Goal: Transaction & Acquisition: Purchase product/service

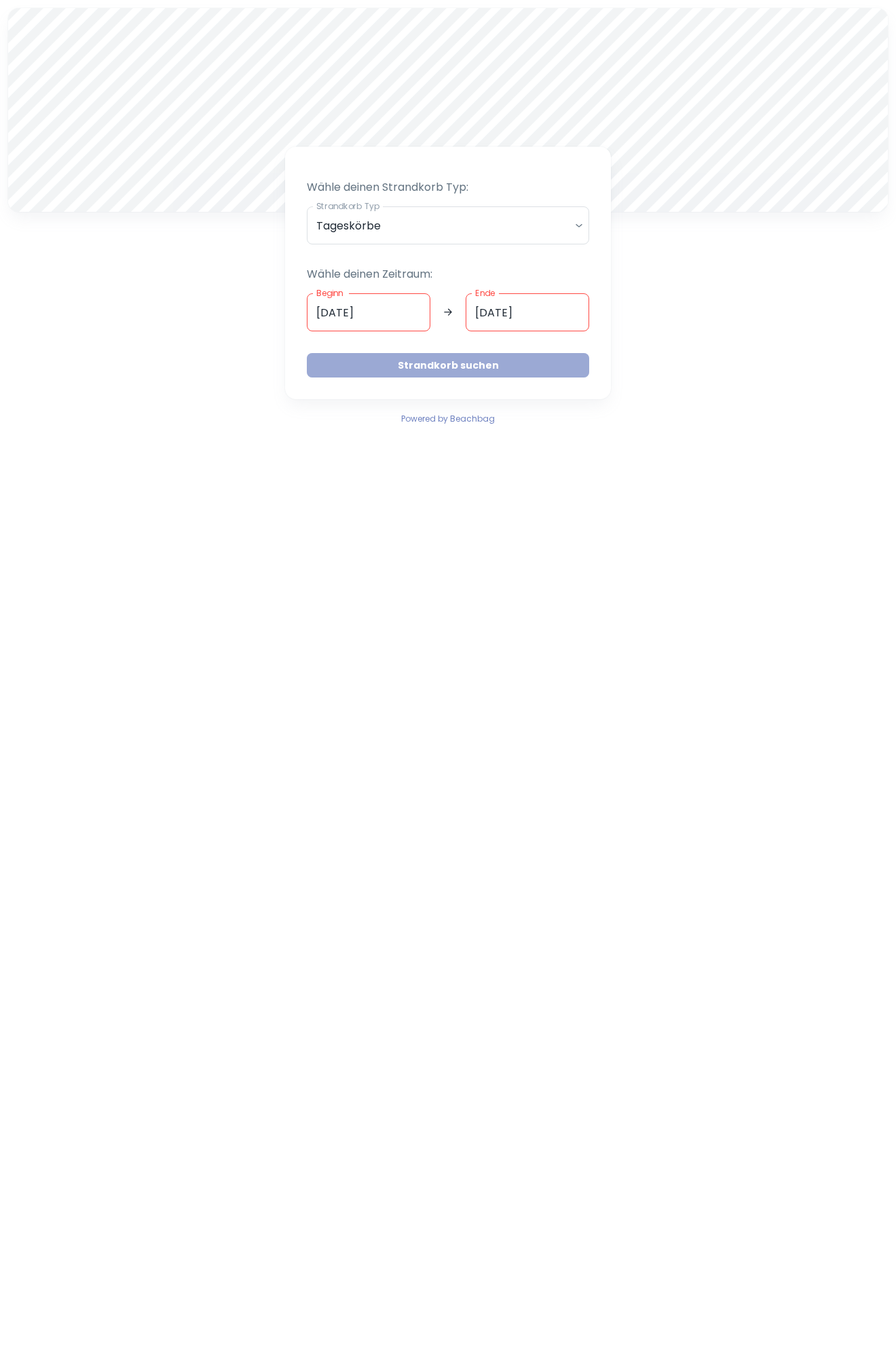
click at [454, 366] on button "Strandkorb suchen" at bounding box center [448, 365] width 282 height 24
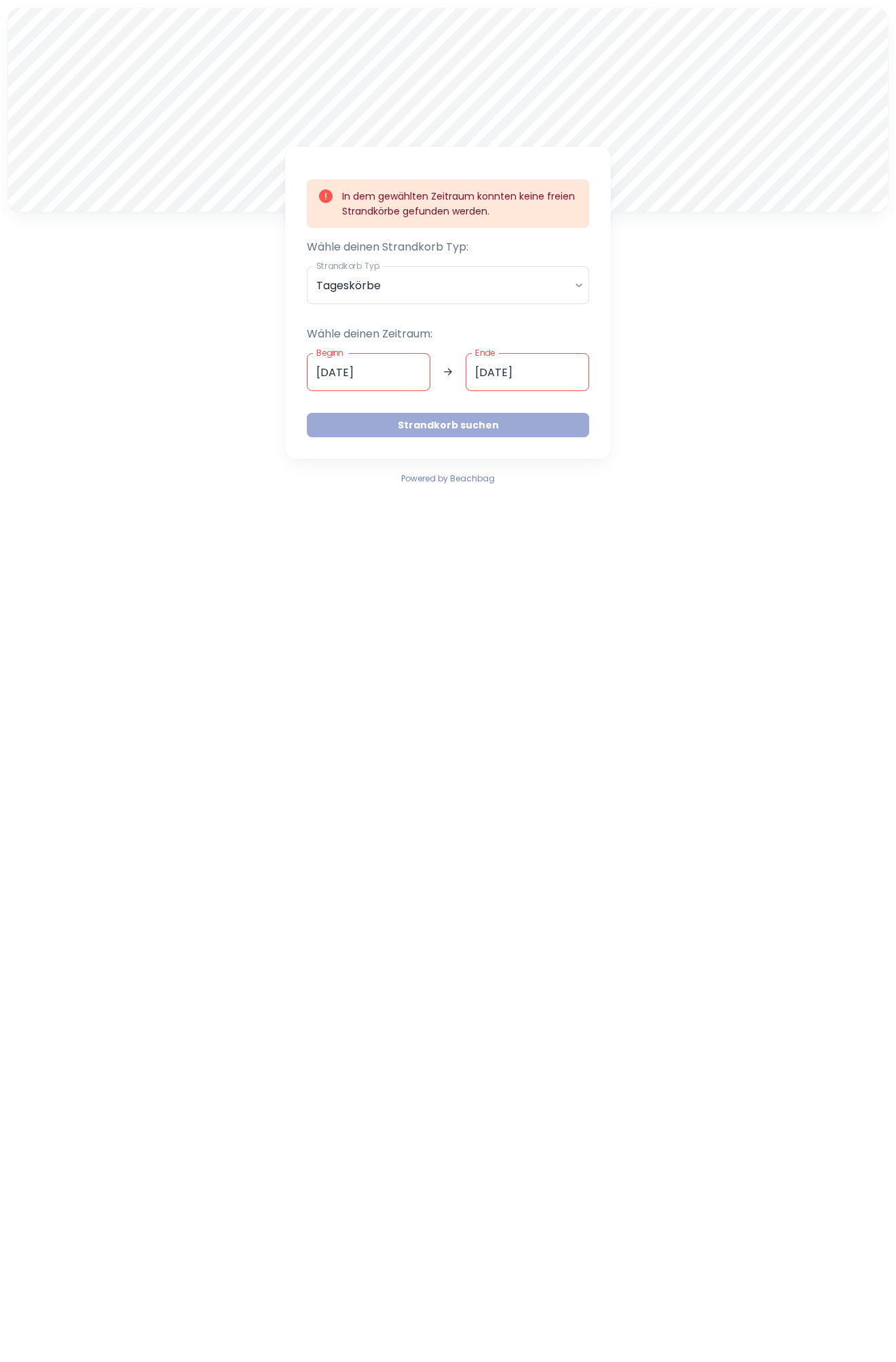
click at [459, 420] on button "Strandkorb suchen" at bounding box center [448, 425] width 282 height 24
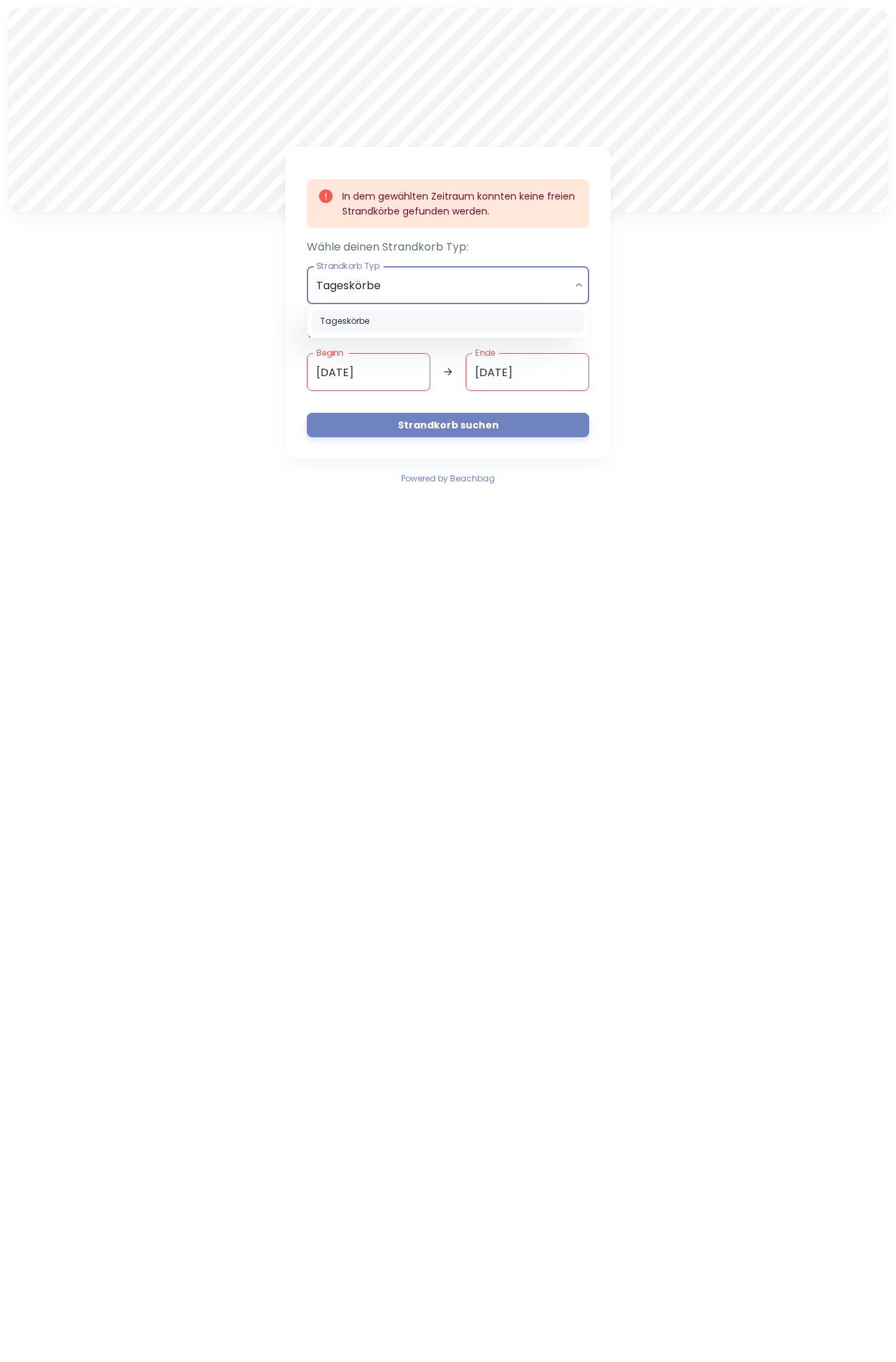
drag, startPoint x: 363, startPoint y: 316, endPoint x: 363, endPoint y: 325, distance: 9.0
click at [362, 325] on li "Tageskörbe" at bounding box center [448, 321] width 272 height 23
drag, startPoint x: 312, startPoint y: 366, endPoint x: 325, endPoint y: 370, distance: 13.6
click at [325, 370] on input "[DATE]" at bounding box center [369, 372] width 123 height 38
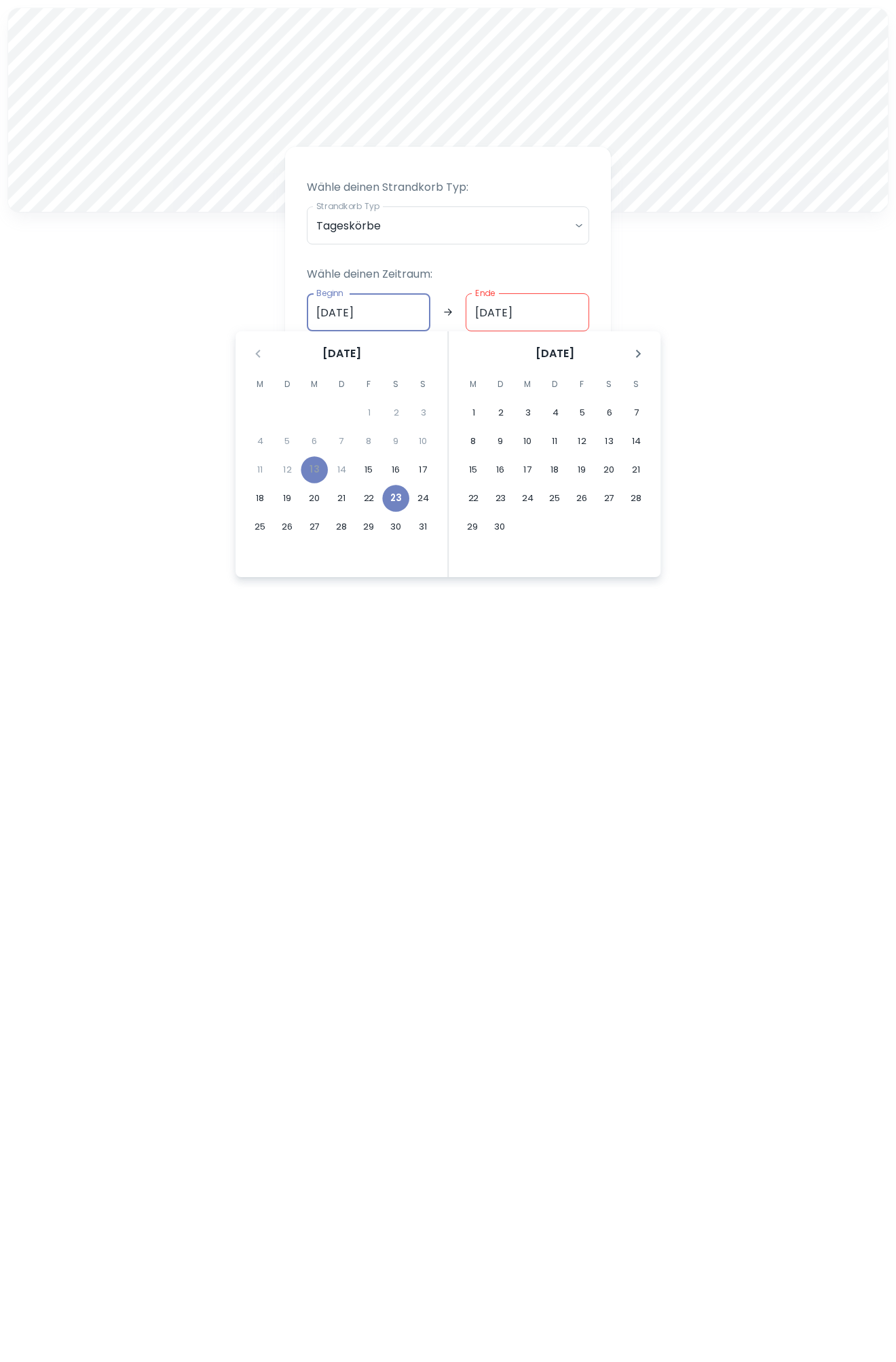
type input "23.08.2025"
drag, startPoint x: 474, startPoint y: 311, endPoint x: 483, endPoint y: 317, distance: 10.8
click at [483, 317] on input "[DATE]" at bounding box center [527, 312] width 123 height 38
type input "23.08.2025"
click at [549, 267] on p "Wähle deinen Zeitraum:" at bounding box center [448, 274] width 282 height 16
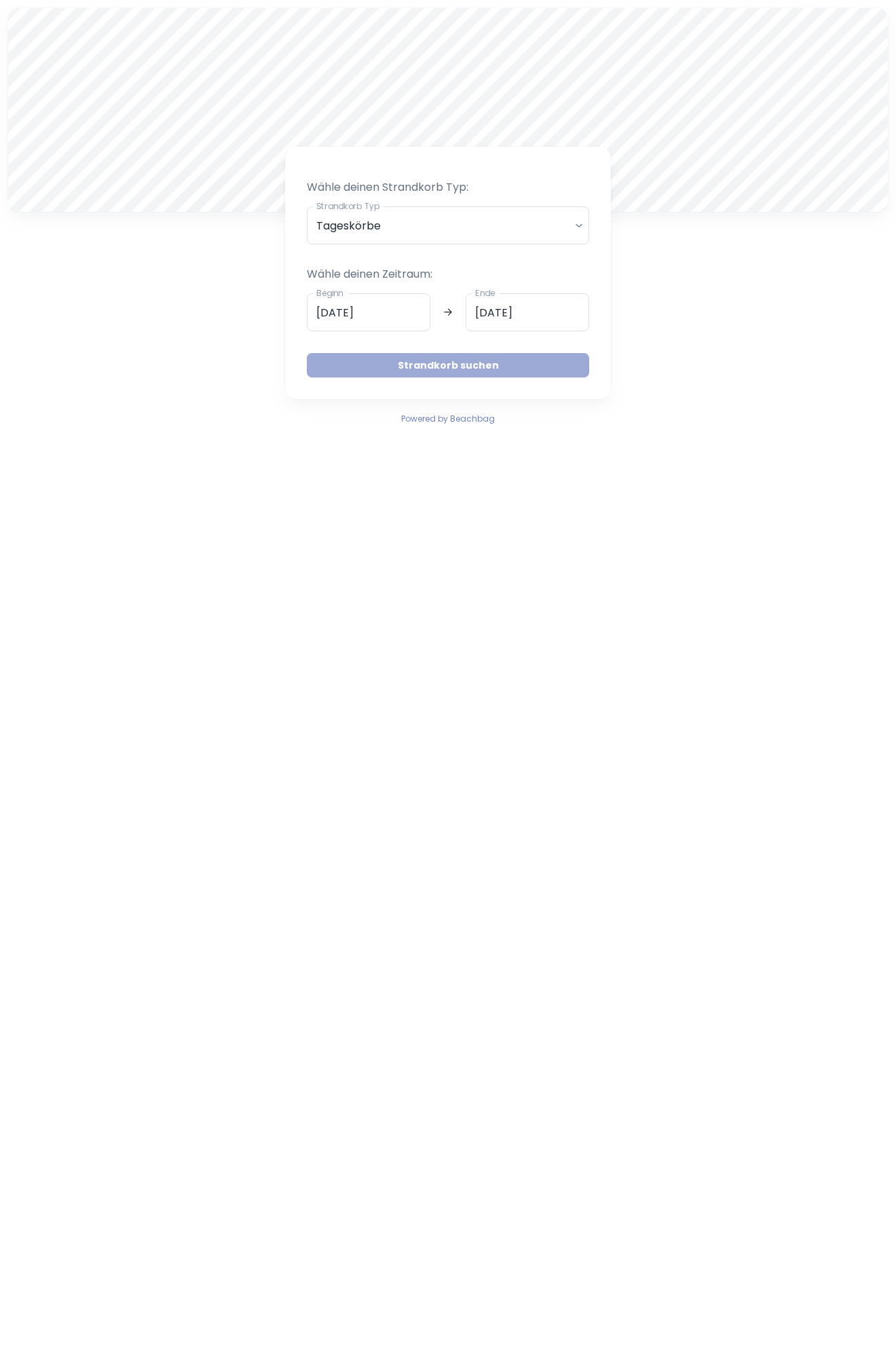
click at [468, 369] on button "Strandkorb suchen" at bounding box center [448, 365] width 282 height 24
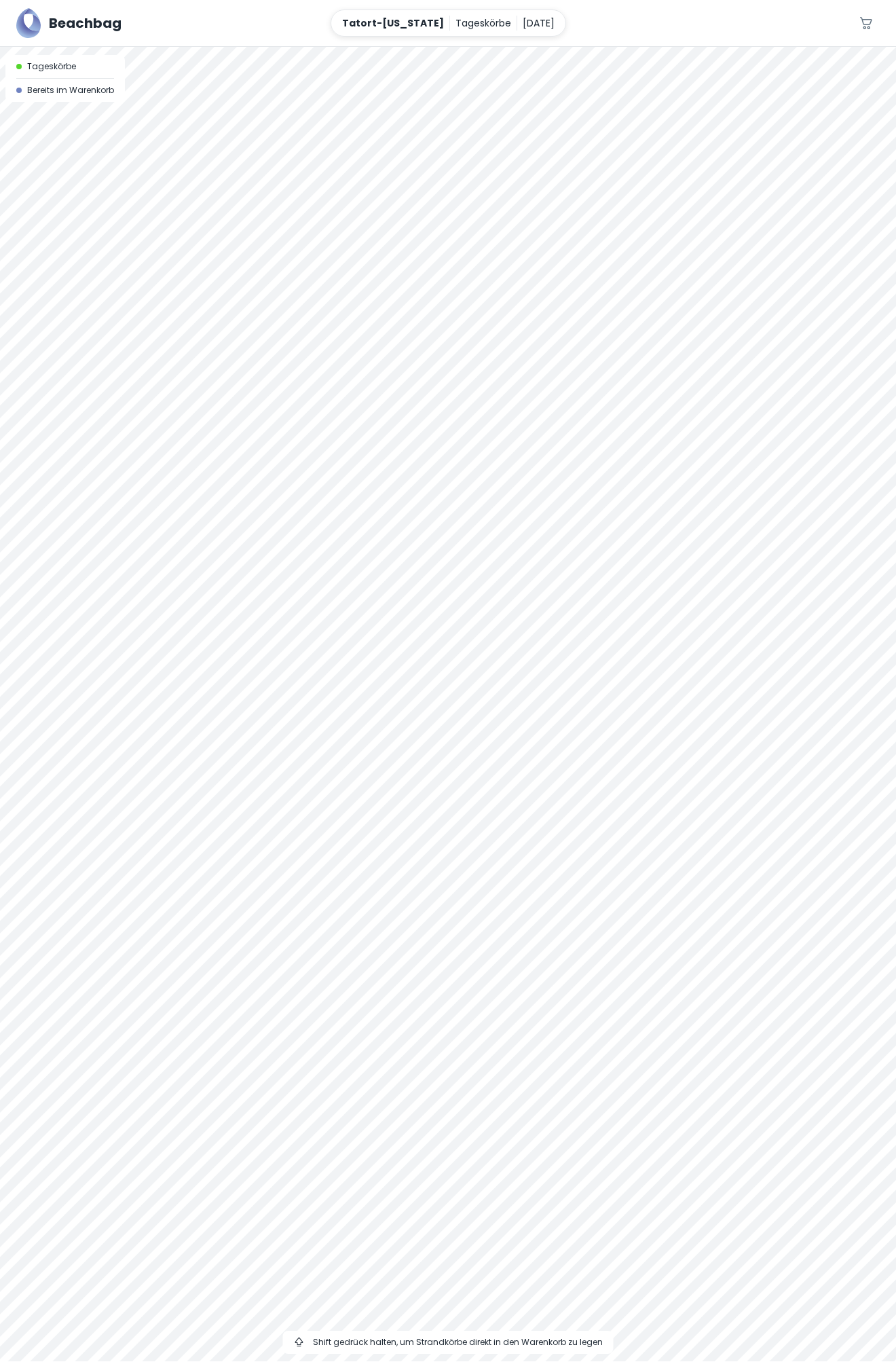
click at [394, 47] on div at bounding box center [448, 47] width 896 height 0
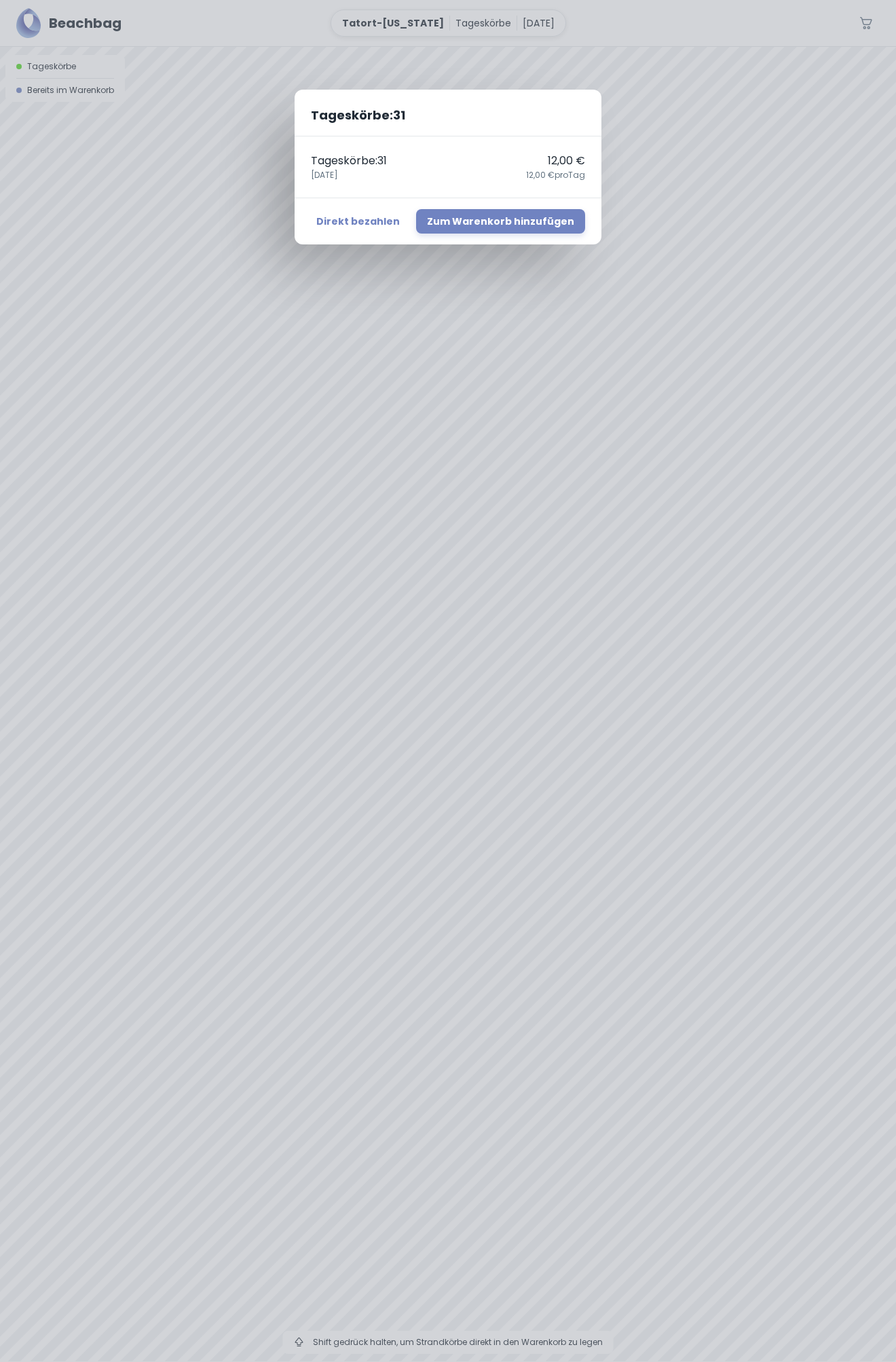
click at [159, 208] on div "Tageskörbe : 31 Tageskörbe : 31 12,00 € 23. August 12,00 € pro Tag Direkt bezah…" at bounding box center [448, 681] width 896 height 1362
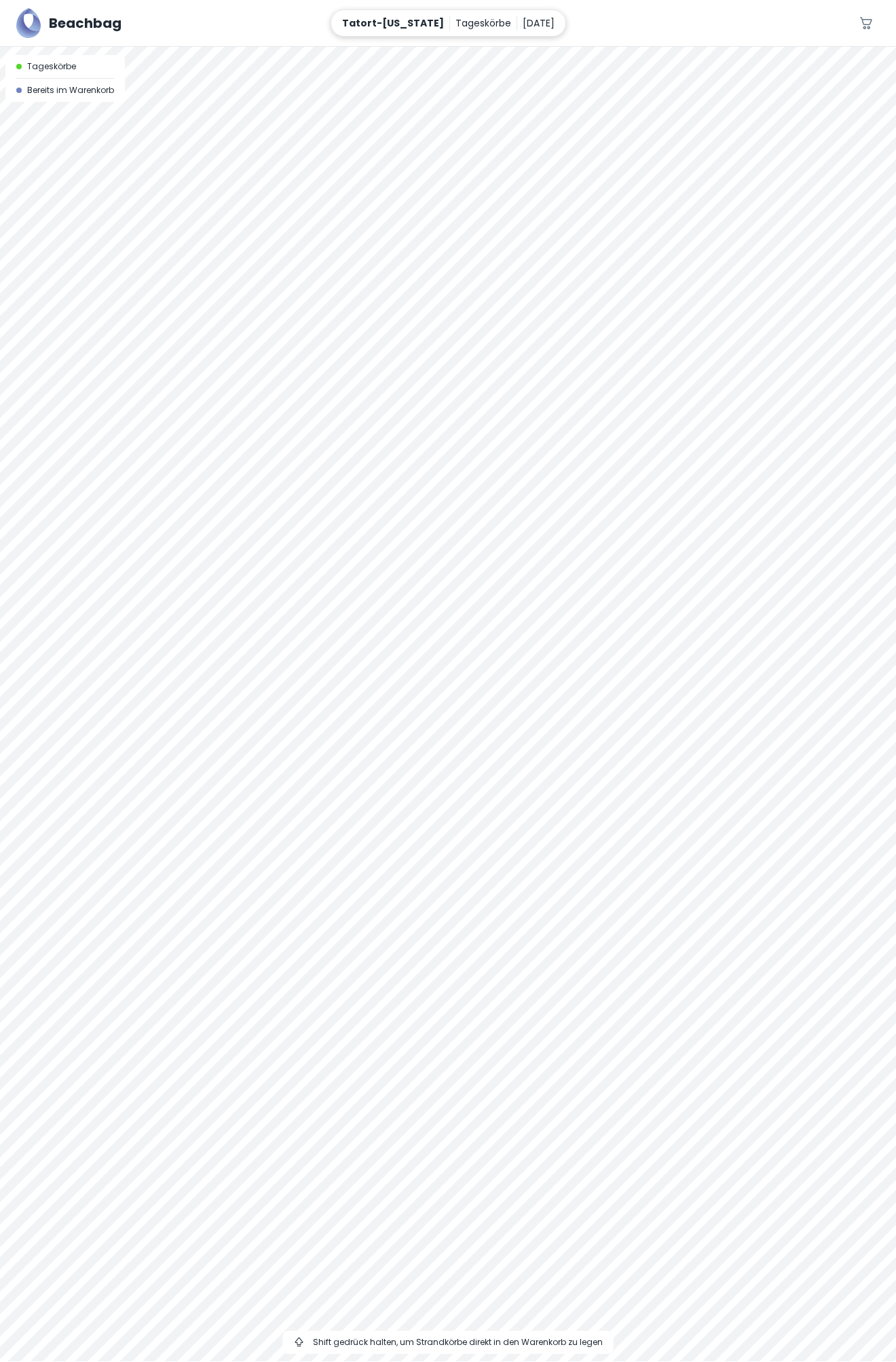
click at [470, 21] on p "Tageskörbe" at bounding box center [483, 22] width 56 height 15
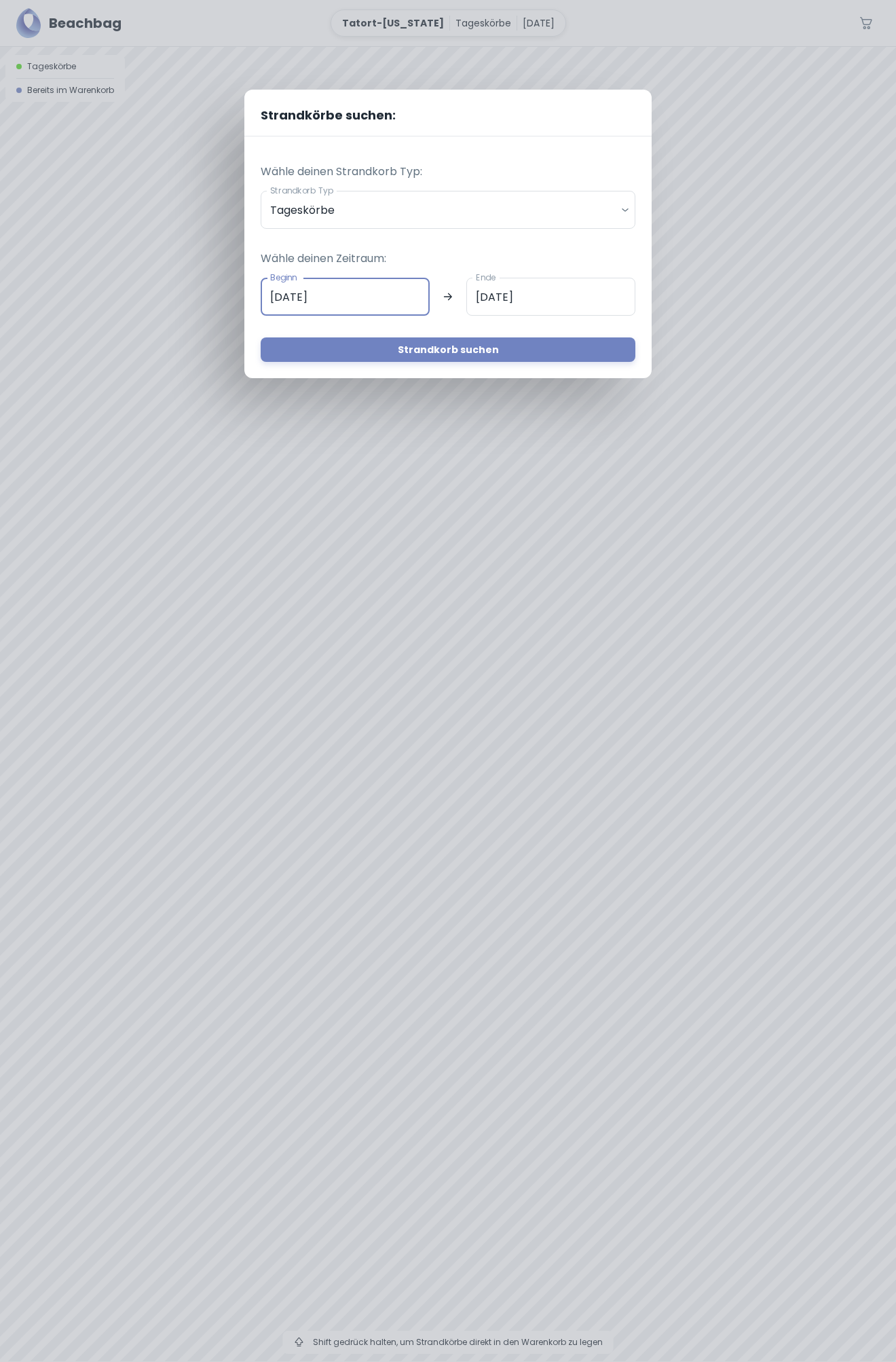
click at [287, 301] on input "23.08.2025" at bounding box center [345, 297] width 169 height 38
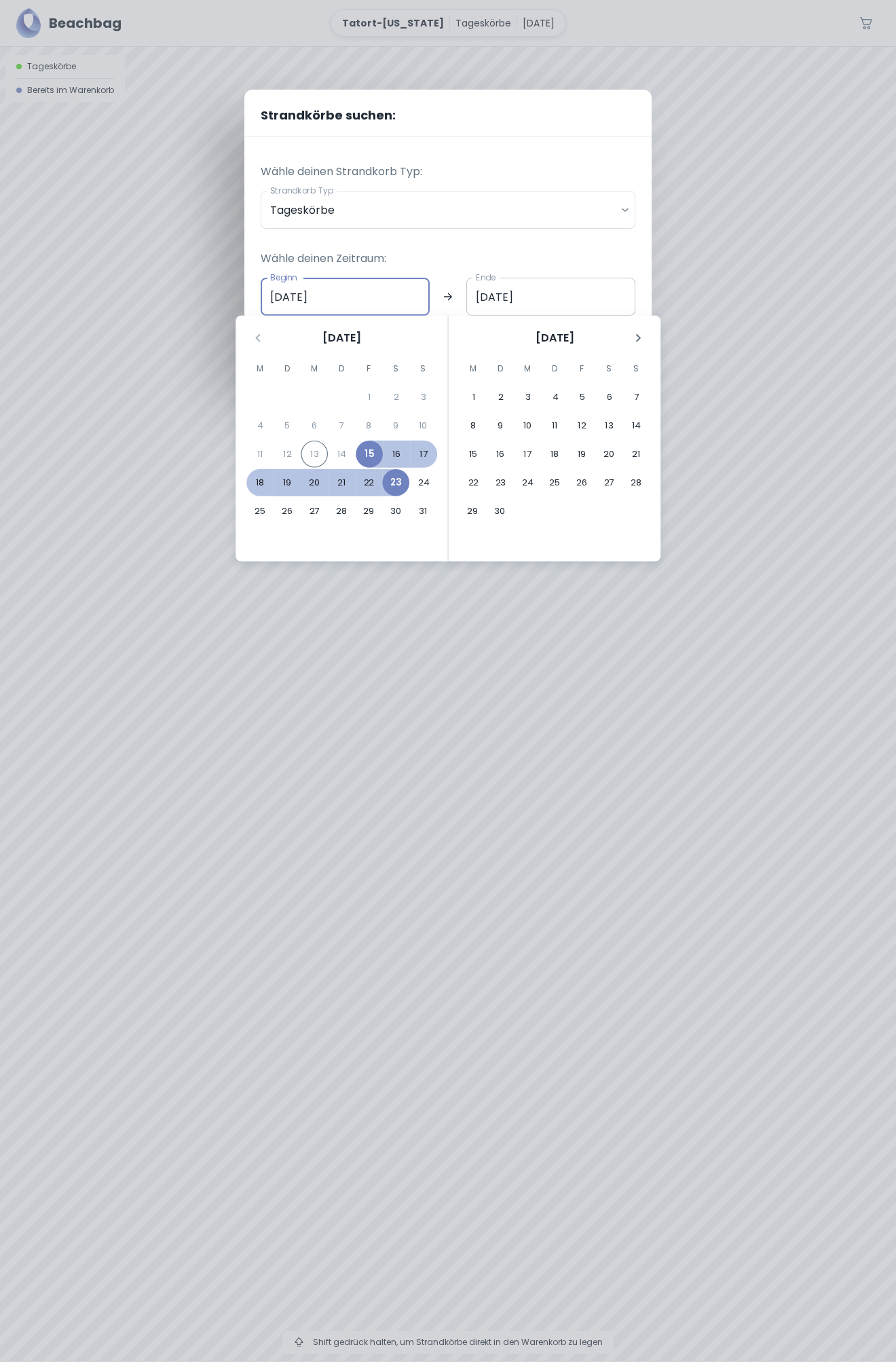
type input "[DATE]"
drag, startPoint x: 475, startPoint y: 298, endPoint x: 486, endPoint y: 298, distance: 11.0
click at [486, 298] on input "23.08.2025" at bounding box center [550, 297] width 169 height 38
type input "[DATE]"
click at [715, 264] on div "Strandkörbe suchen: Wähle deinen Strandkorb Typ: Strandkorb Typ Tageskörbe dail…" at bounding box center [448, 681] width 896 height 1362
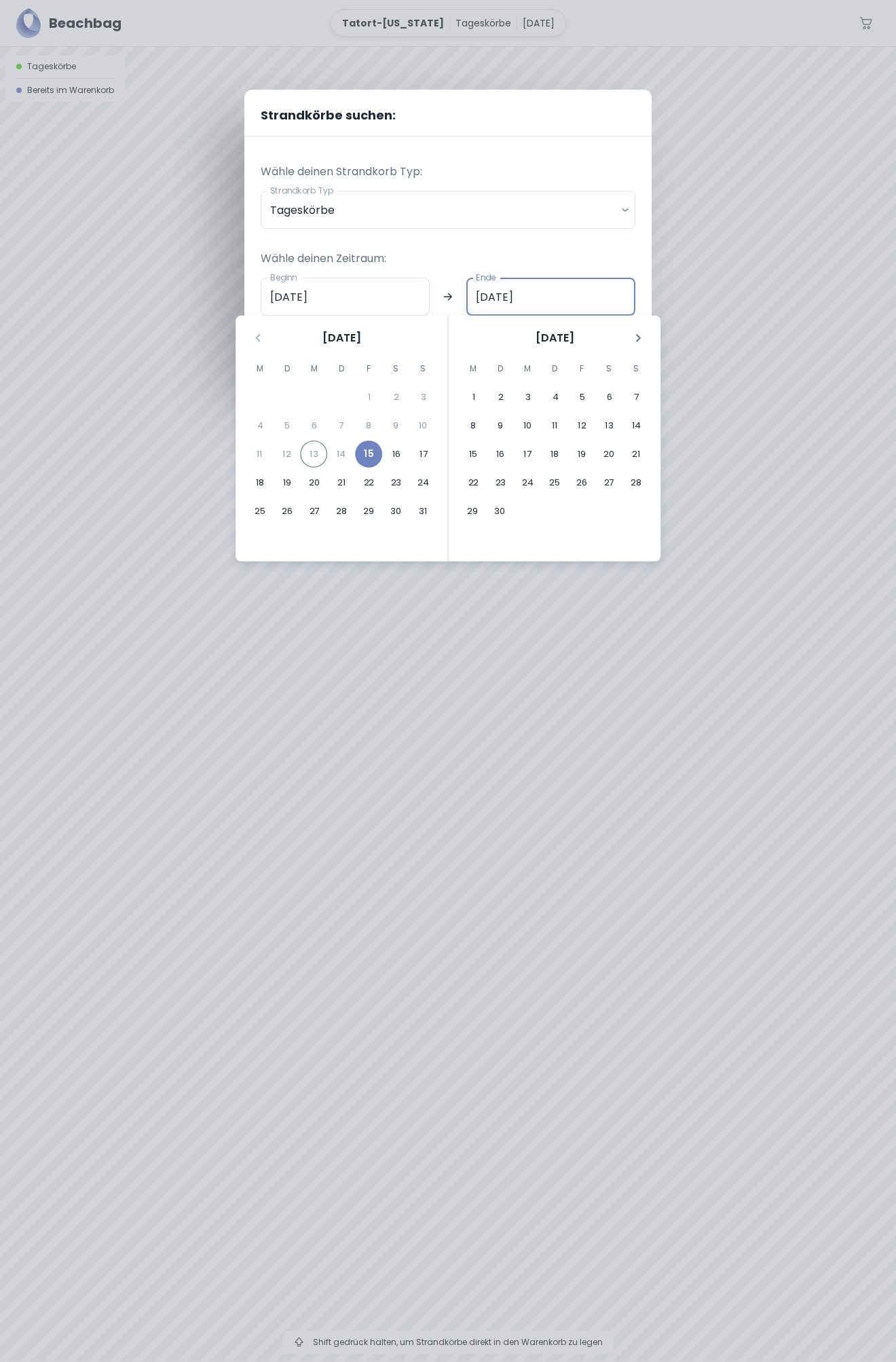
click at [714, 262] on div "Strandkörbe suchen: Wähle deinen Strandkorb Typ: Strandkorb Typ Tageskörbe dail…" at bounding box center [448, 681] width 896 height 1362
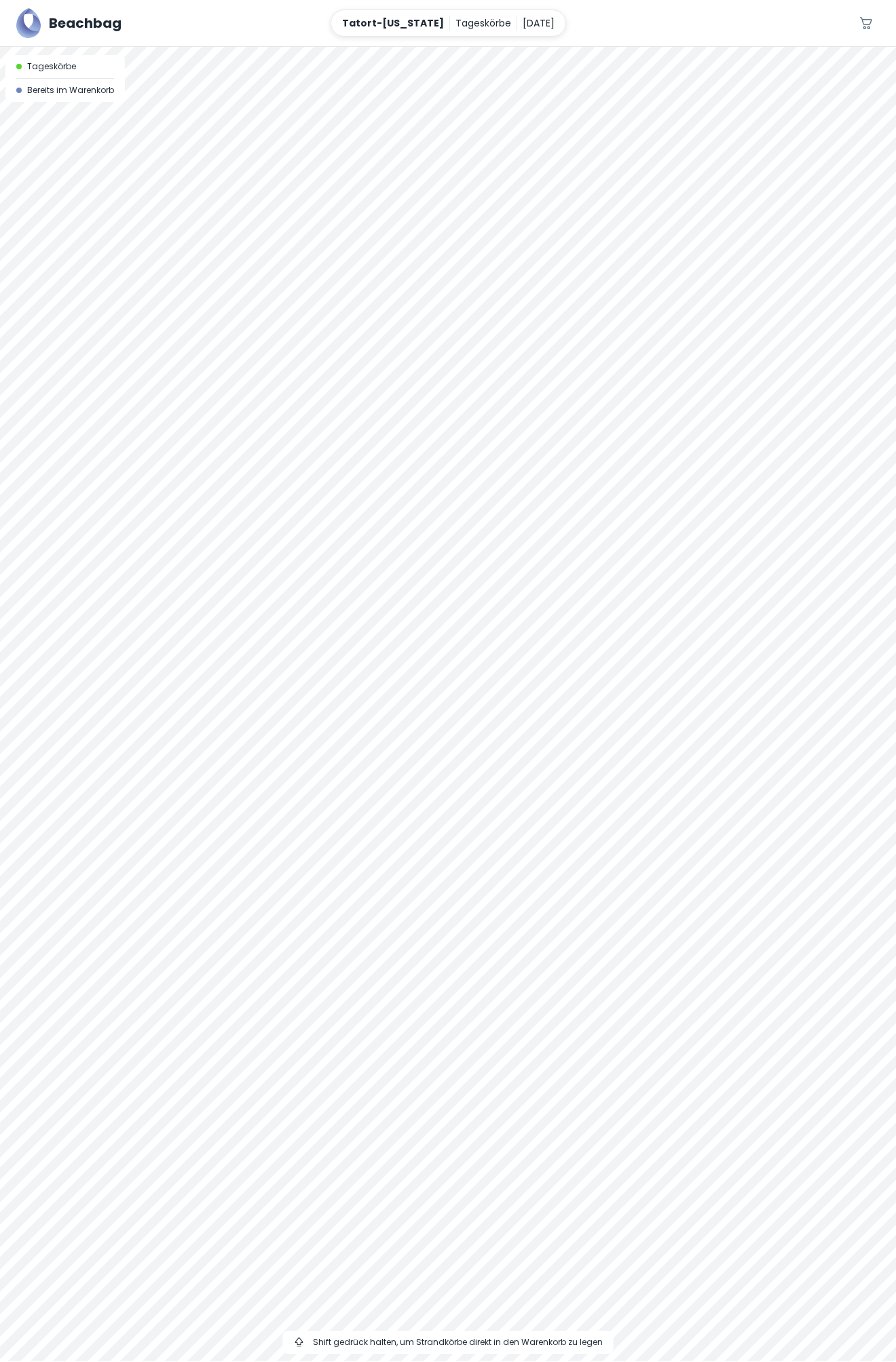
click at [62, 69] on span "Tageskörbe" at bounding box center [51, 66] width 49 height 12
click at [307, 47] on div at bounding box center [448, 47] width 896 height 0
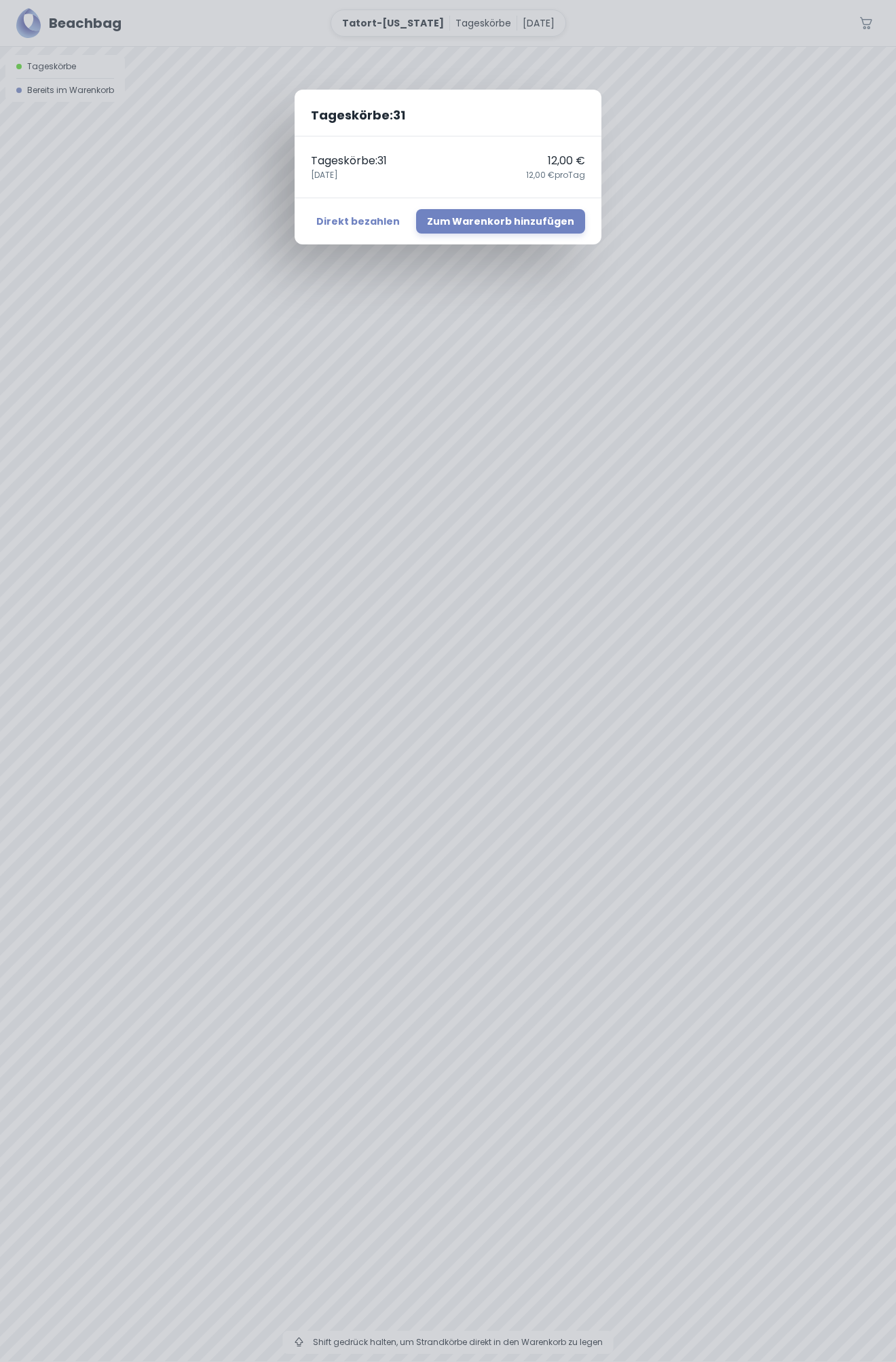
drag, startPoint x: 625, startPoint y: 89, endPoint x: 561, endPoint y: 89, distance: 64.0
click at [623, 89] on div "Tageskörbe : 31 Tageskörbe : 31 12,00 € 23. August 12,00 € pro Tag Direkt bezah…" at bounding box center [448, 681] width 896 height 1362
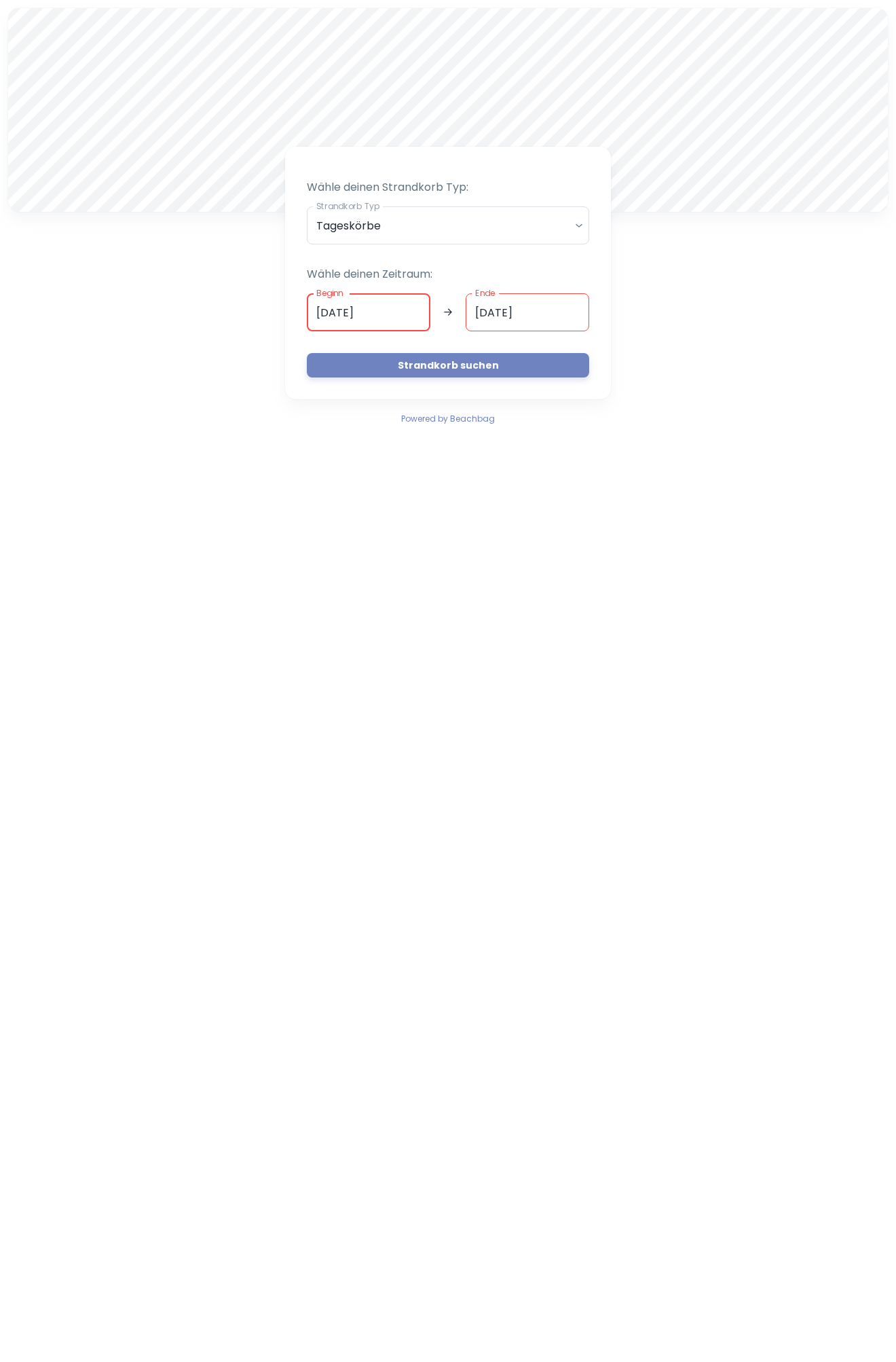
drag, startPoint x: 319, startPoint y: 315, endPoint x: 326, endPoint y: 318, distance: 7.6
click at [326, 318] on input "[DATE]" at bounding box center [369, 312] width 123 height 38
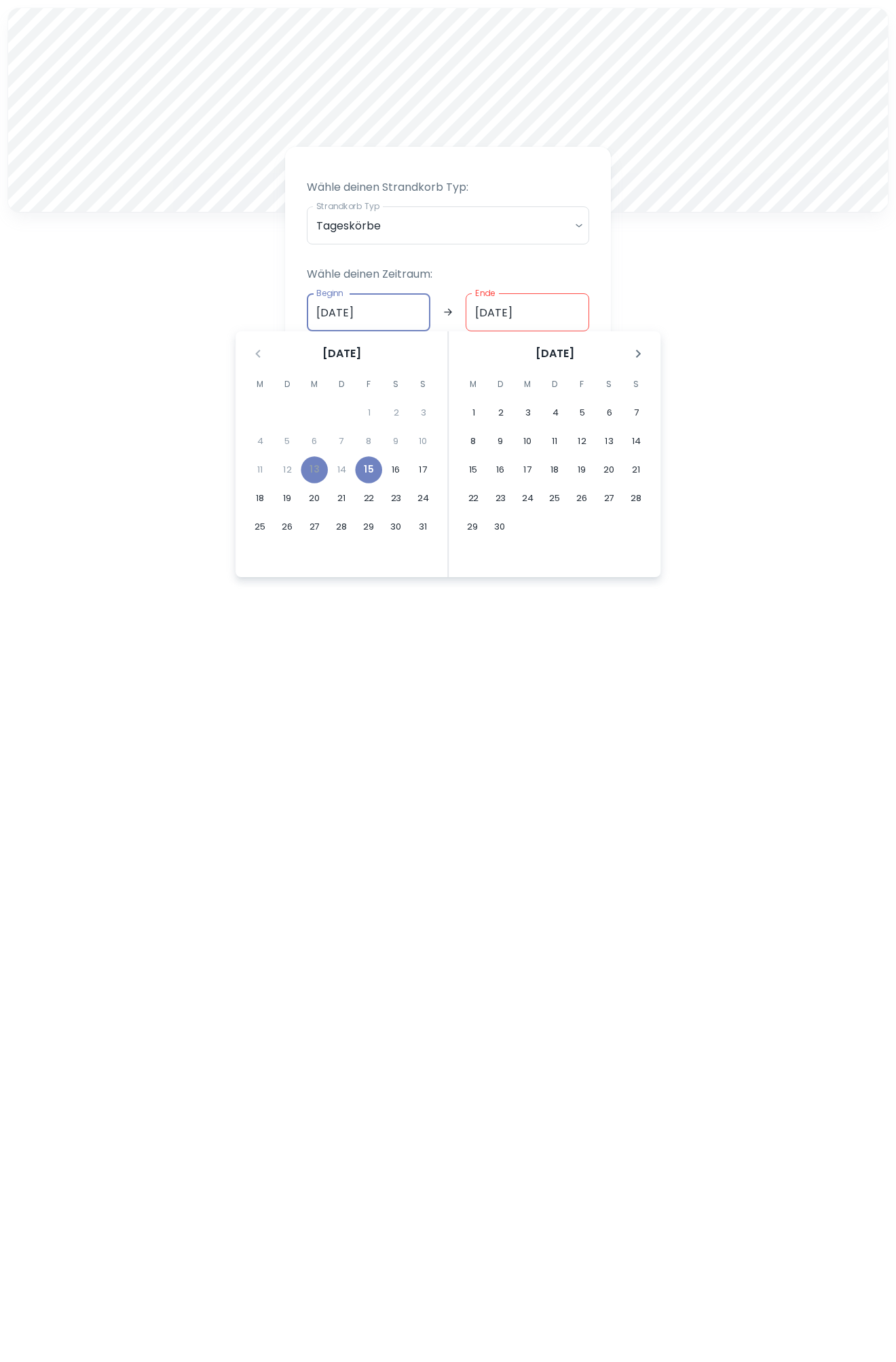
type input "[DATE]"
click at [483, 316] on input "[DATE]" at bounding box center [527, 312] width 123 height 38
type input "[DATE]"
click at [652, 292] on div "A Wähle deinen Strandkorb Typ: Strandkorb Typ Tageskörbe daily Strandkorb Typ W…" at bounding box center [448, 217] width 896 height 435
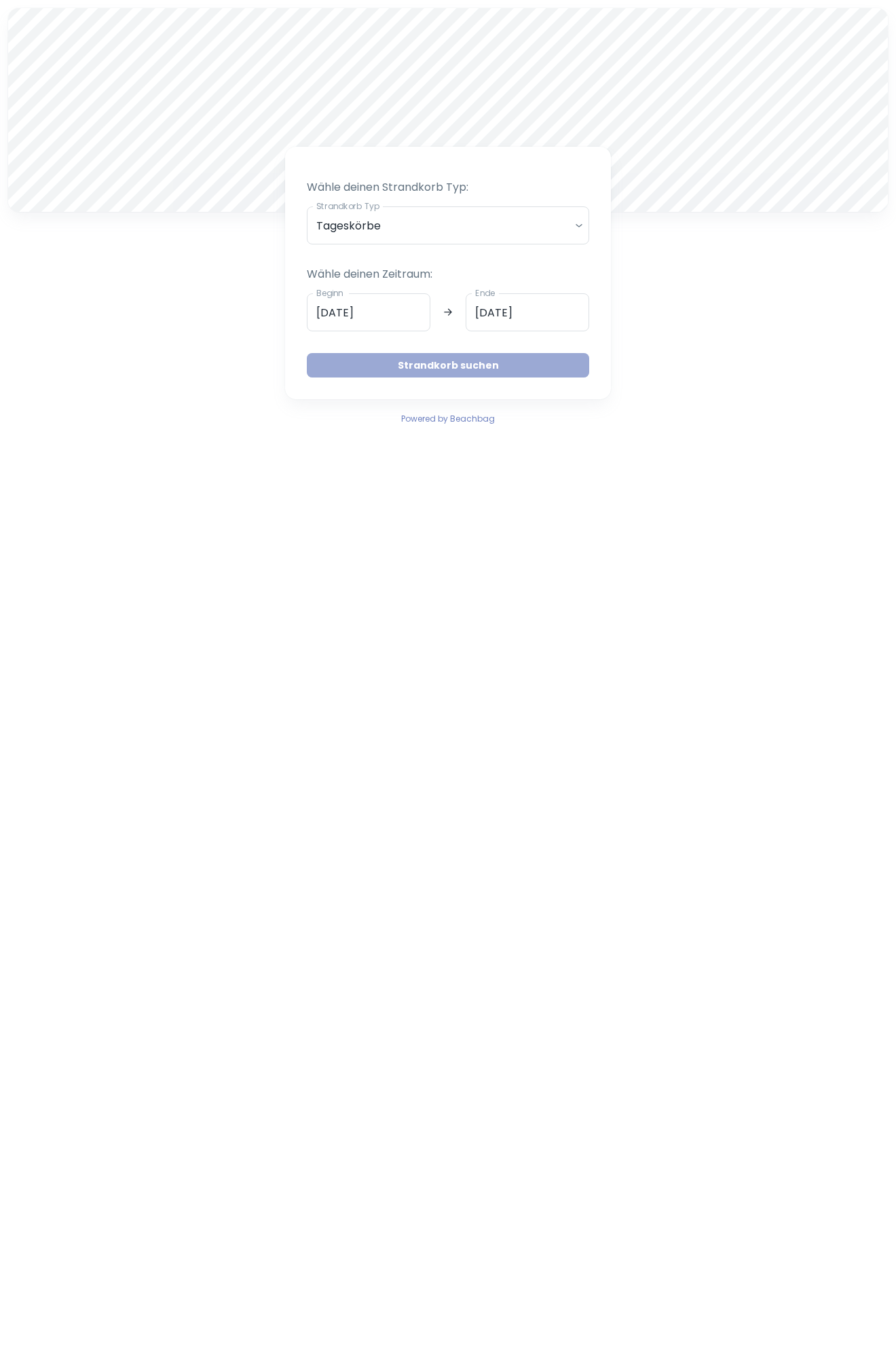
click at [509, 362] on button "Strandkorb suchen" at bounding box center [448, 365] width 282 height 24
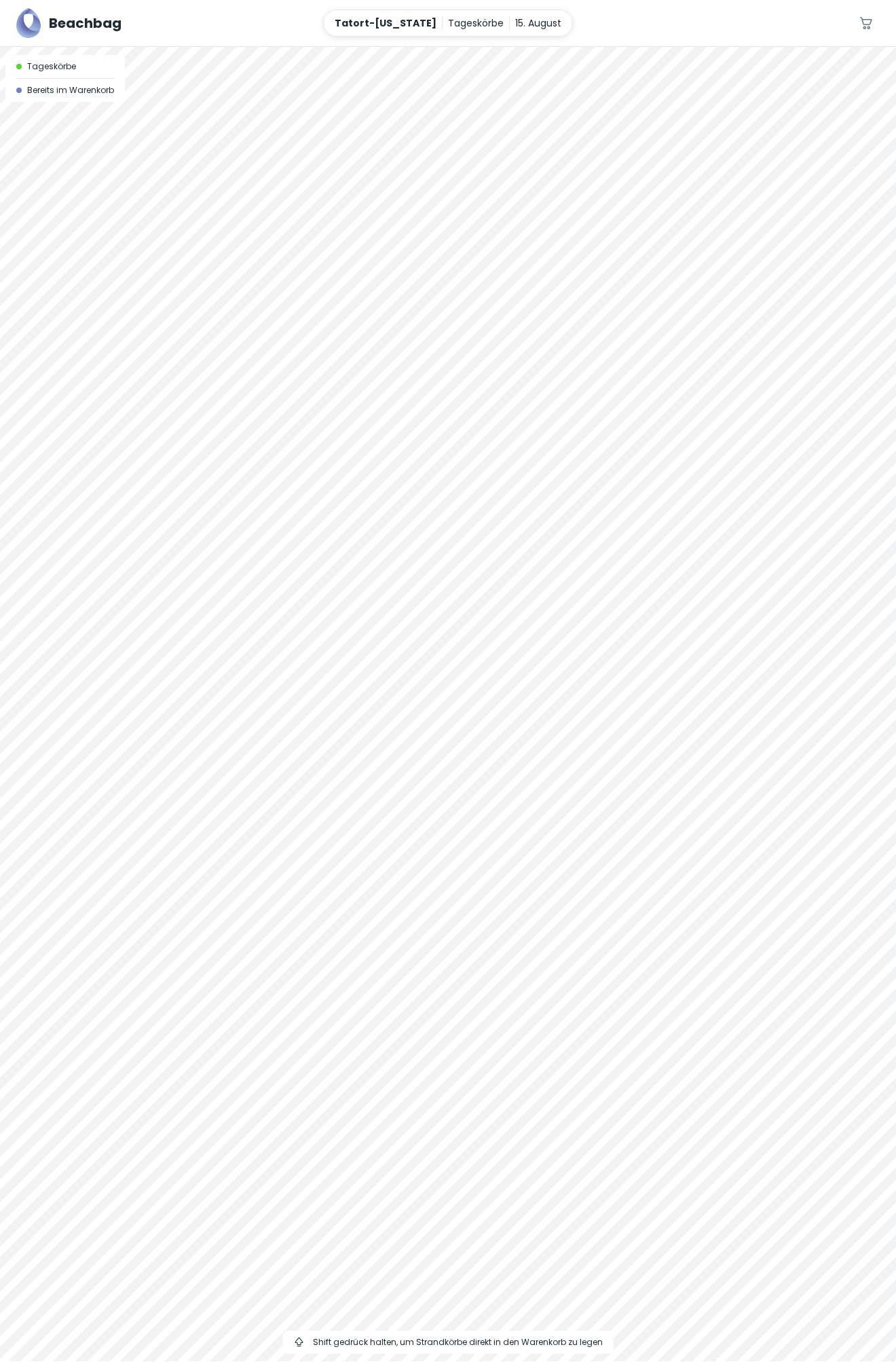
drag, startPoint x: 493, startPoint y: 513, endPoint x: 526, endPoint y: 617, distance: 109.1
click at [526, 617] on div at bounding box center [448, 704] width 896 height 1315
click at [529, 47] on div at bounding box center [448, 47] width 896 height 0
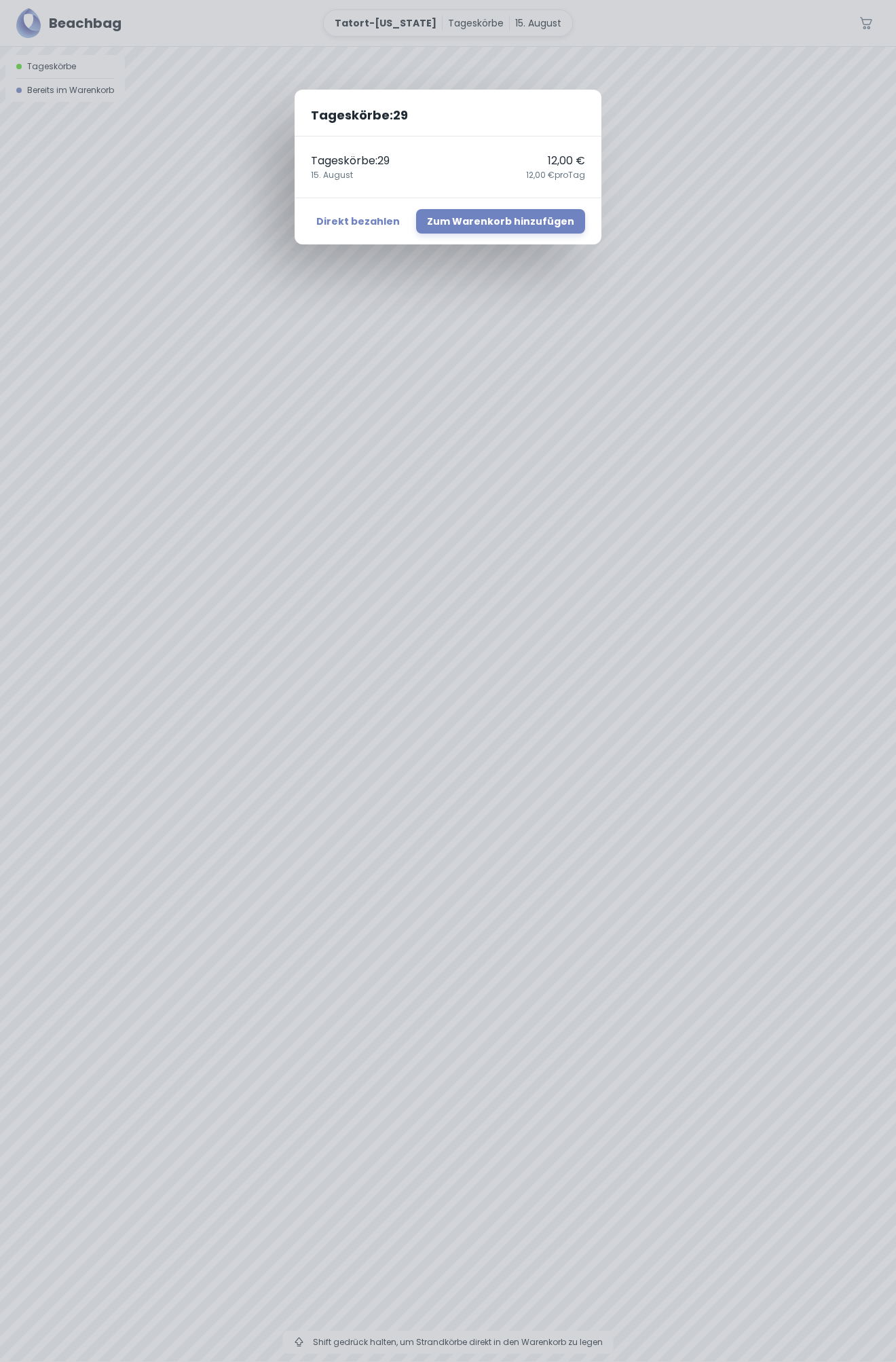
click at [531, 709] on div "Tageskörbe : 29 Tageskörbe : 29 12,00 € 15. August 12,00 € pro Tag Direkt bezah…" at bounding box center [448, 681] width 896 height 1362
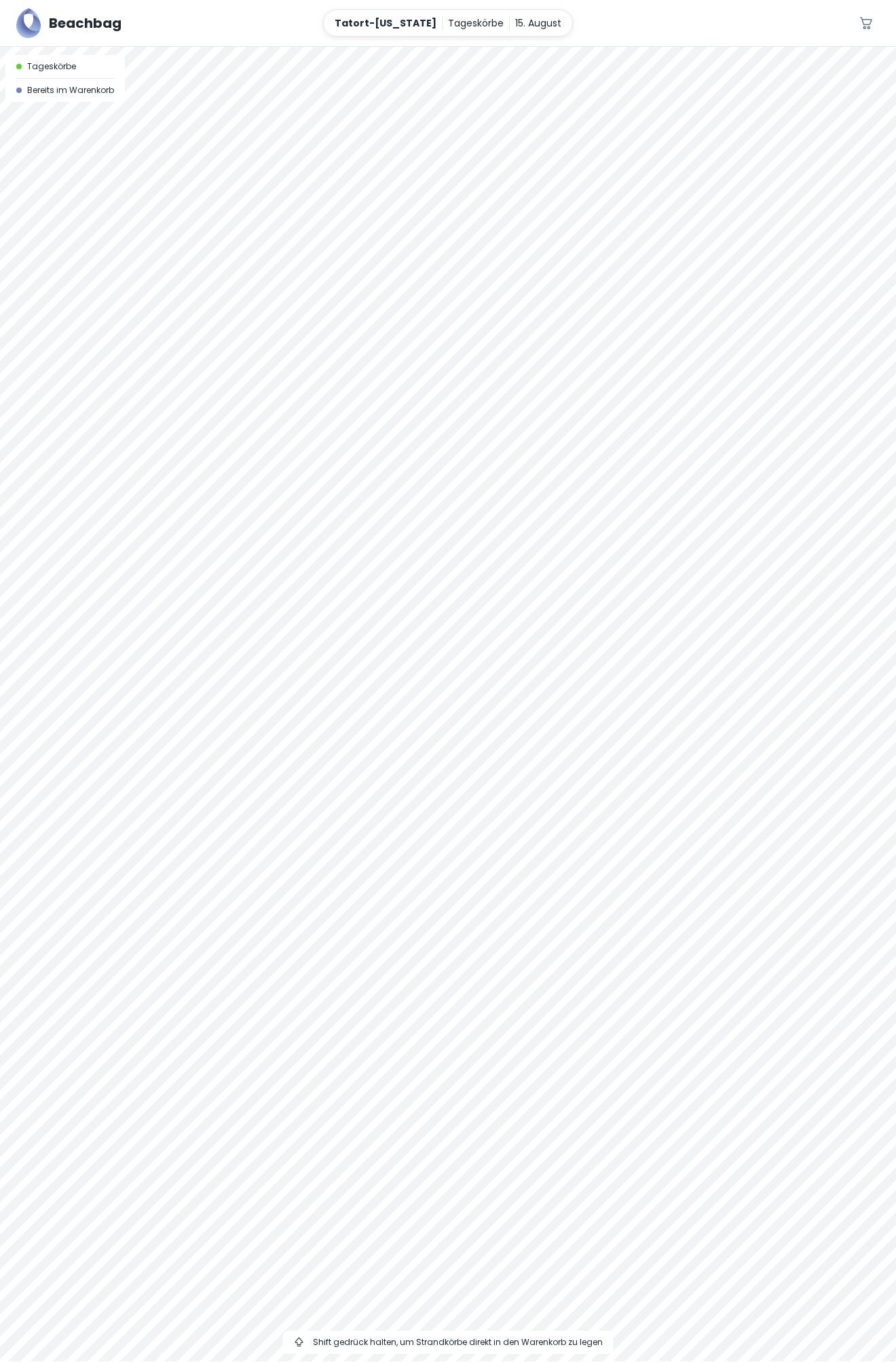
click at [528, 47] on div at bounding box center [448, 47] width 896 height 0
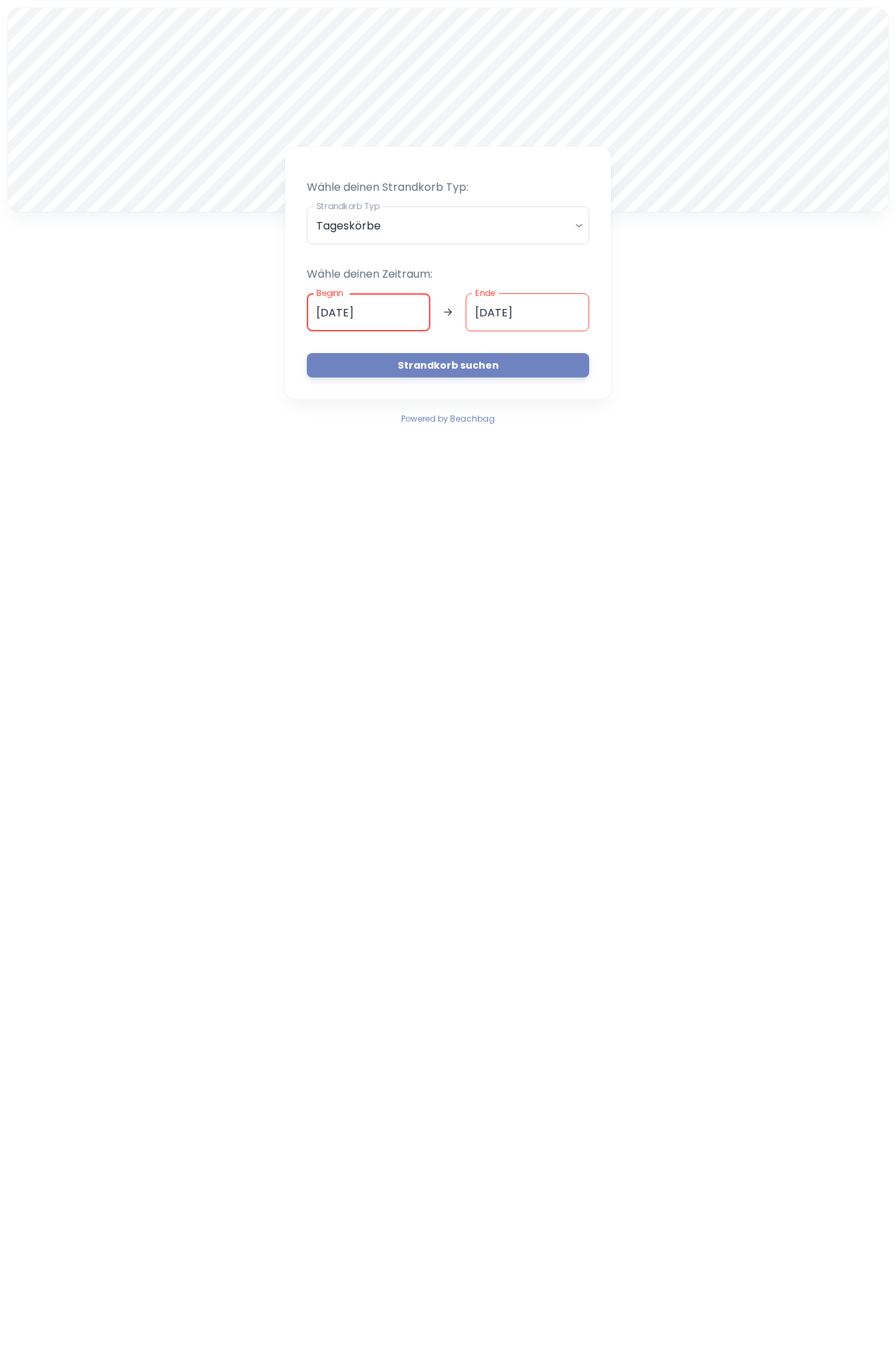
click at [326, 314] on input "[DATE]" at bounding box center [369, 312] width 123 height 38
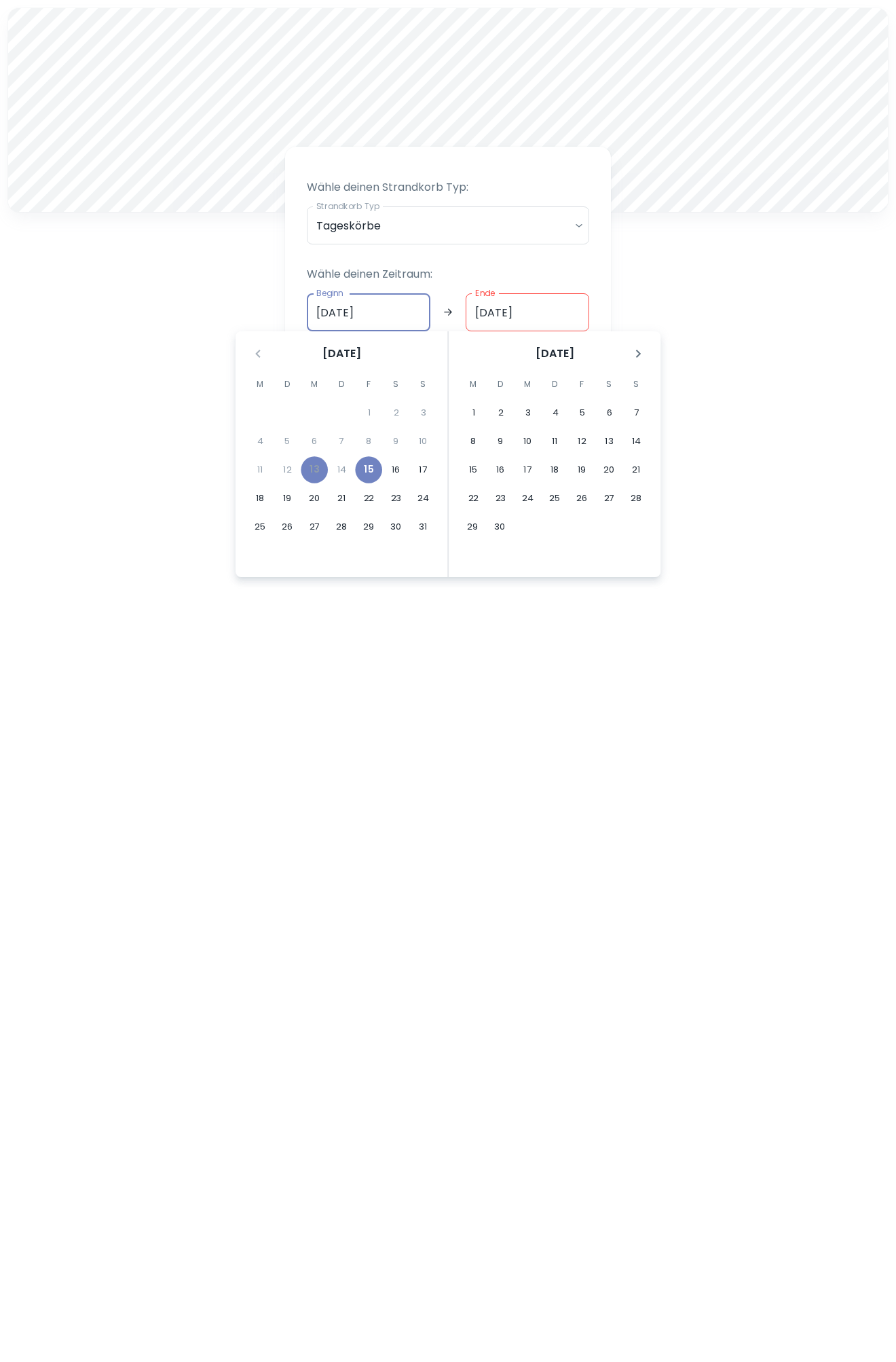
type input "[DATE]"
click at [486, 312] on input "[DATE]" at bounding box center [527, 312] width 123 height 38
type input "[DATE]"
click at [712, 302] on div "A Wähle deinen Strandkorb Typ: Strandkorb Typ Tageskörbe daily Strandkorb Typ W…" at bounding box center [448, 217] width 896 height 435
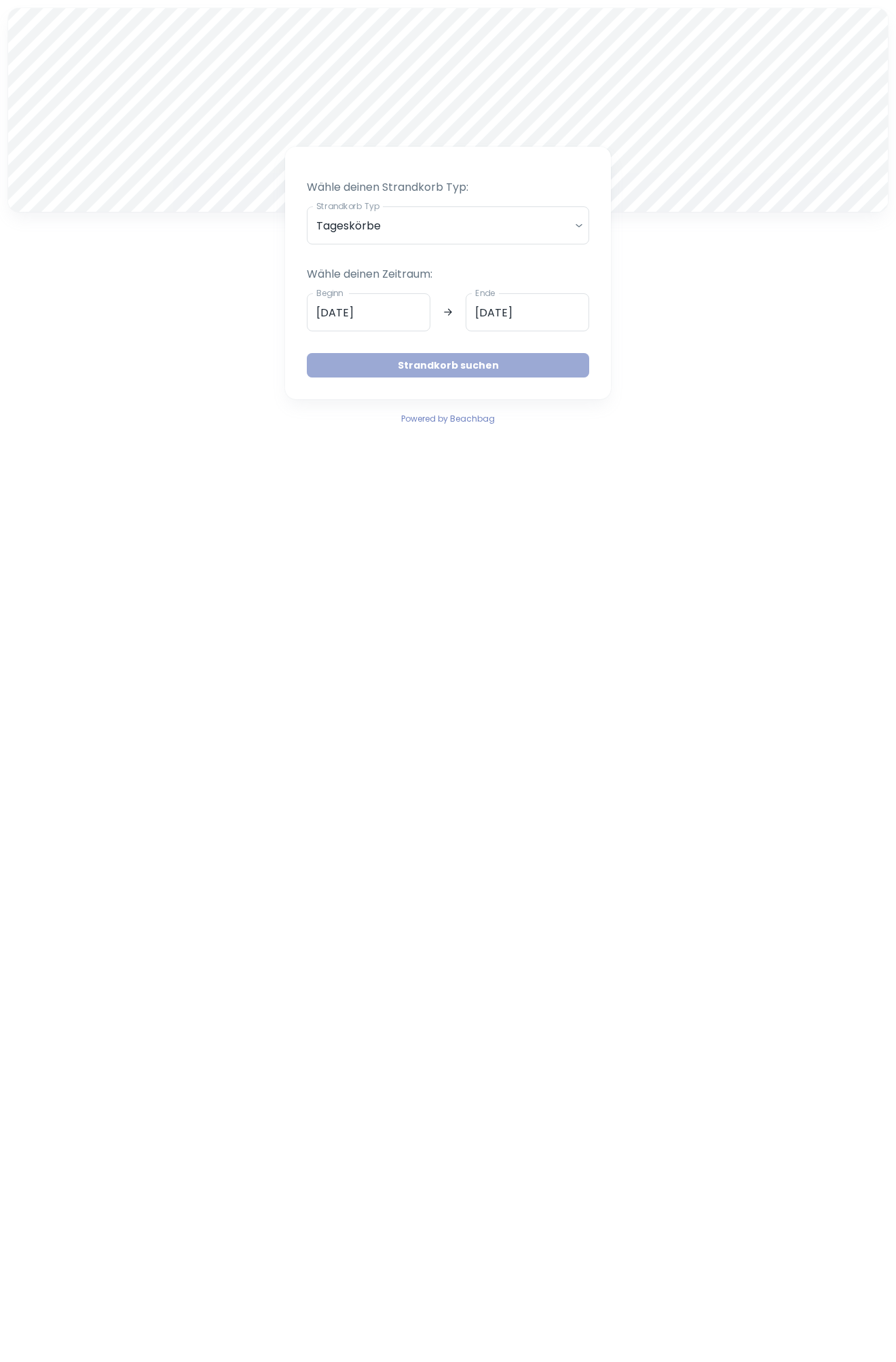
click at [462, 366] on button "Strandkorb suchen" at bounding box center [448, 365] width 282 height 24
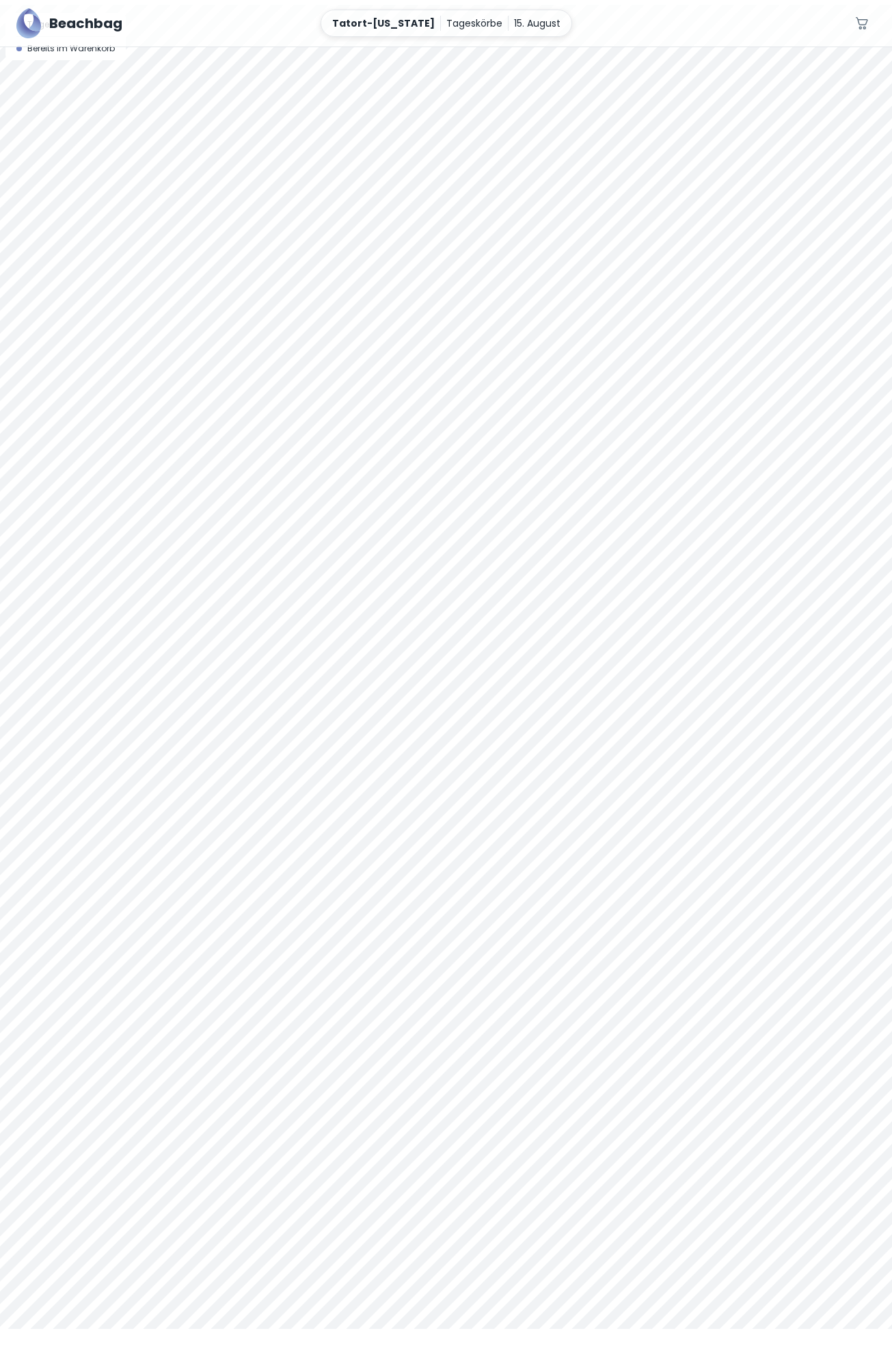
scroll to position [60, 0]
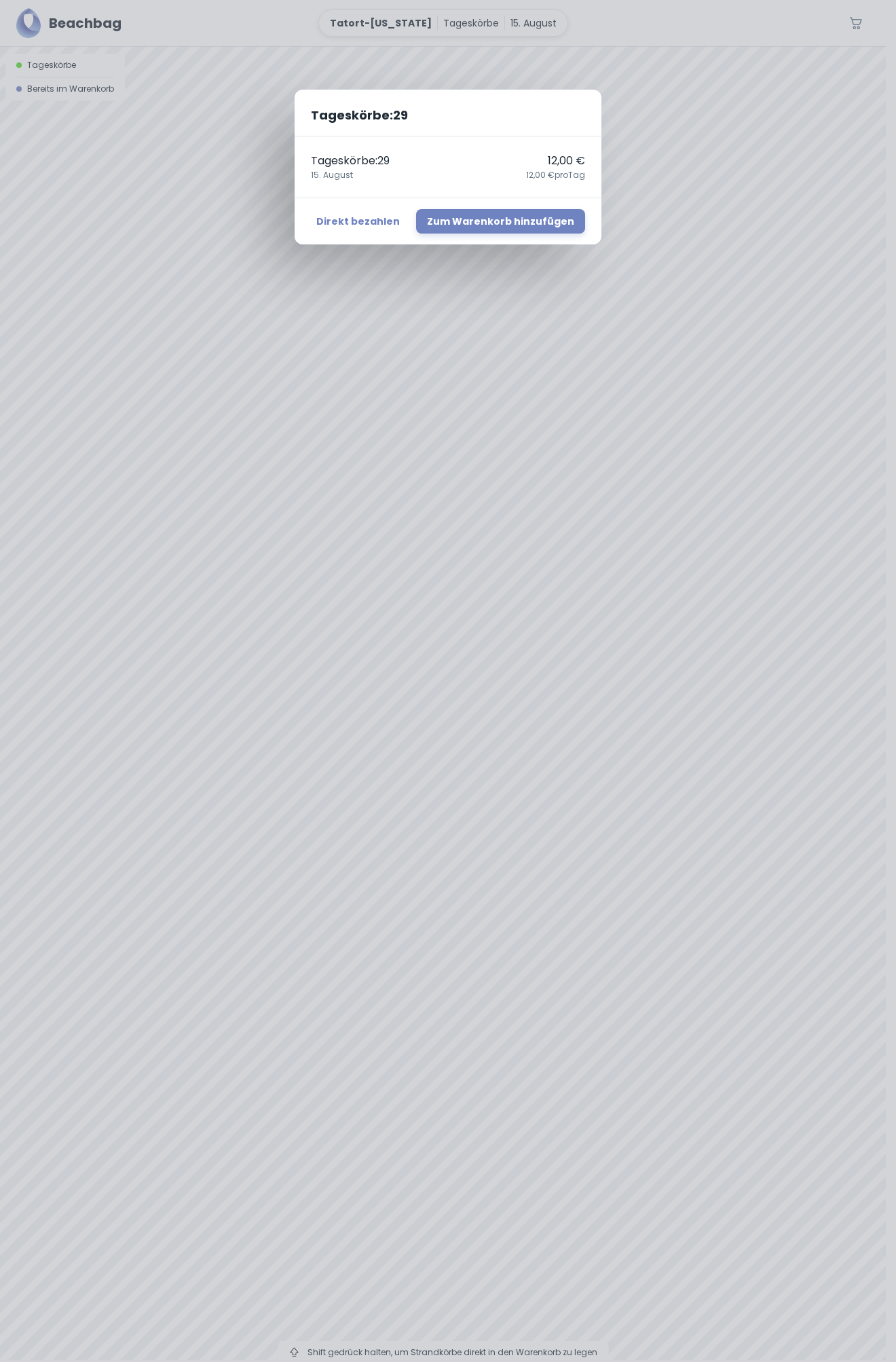
scroll to position [0, 0]
drag, startPoint x: 511, startPoint y: 624, endPoint x: 480, endPoint y: 588, distance: 47.5
click at [480, 588] on div "Tageskörbe : 29 Tageskörbe : 29 12,00 € 15. August 12,00 € pro Tag Direkt bezah…" at bounding box center [448, 681] width 896 height 1362
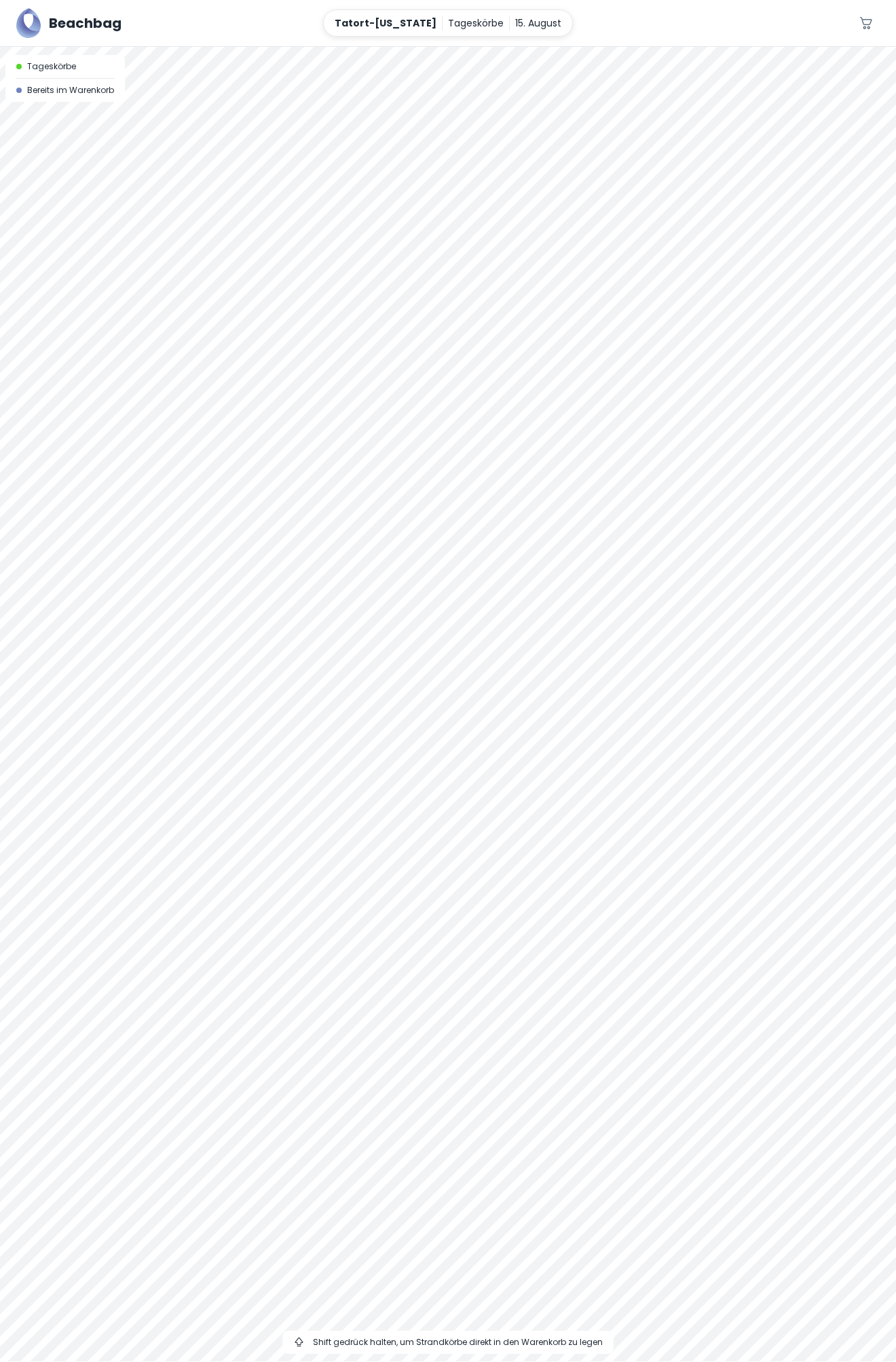
click at [517, 47] on div at bounding box center [448, 47] width 896 height 0
click at [518, 47] on div at bounding box center [448, 47] width 896 height 0
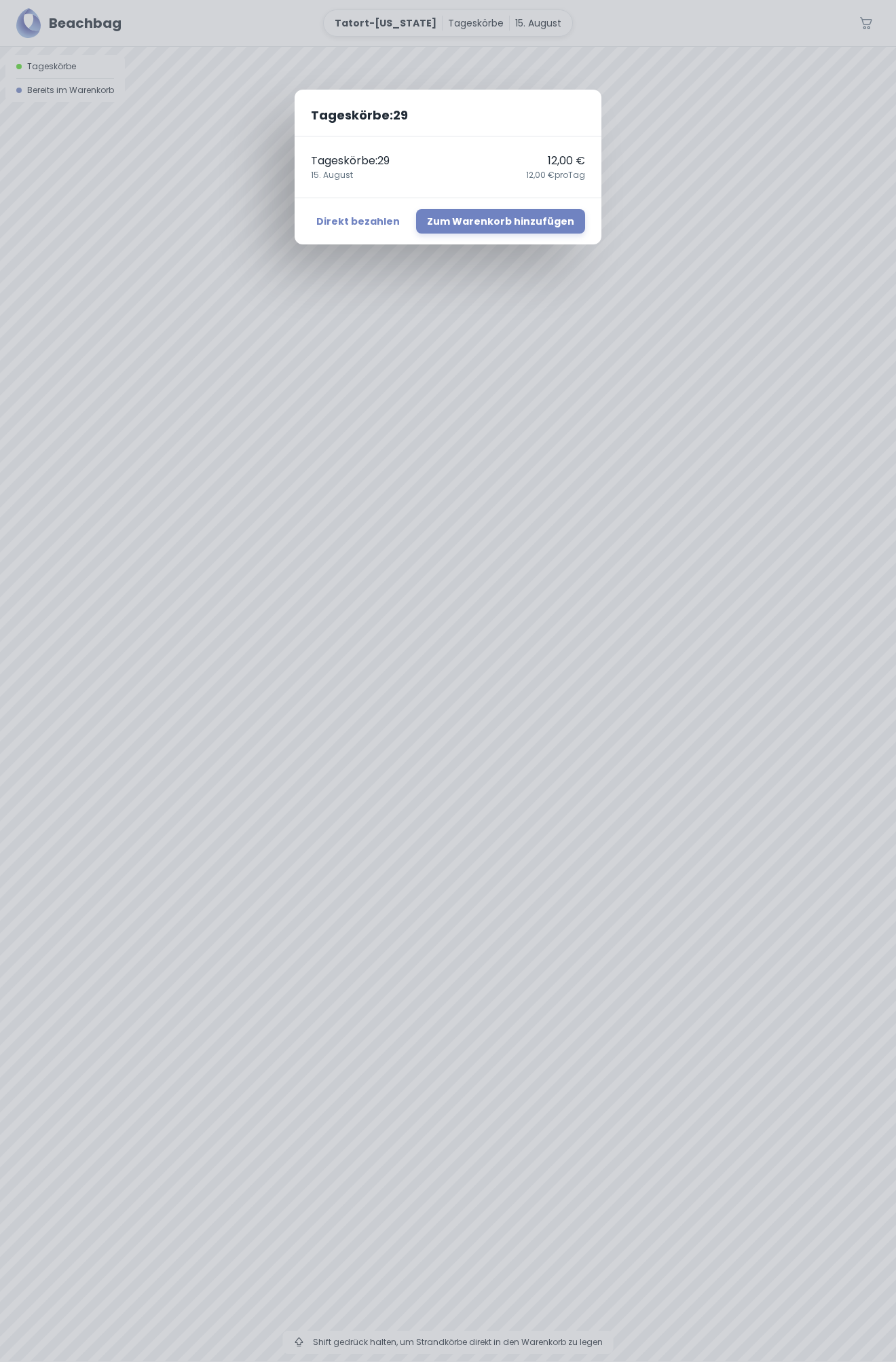
click at [519, 631] on div "Tageskörbe : 29 Tageskörbe : 29 12,00 € 15. August 12,00 € pro Tag Direkt bezah…" at bounding box center [448, 681] width 896 height 1362
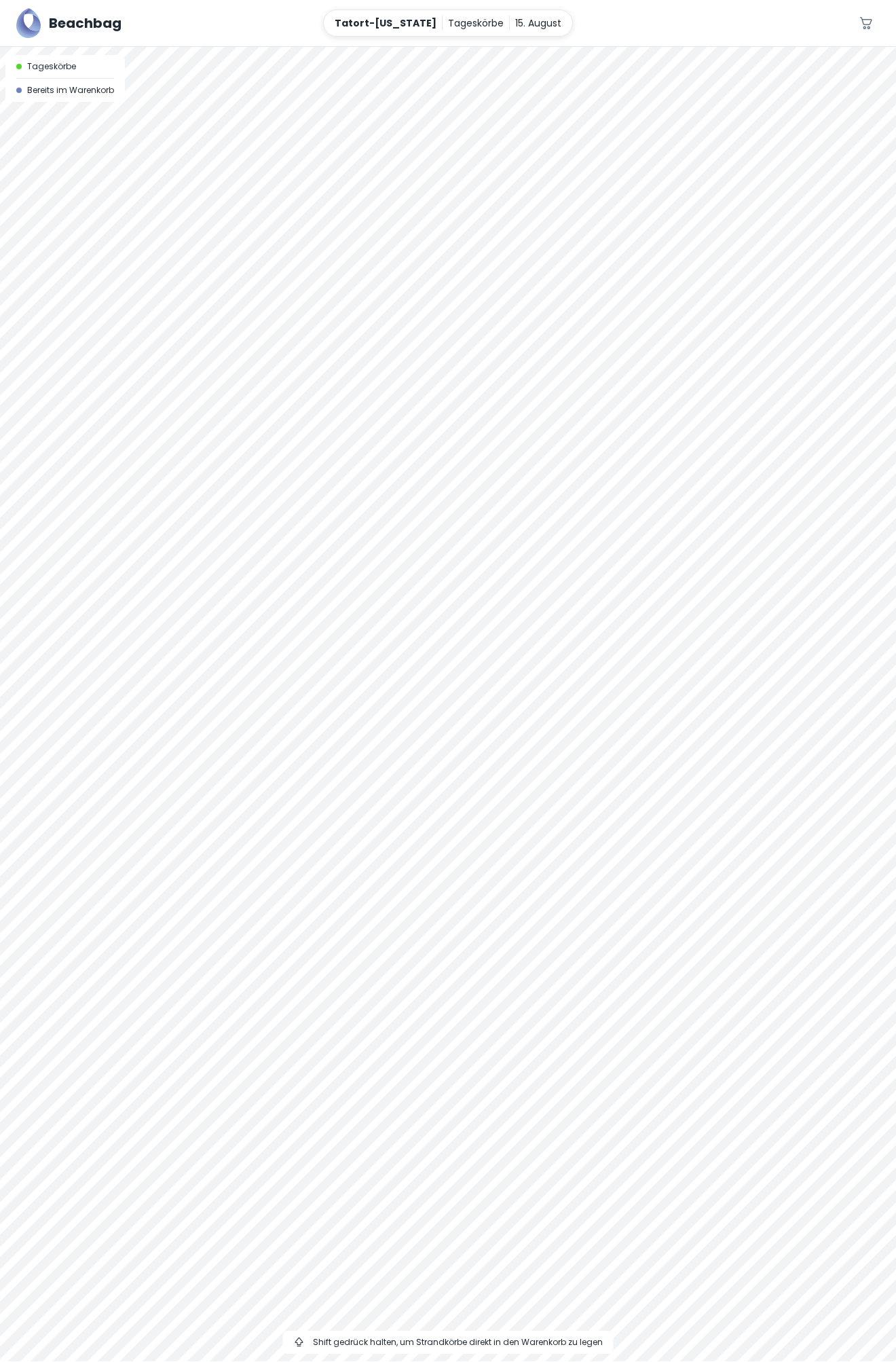
click at [519, 47] on div at bounding box center [448, 47] width 896 height 0
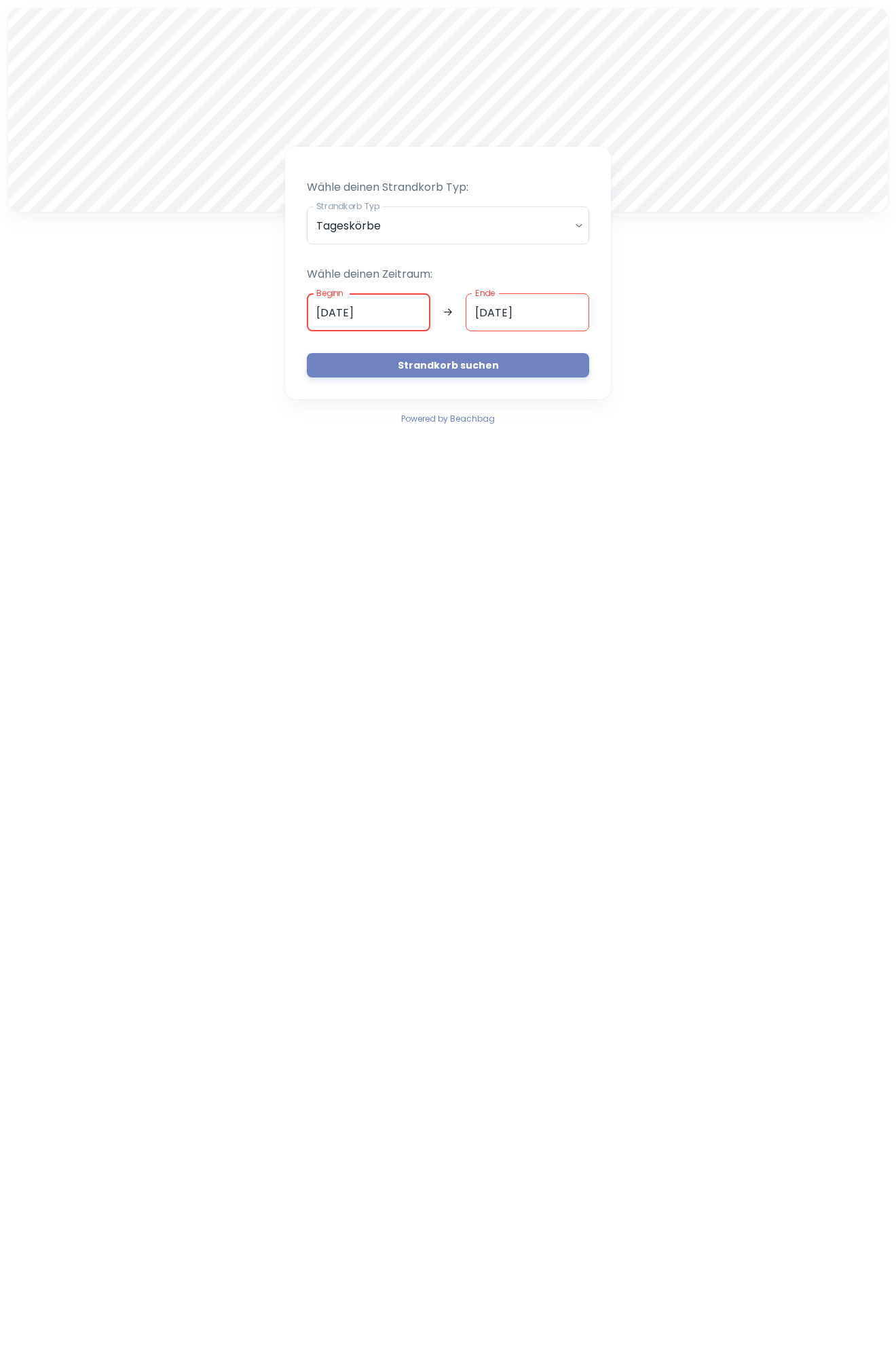
click at [324, 316] on input "[DATE]" at bounding box center [369, 312] width 123 height 38
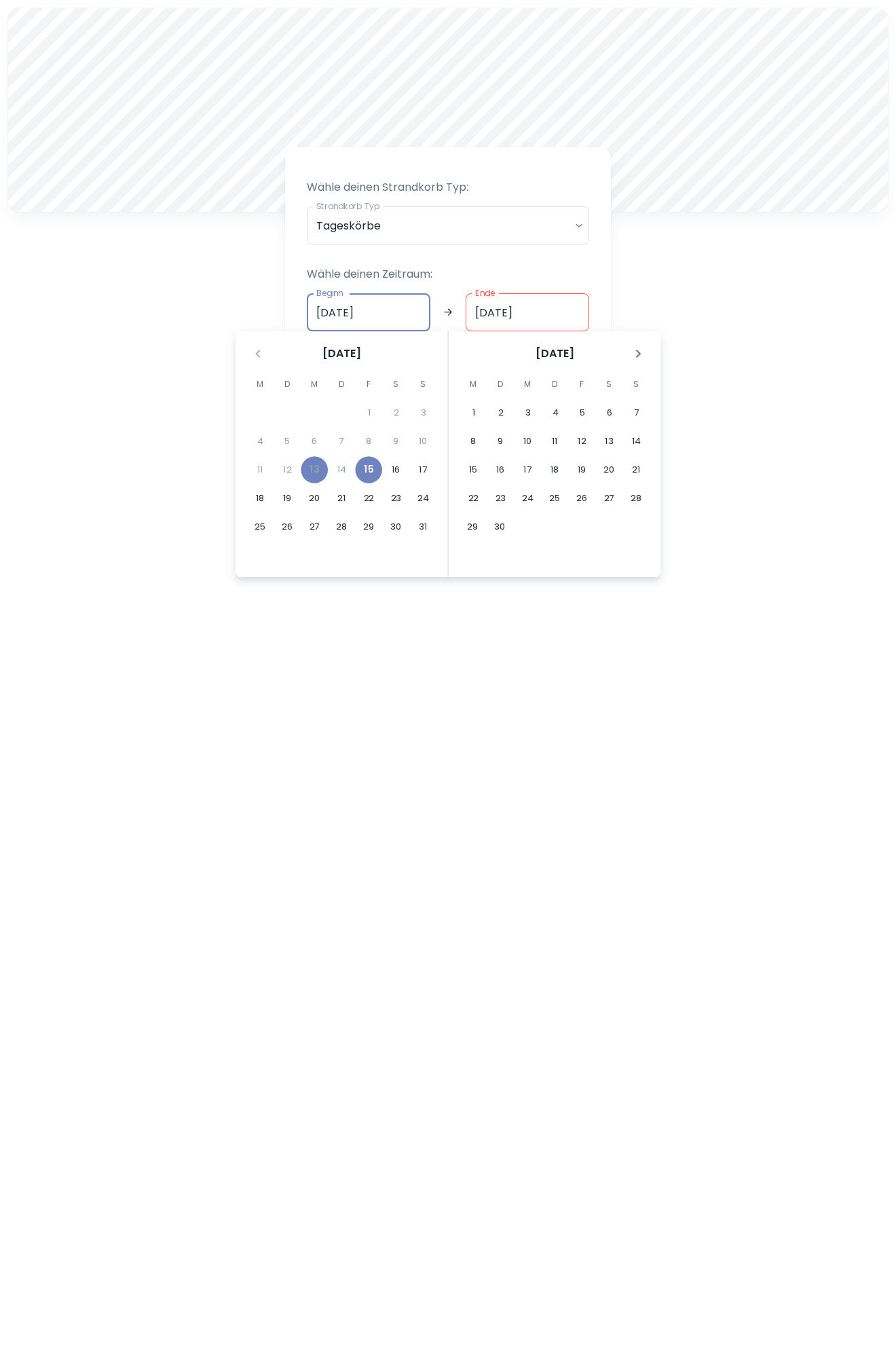
type input "[DATE]"
click at [484, 316] on input "[DATE]" at bounding box center [527, 312] width 123 height 38
type input "[DATE]"
click at [708, 409] on div "A Wähle deinen Strandkorb Typ: Strandkorb Typ Tageskörbe daily Strandkorb Typ W…" at bounding box center [448, 217] width 896 height 435
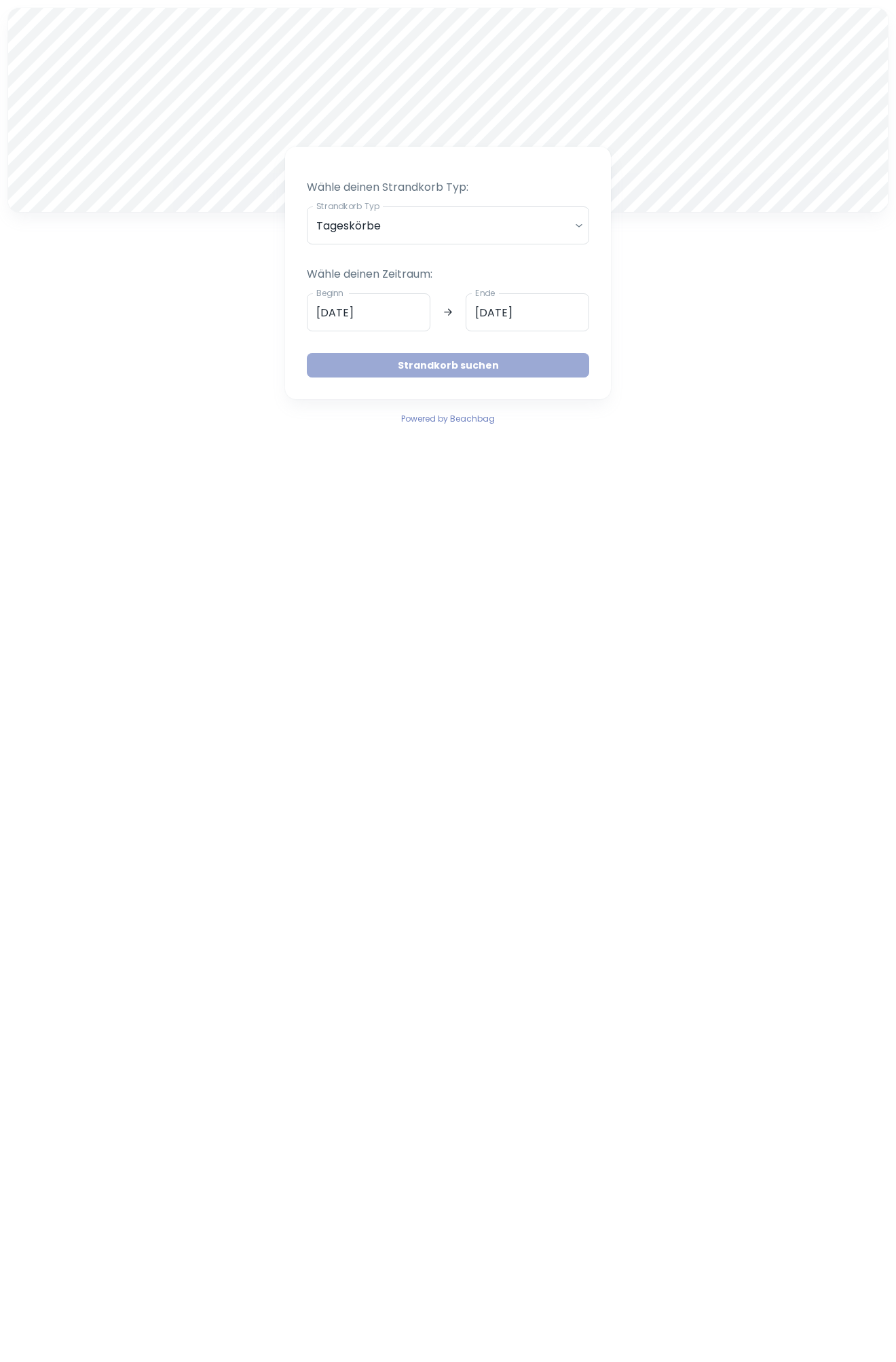
click at [485, 367] on button "Strandkorb suchen" at bounding box center [448, 365] width 282 height 24
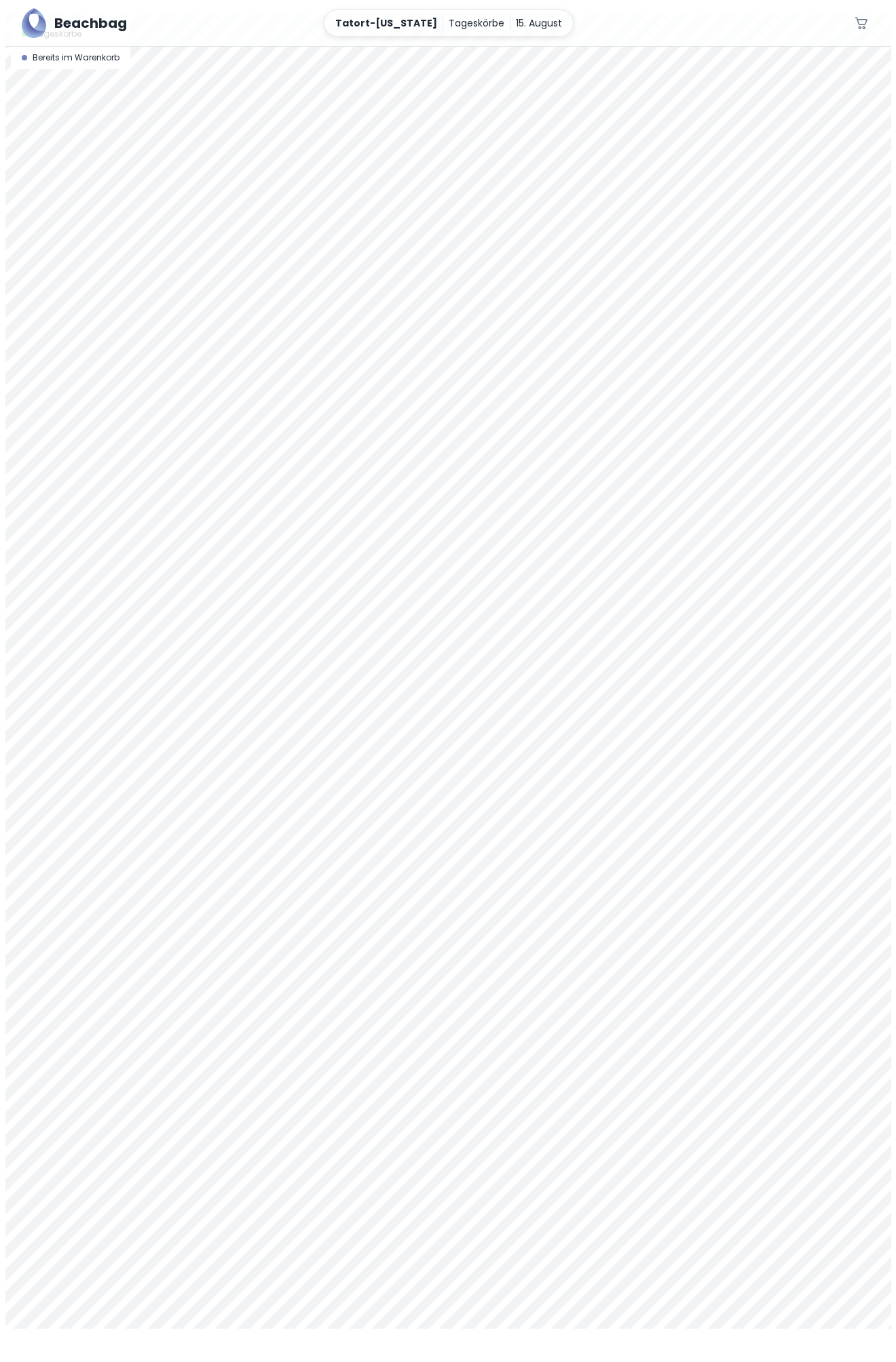
scroll to position [60, 0]
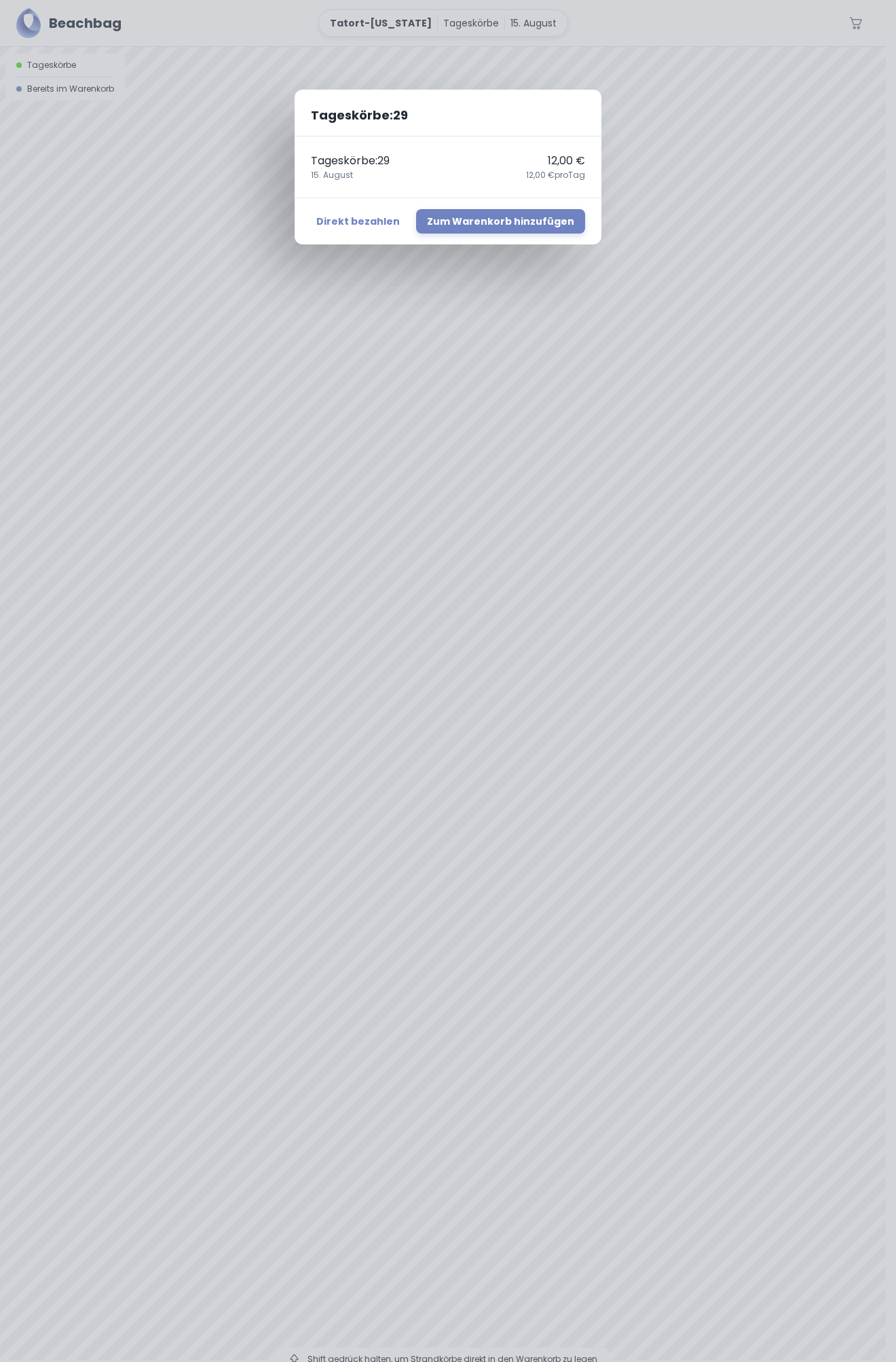
scroll to position [0, 0]
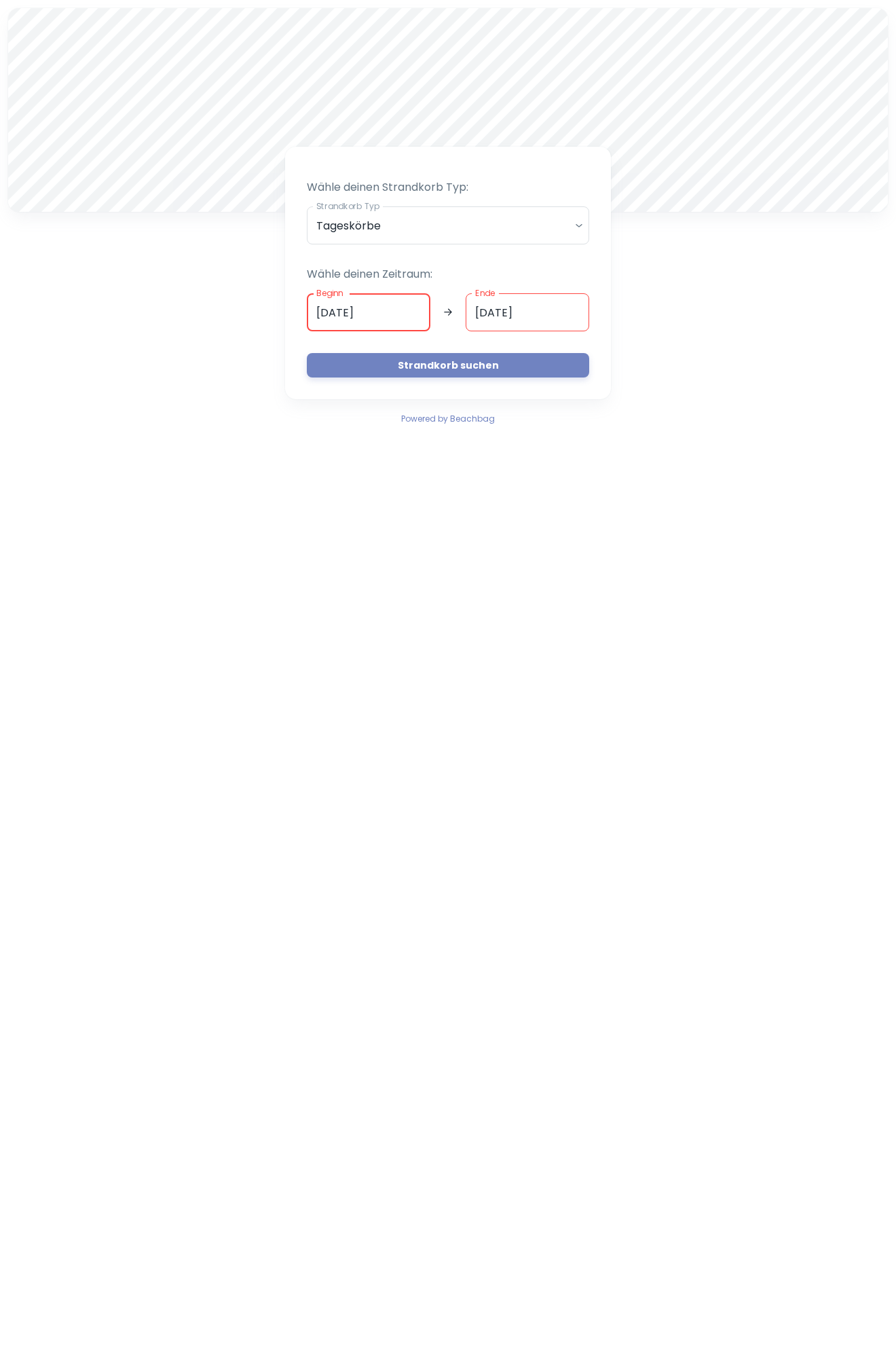
click at [324, 310] on input "[DATE]" at bounding box center [369, 312] width 123 height 38
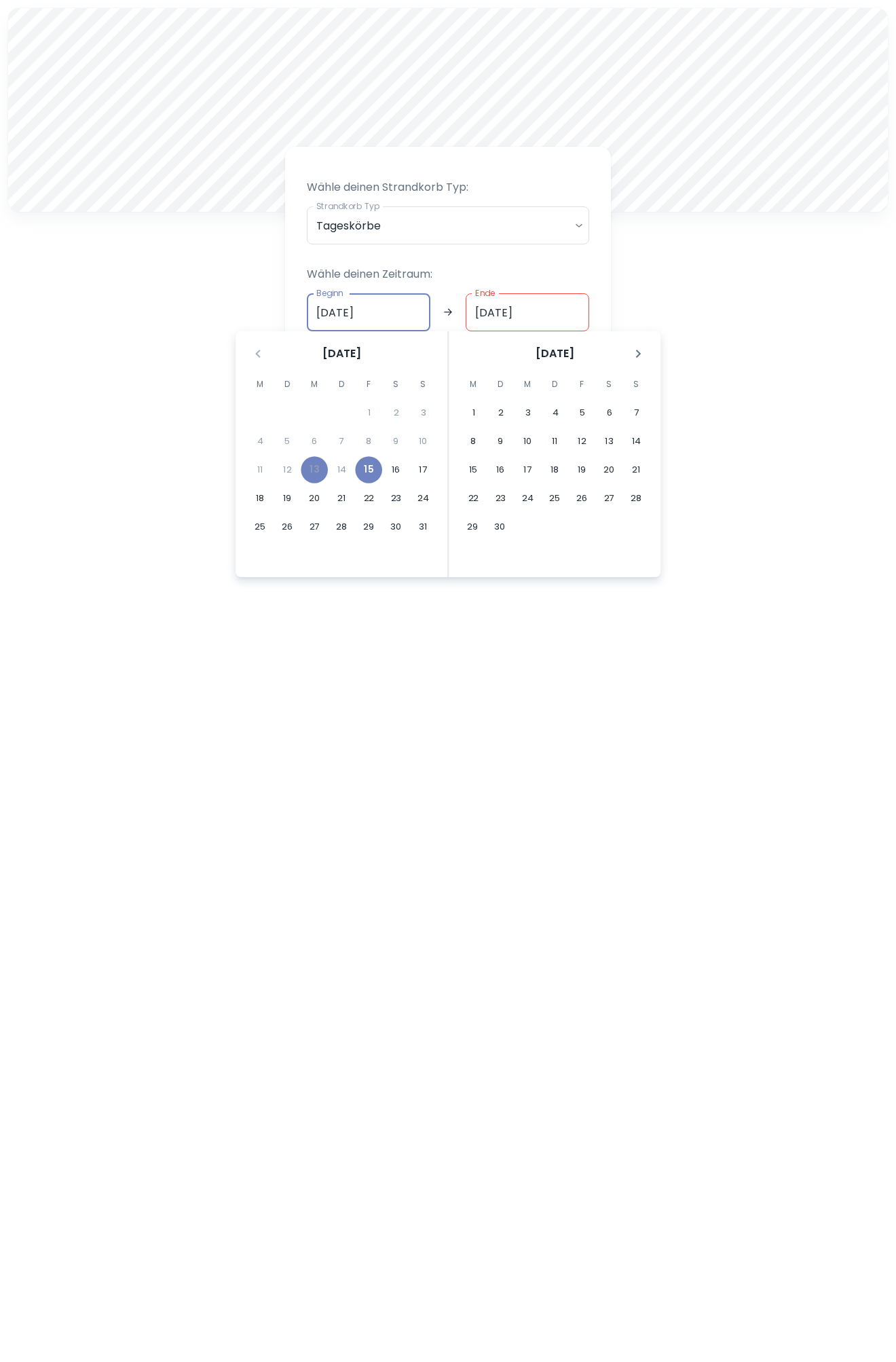
type input "[DATE]"
click at [486, 315] on input "[DATE]" at bounding box center [527, 312] width 123 height 38
type input "[DATE]"
click at [702, 305] on div "A Wähle deinen Strandkorb Typ: Strandkorb Typ Tageskörbe daily Strandkorb Typ W…" at bounding box center [448, 217] width 896 height 435
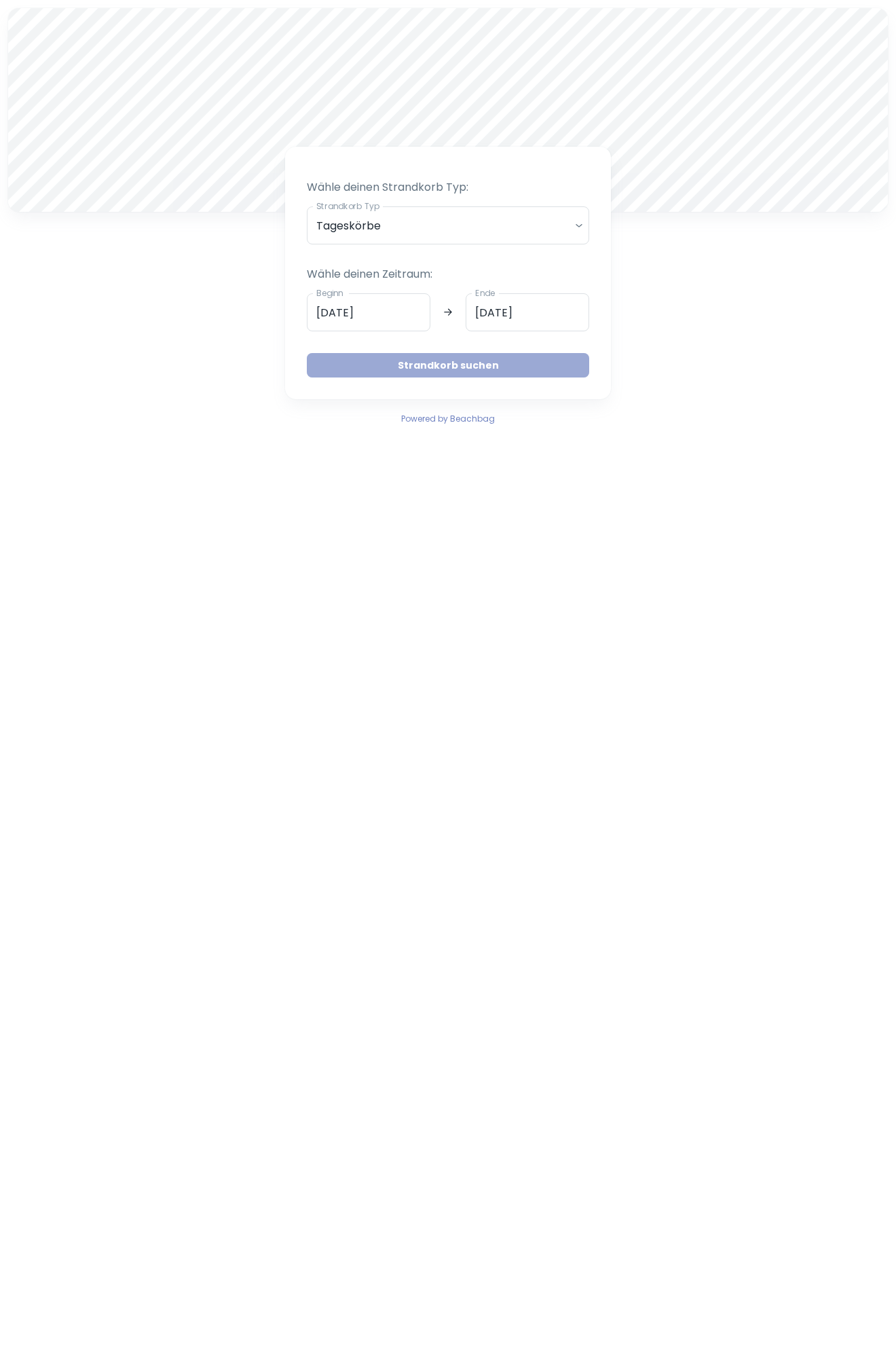
click at [490, 365] on button "Strandkorb suchen" at bounding box center [448, 365] width 282 height 24
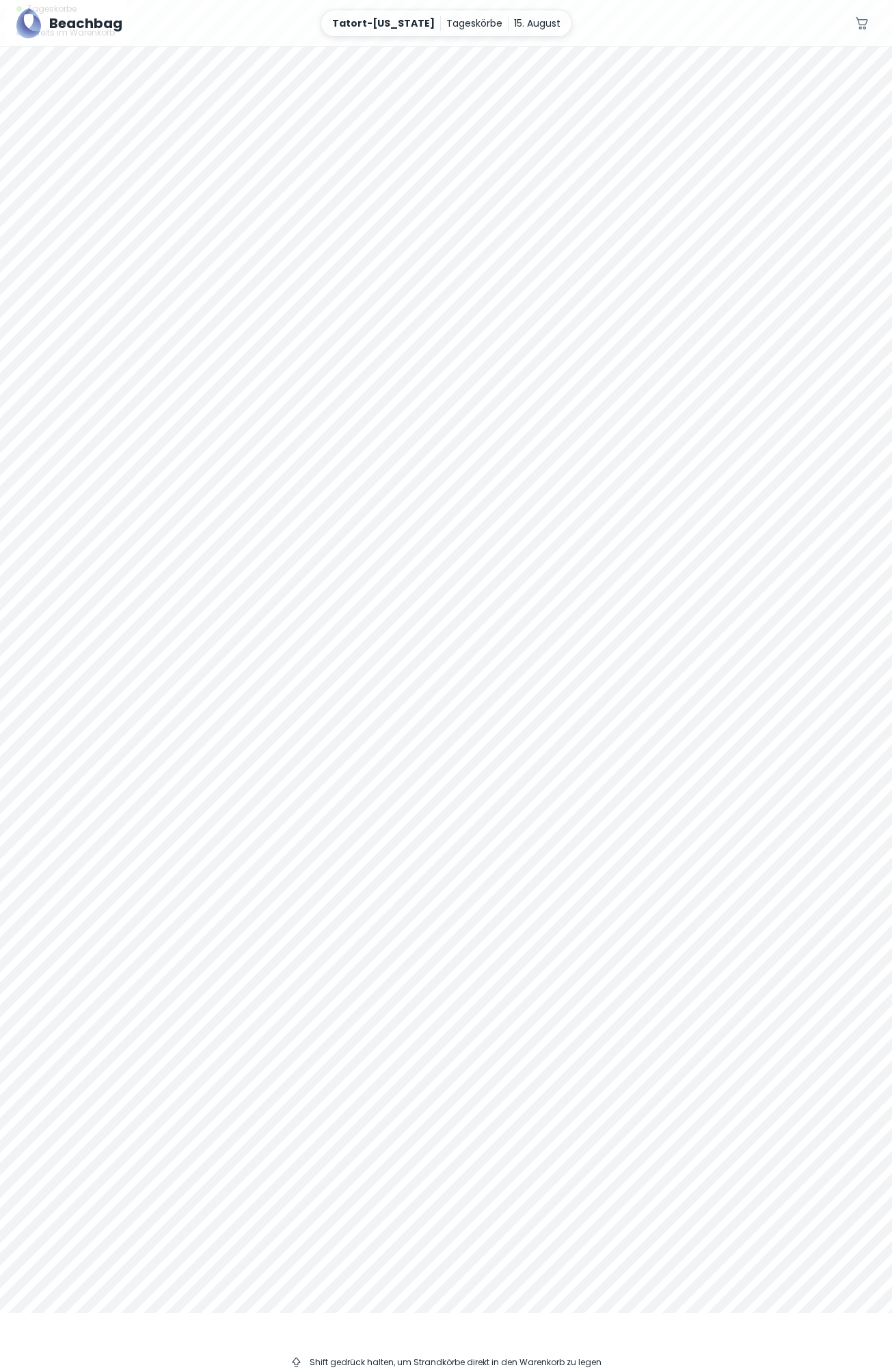
scroll to position [60, 0]
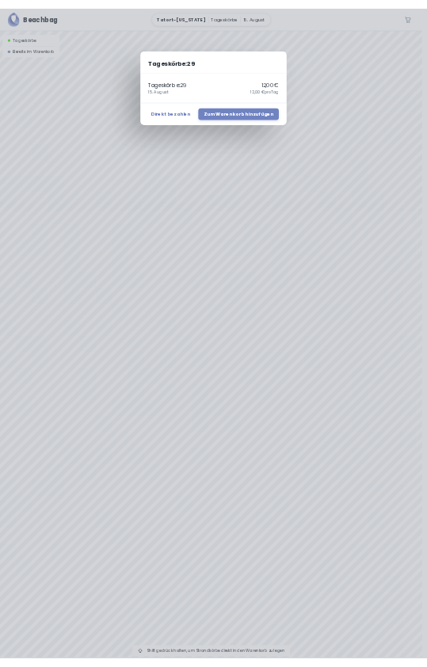
scroll to position [0, 0]
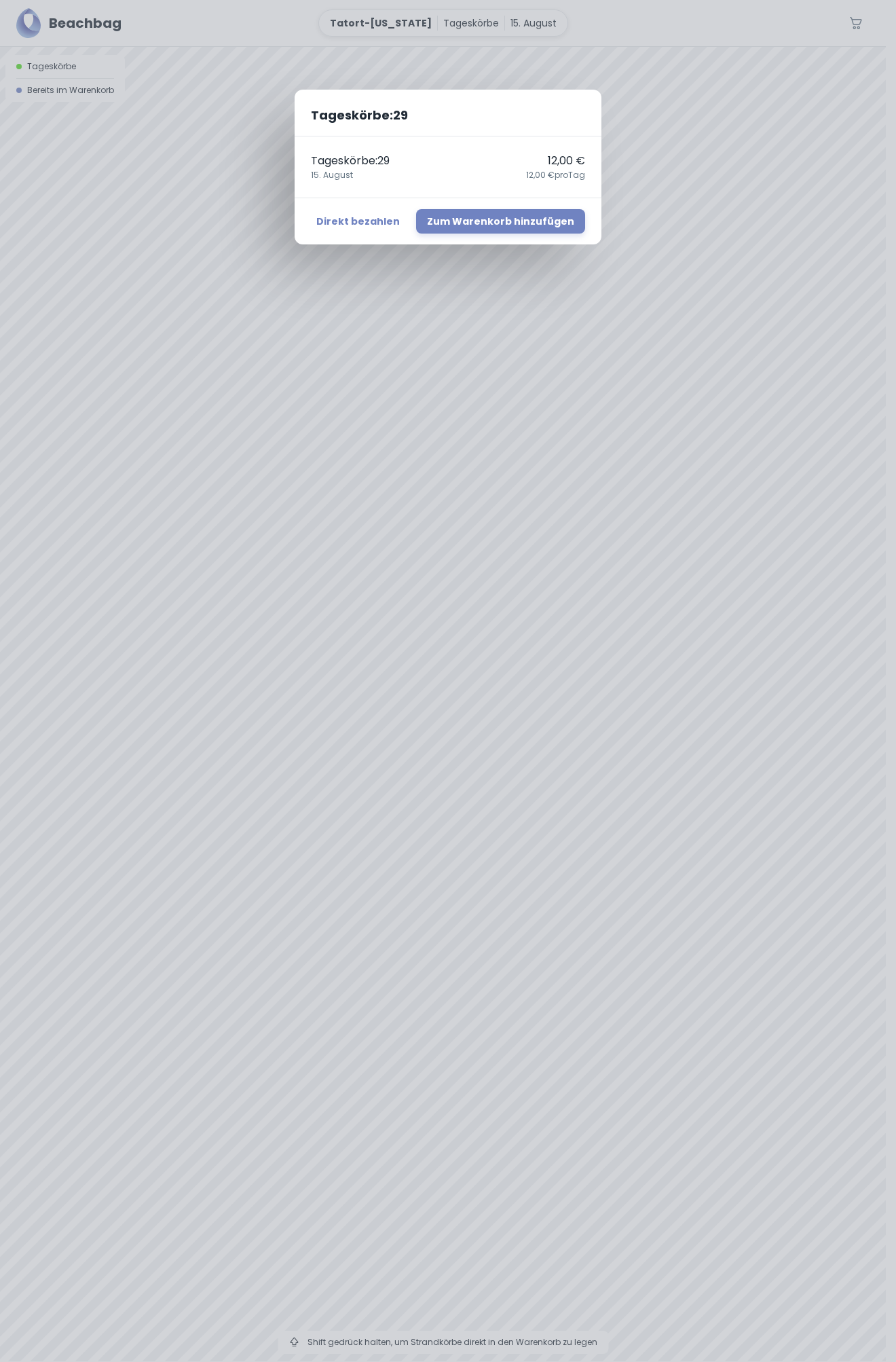
click at [512, 616] on div "Tageskörbe : 29 Tageskörbe : 29 12,00 € 15. August 12,00 € pro Tag Direkt bezah…" at bounding box center [448, 681] width 896 height 1362
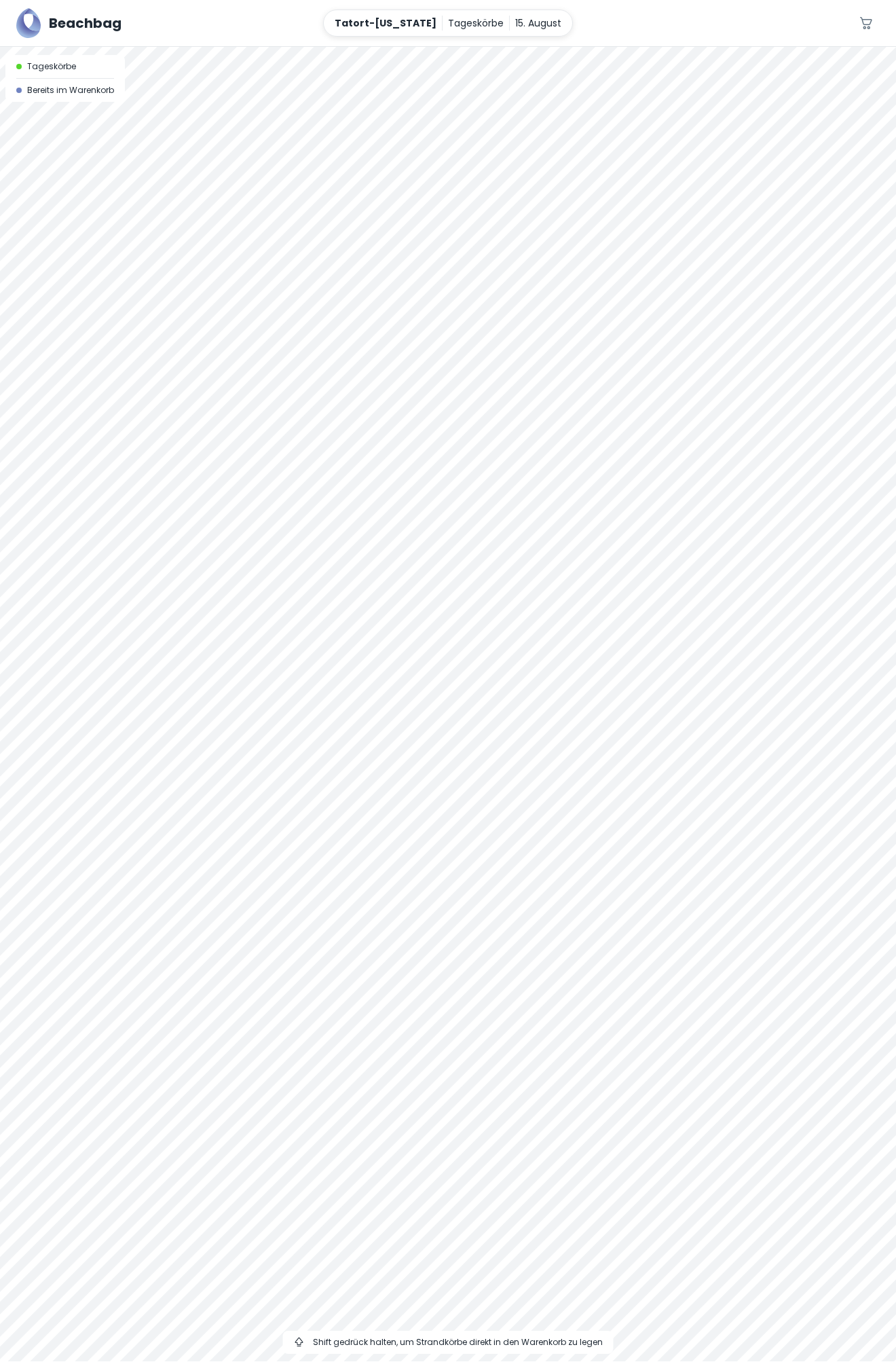
drag, startPoint x: 514, startPoint y: 630, endPoint x: 522, endPoint y: 634, distance: 8.9
click at [522, 47] on div at bounding box center [448, 47] width 896 height 0
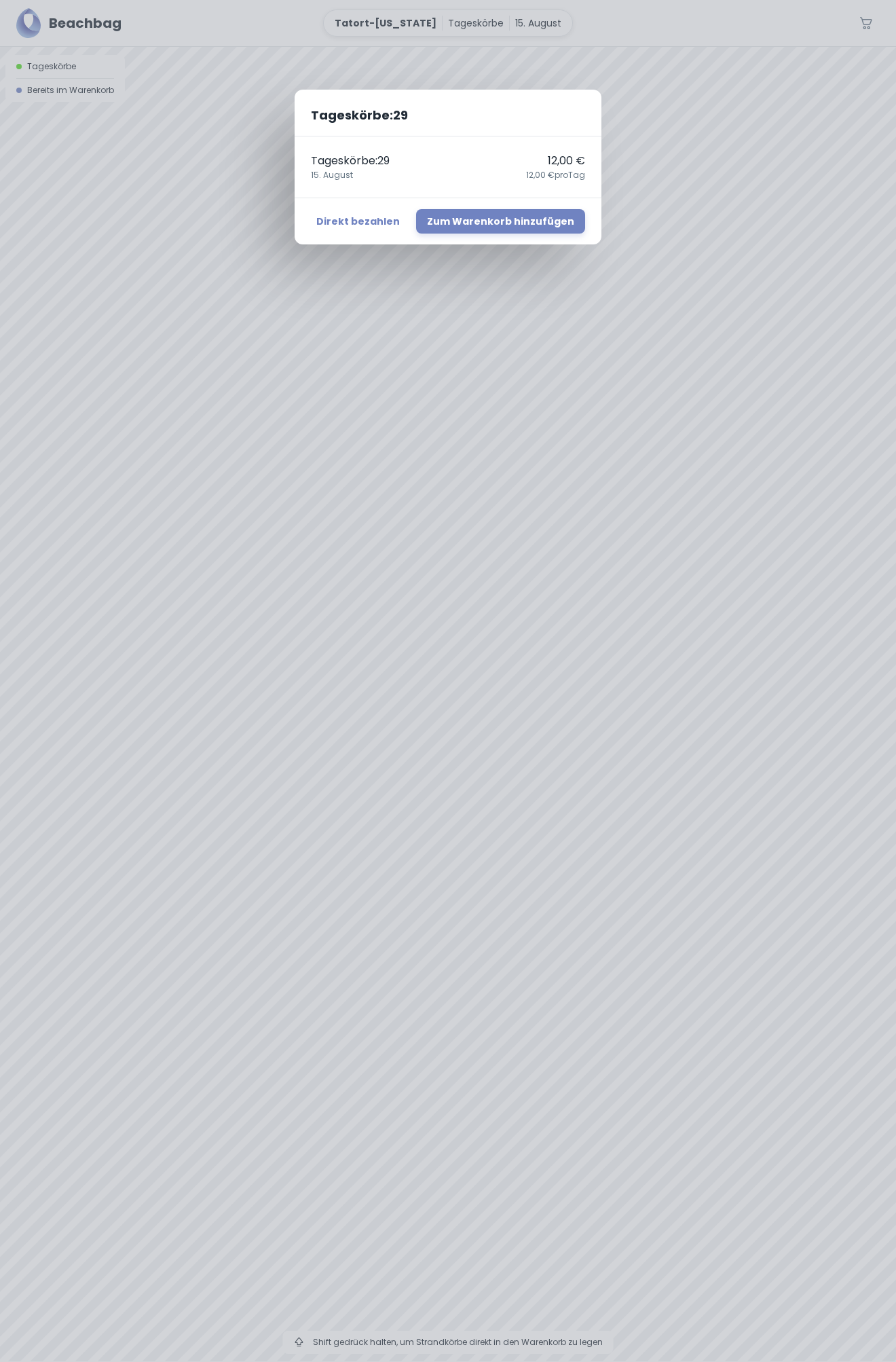
click at [520, 629] on div "Tageskörbe : 29 Tageskörbe : 29 12,00 € 15. August 12,00 € pro Tag Direkt bezah…" at bounding box center [448, 681] width 896 height 1362
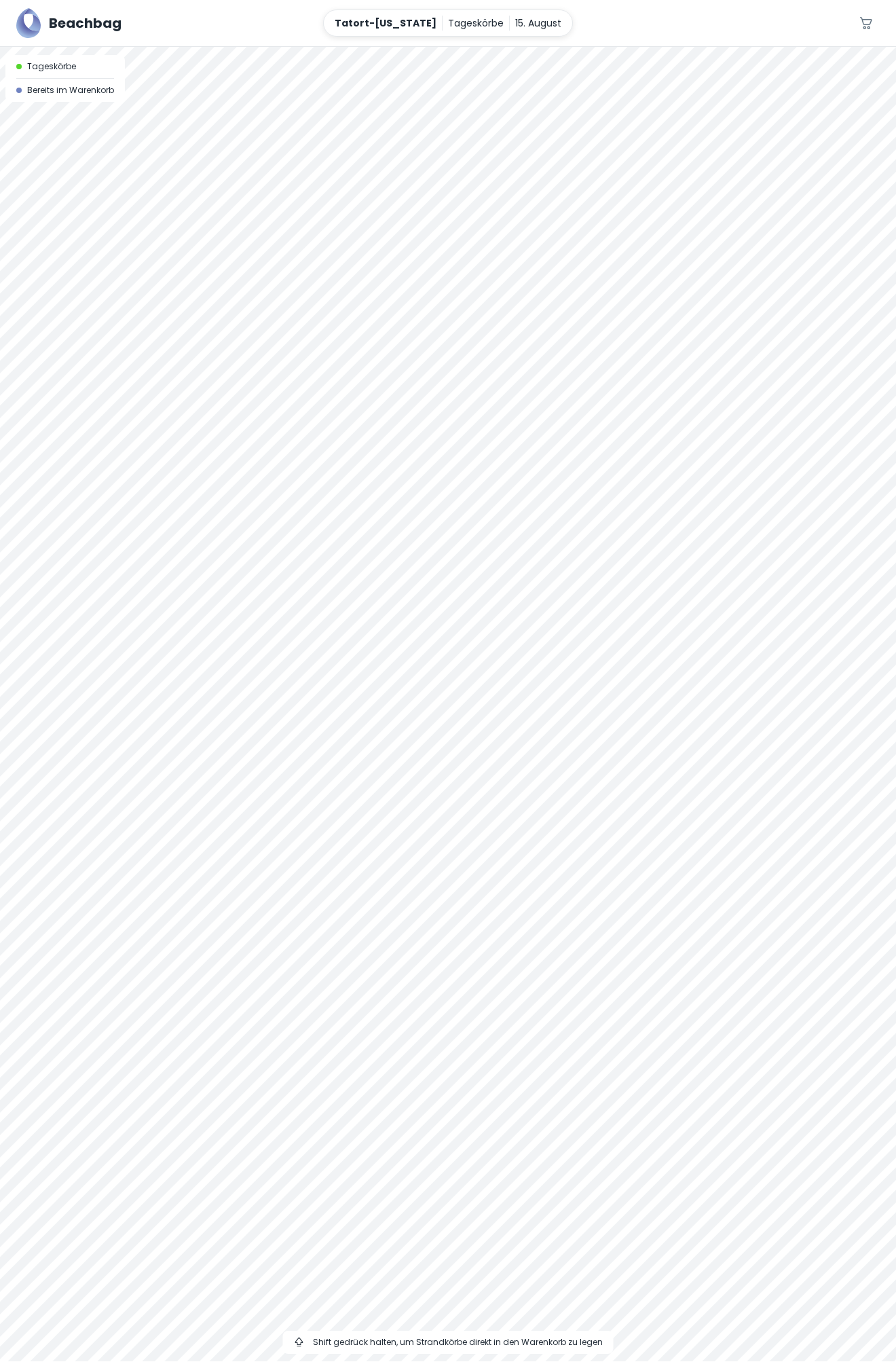
click at [553, 47] on div at bounding box center [448, 47] width 896 height 0
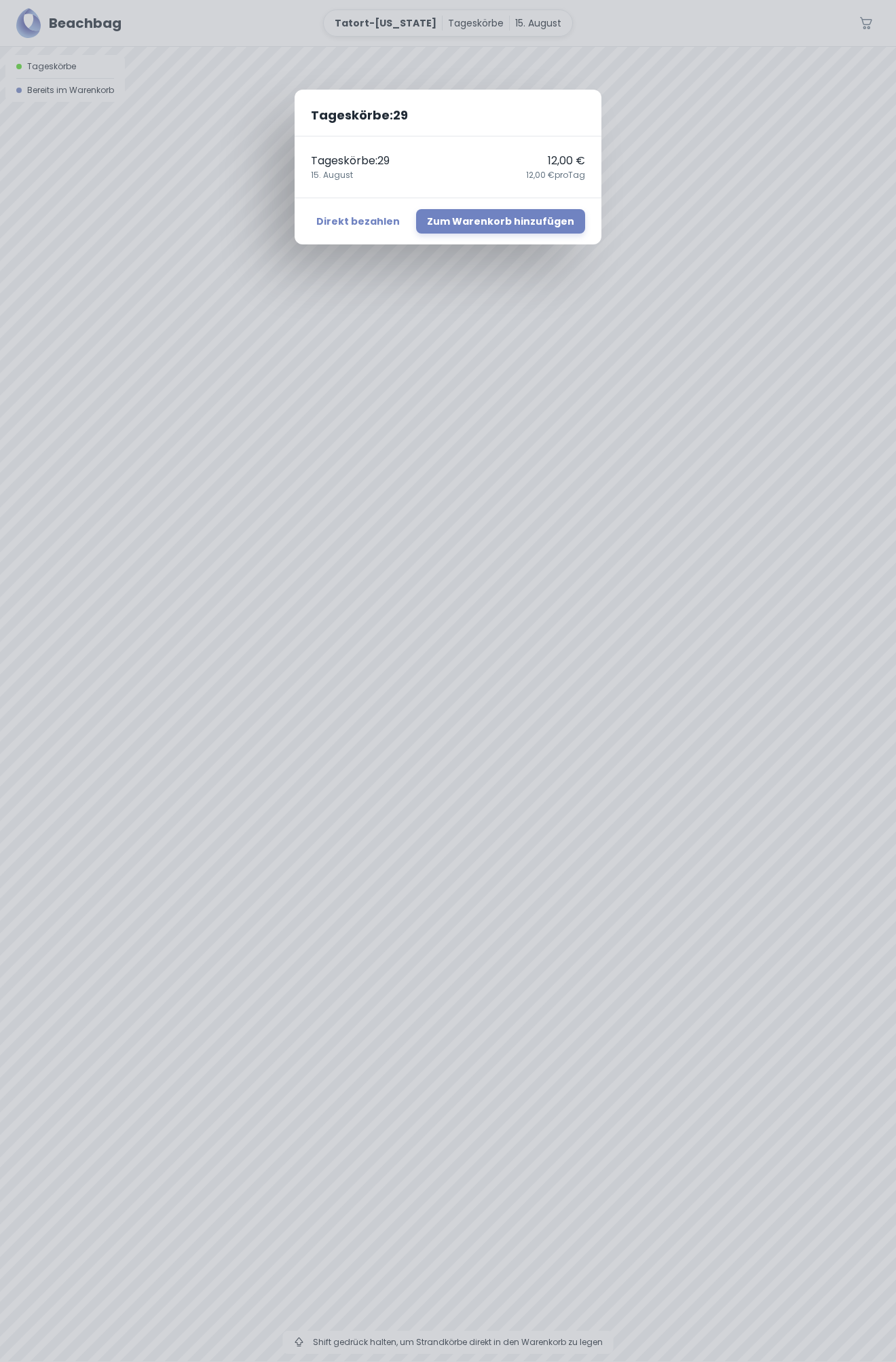
click at [548, 591] on div "Tageskörbe : 29 Tageskörbe : 29 12,00 € 15. August 12,00 € pro Tag Direkt bezah…" at bounding box center [448, 681] width 896 height 1362
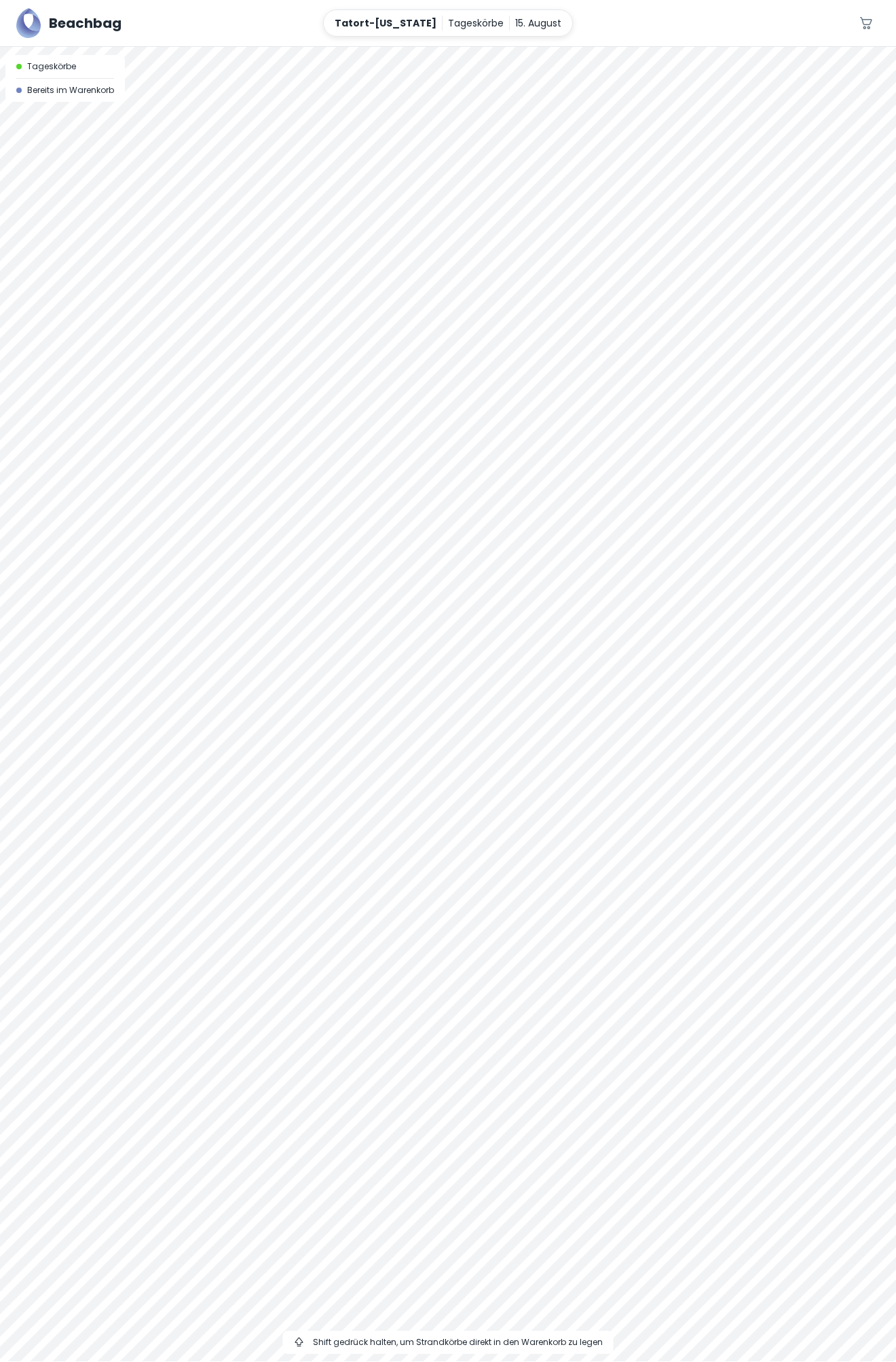
drag, startPoint x: 376, startPoint y: 618, endPoint x: 364, endPoint y: 630, distance: 17.0
click at [364, 629] on div at bounding box center [448, 704] width 896 height 1315
click at [589, 47] on div at bounding box center [448, 47] width 896 height 0
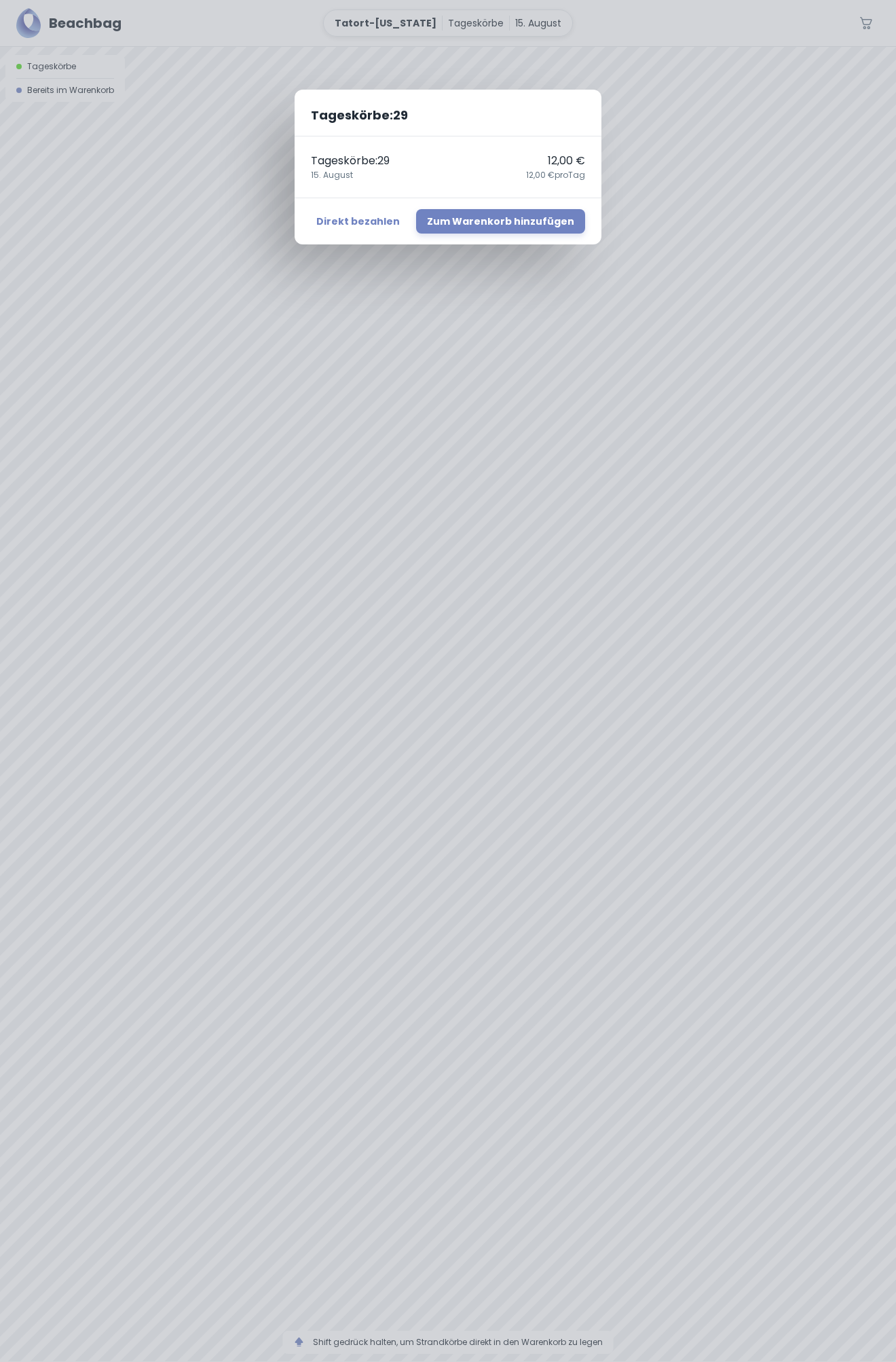
click at [585, 518] on div "Tageskörbe : 29 Tageskörbe : 29 12,00 € 15. August 12,00 € pro Tag Direkt bezah…" at bounding box center [448, 681] width 896 height 1362
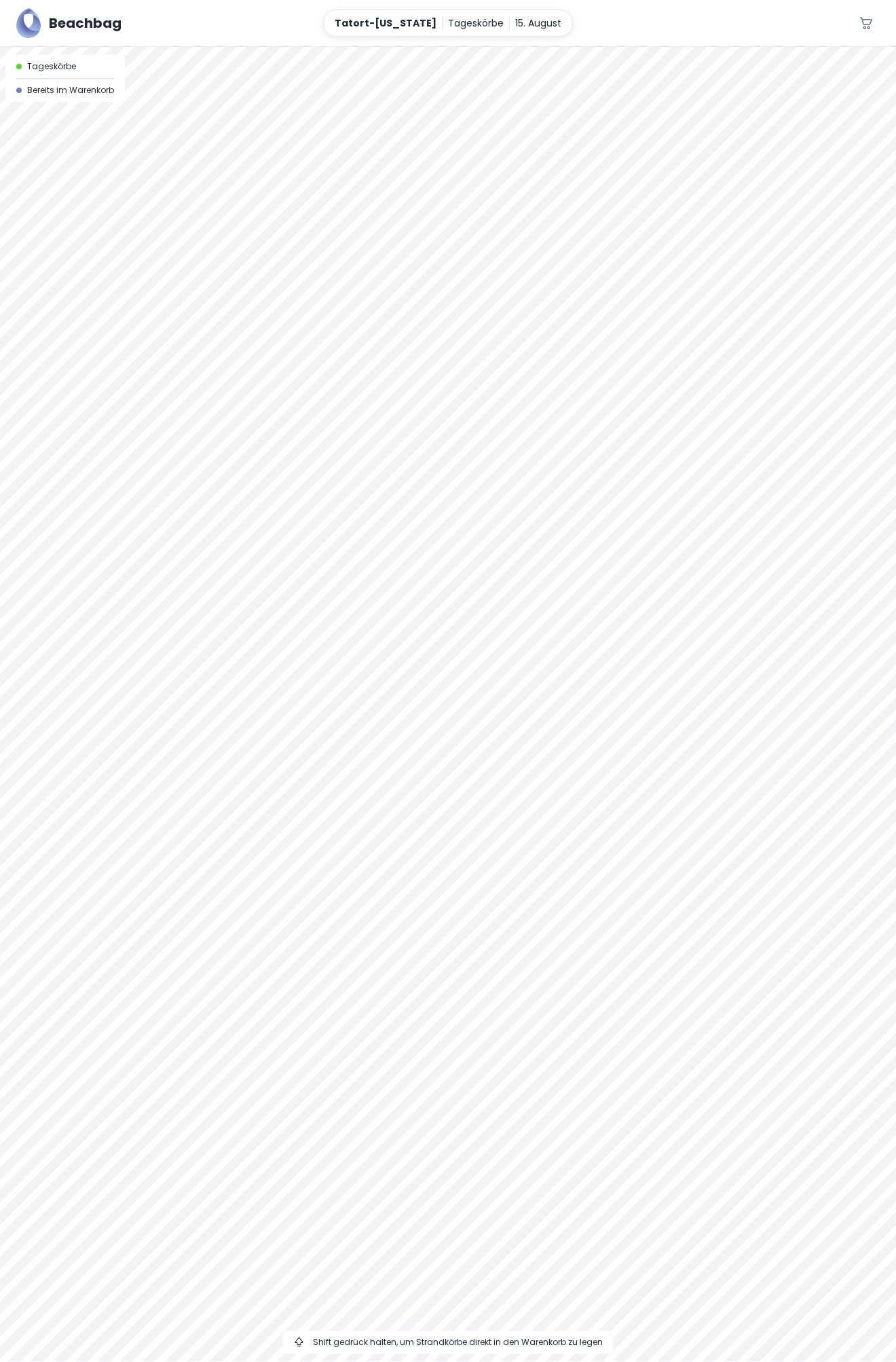
click at [596, 47] on div at bounding box center [448, 47] width 896 height 0
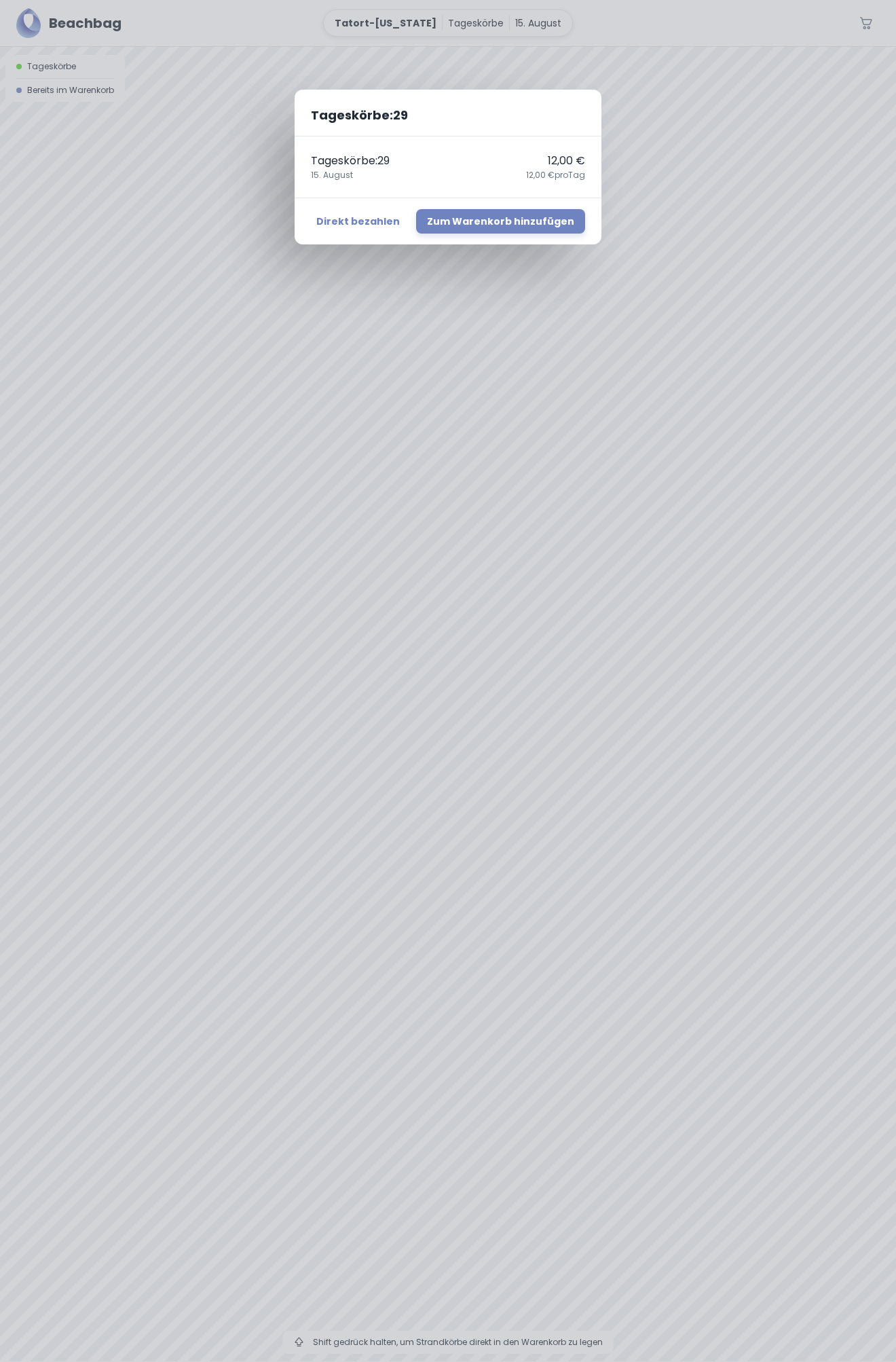
click at [592, 515] on div "Tageskörbe : 29 Tageskörbe : 29 12,00 € 15. August 12,00 € pro Tag Direkt bezah…" at bounding box center [448, 681] width 896 height 1362
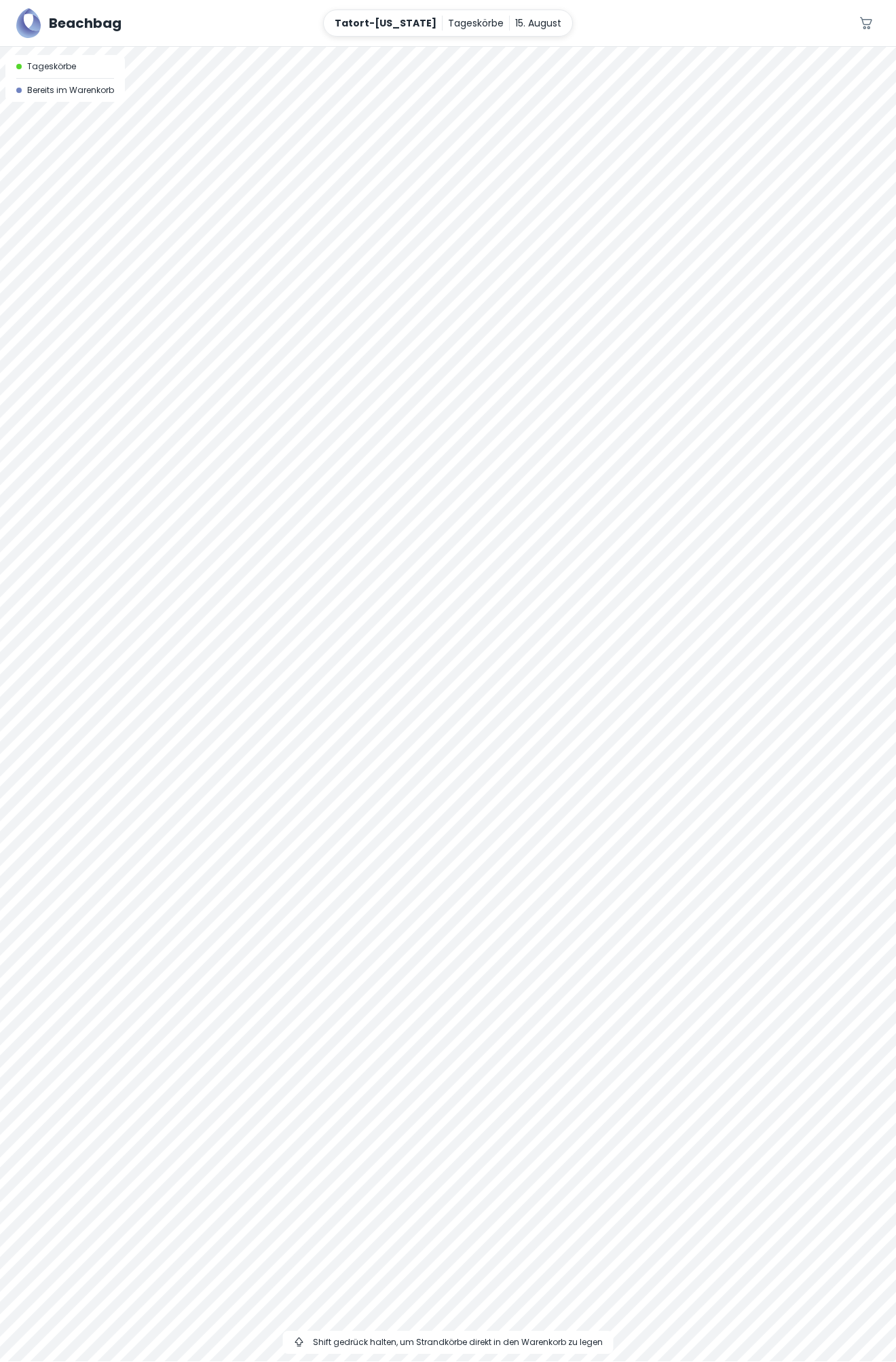
click at [588, 47] on div at bounding box center [448, 47] width 896 height 0
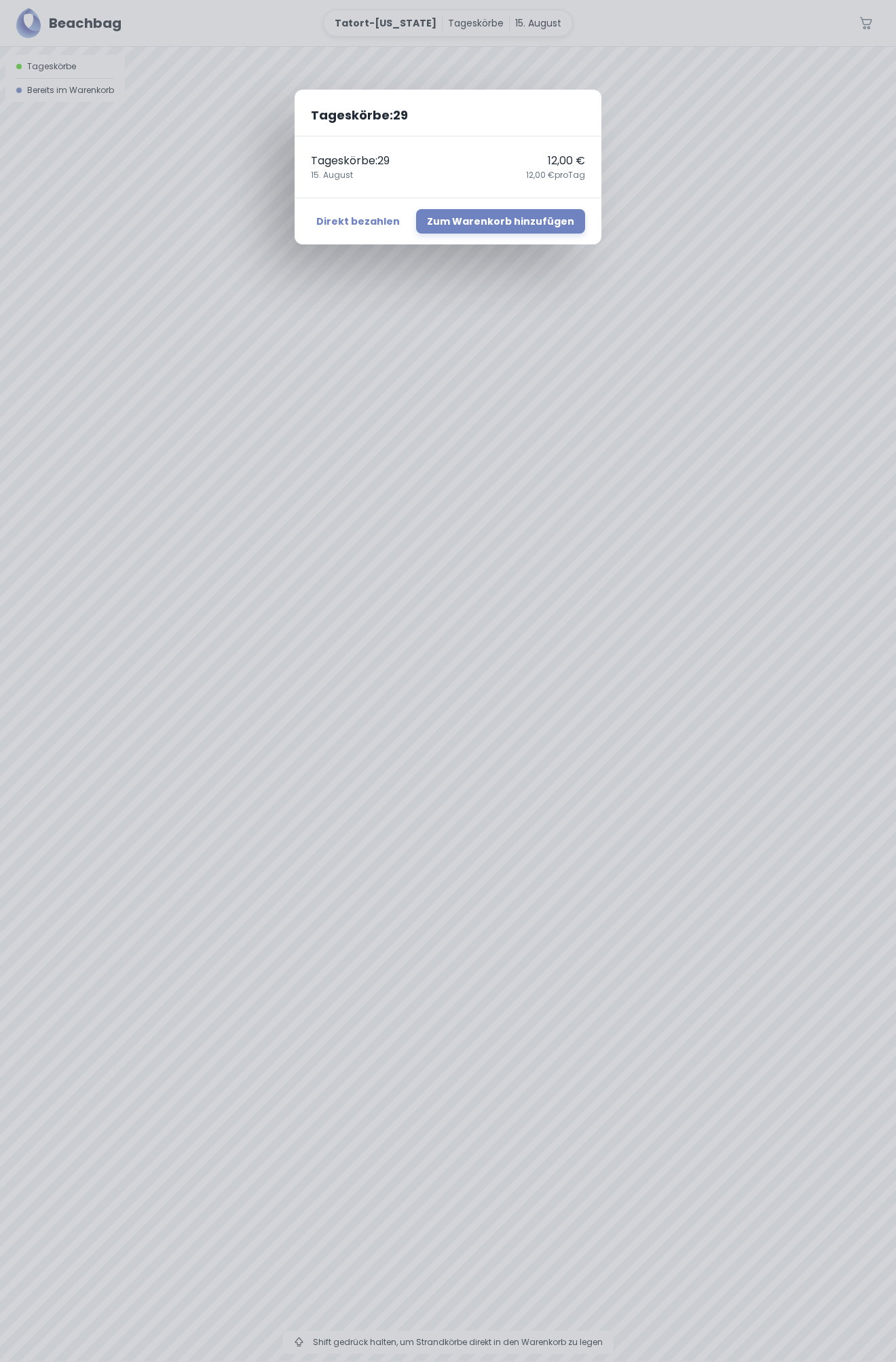
click at [595, 526] on div "Tageskörbe : 29 Tageskörbe : 29 12,00 € 15. August 12,00 € pro Tag Direkt bezah…" at bounding box center [448, 681] width 896 height 1362
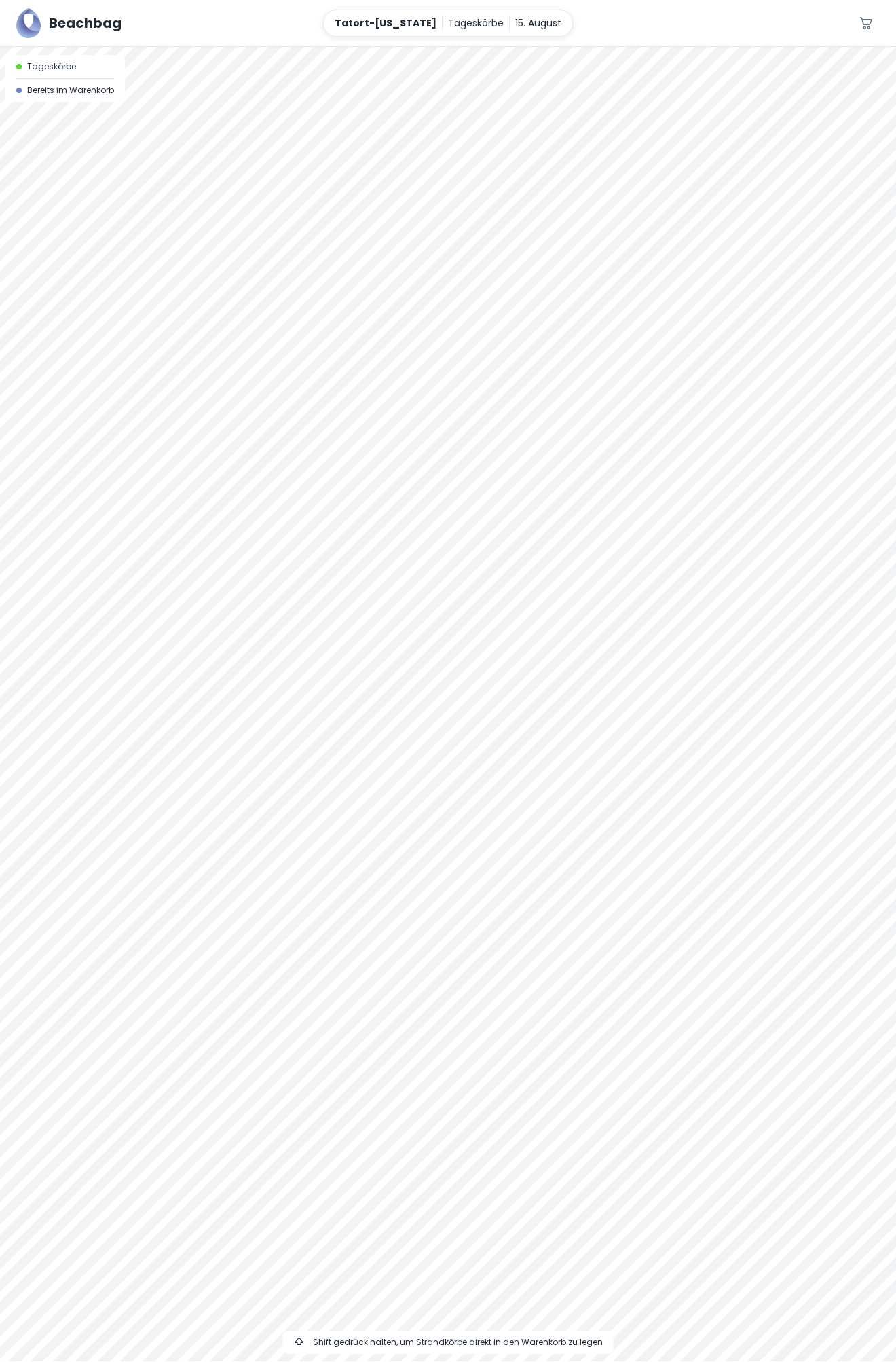
click at [591, 47] on div at bounding box center [448, 47] width 896 height 0
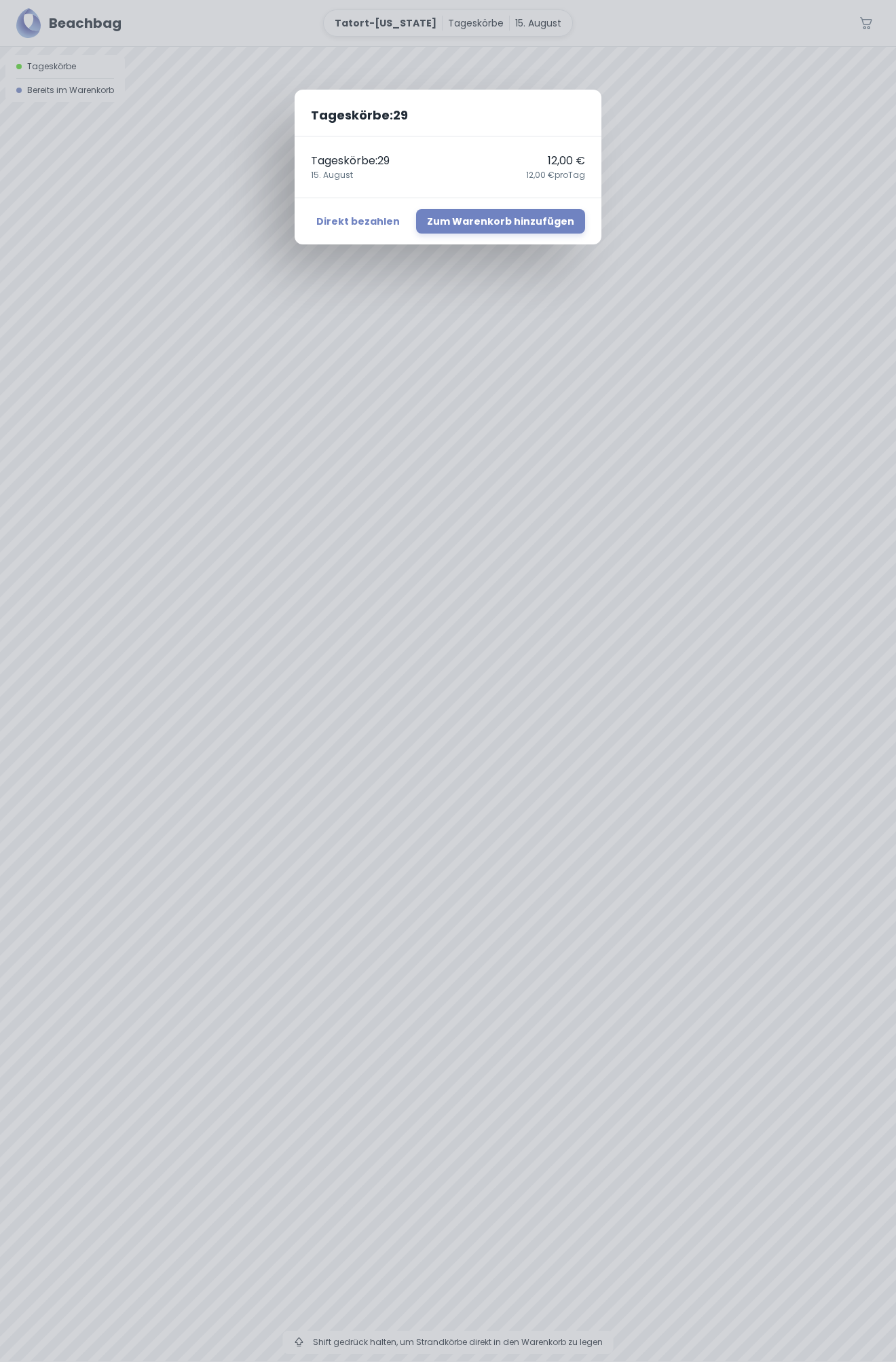
click at [466, 1343] on div "Tageskörbe : 29 Tageskörbe : 29 12,00 € 15. August 12,00 € pro Tag Direkt bezah…" at bounding box center [448, 681] width 896 height 1362
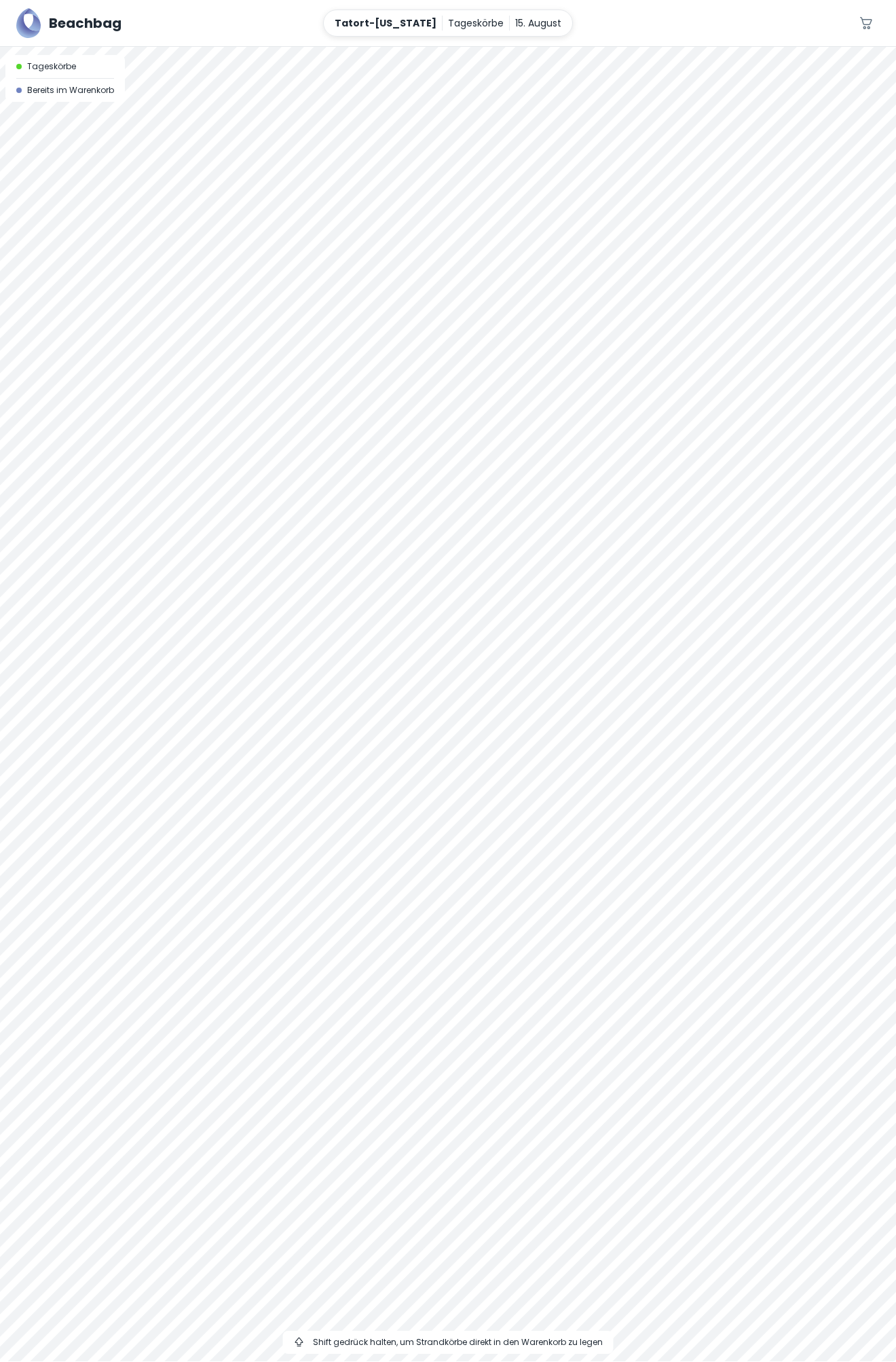
click at [588, 47] on div at bounding box center [448, 47] width 896 height 0
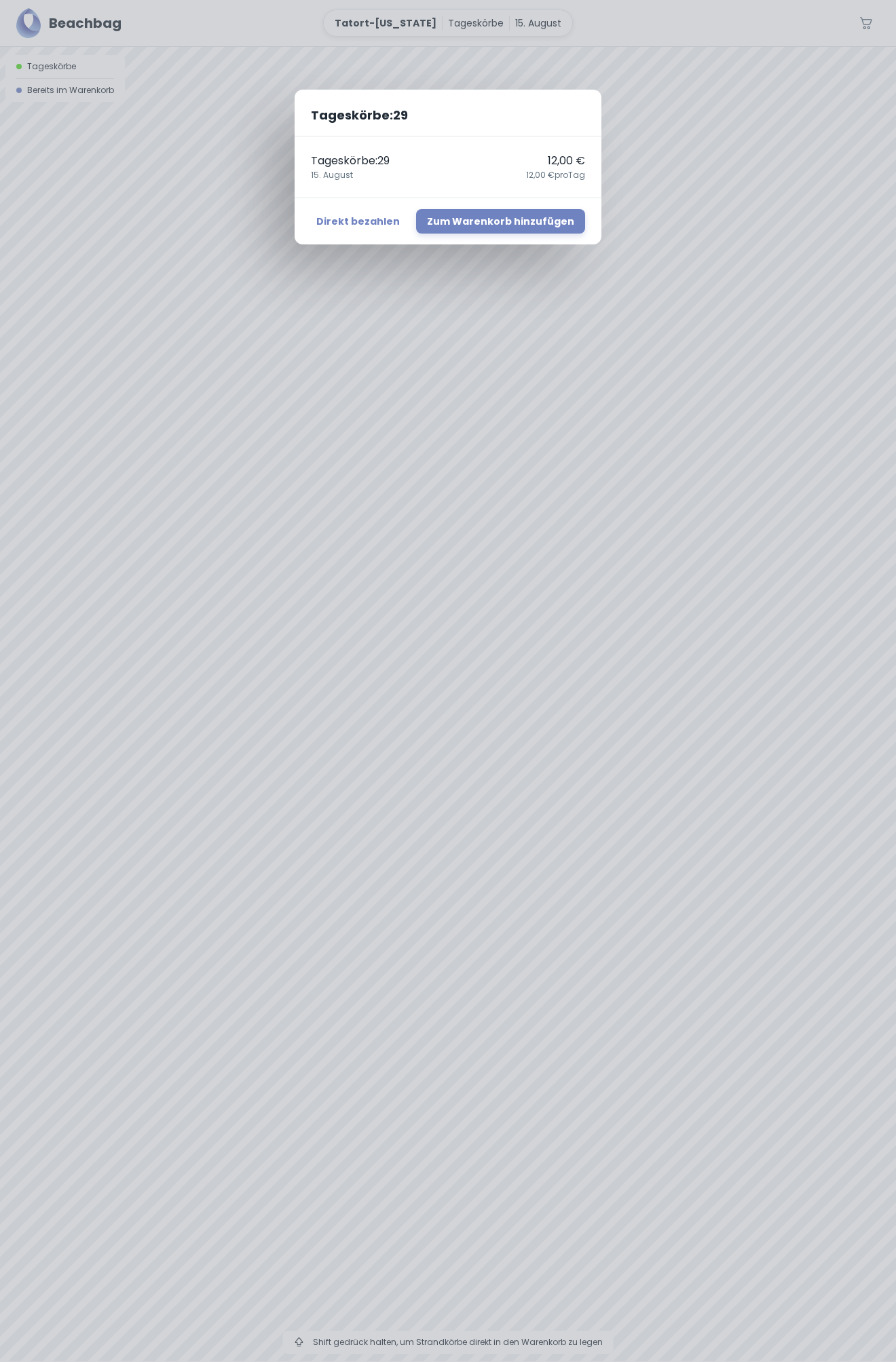
click at [588, 535] on div "Tageskörbe : 29 Tageskörbe : 29 12,00 € 15. August 12,00 € pro Tag Direkt bezah…" at bounding box center [448, 681] width 896 height 1362
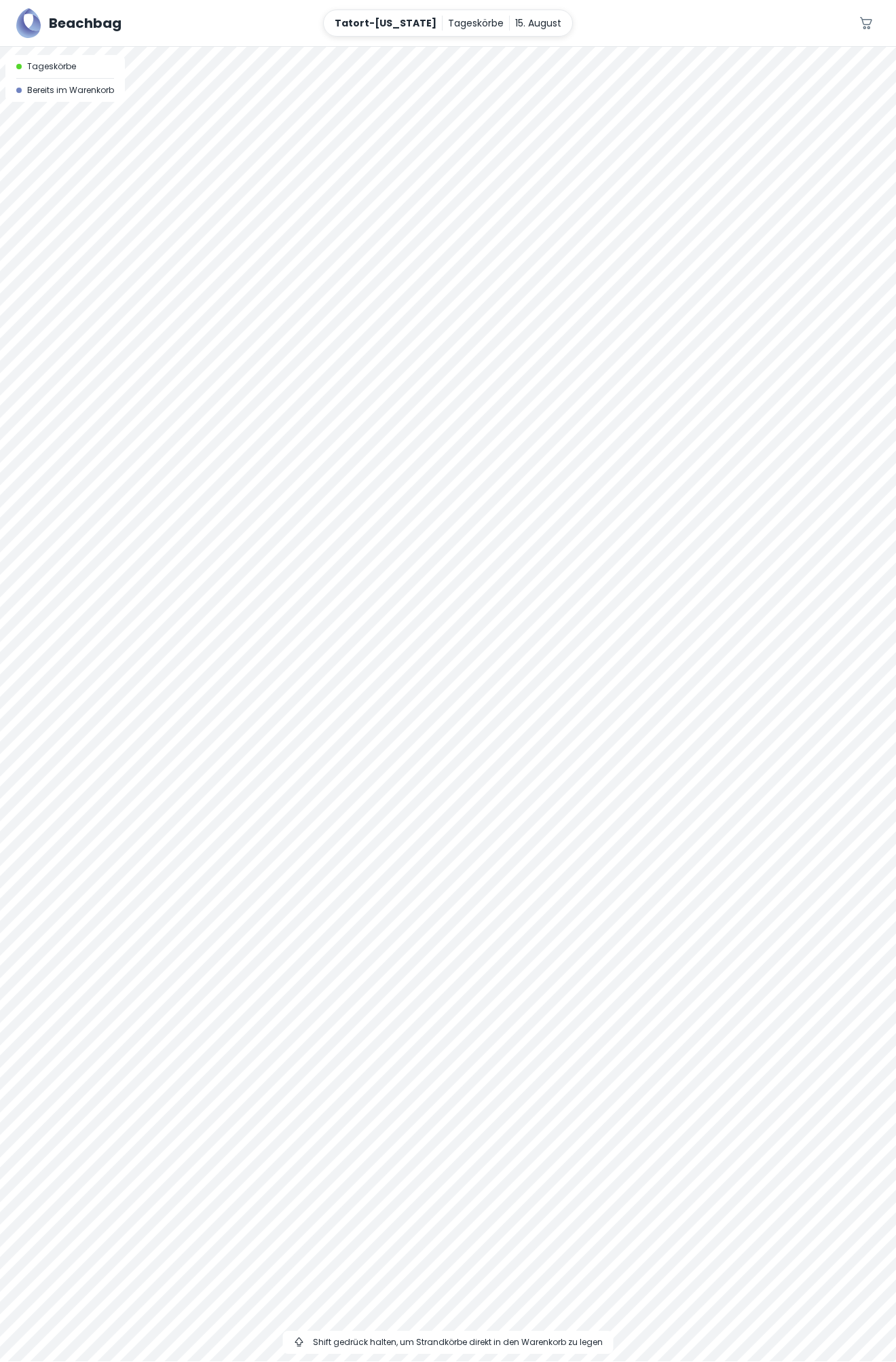
click at [592, 47] on div at bounding box center [448, 47] width 896 height 0
click at [590, 47] on div at bounding box center [448, 47] width 896 height 0
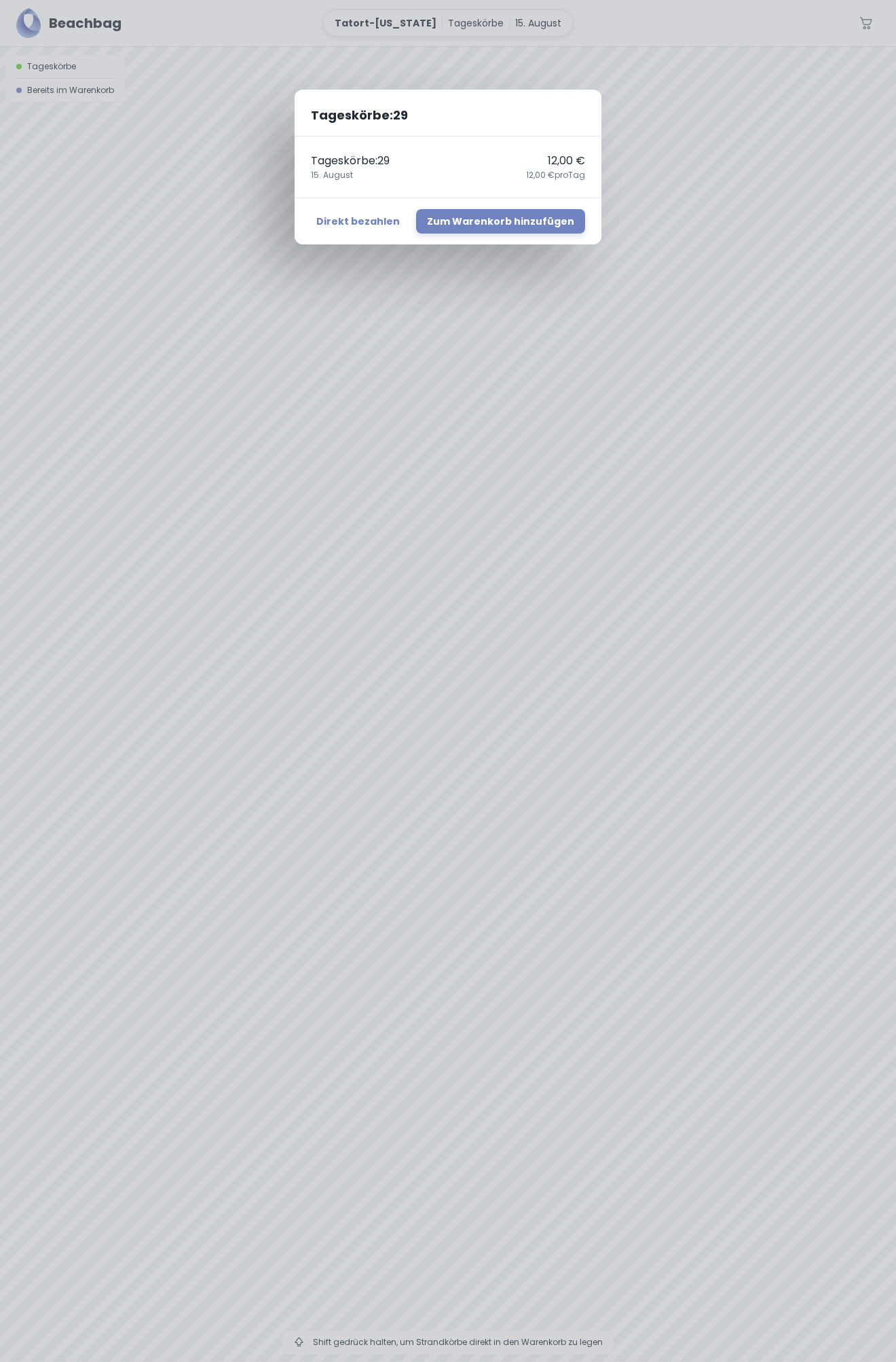
click at [588, 518] on div "Tageskörbe : 29 Tageskörbe : 29 12,00 € 15. August 12,00 € pro Tag Direkt bezah…" at bounding box center [448, 681] width 896 height 1362
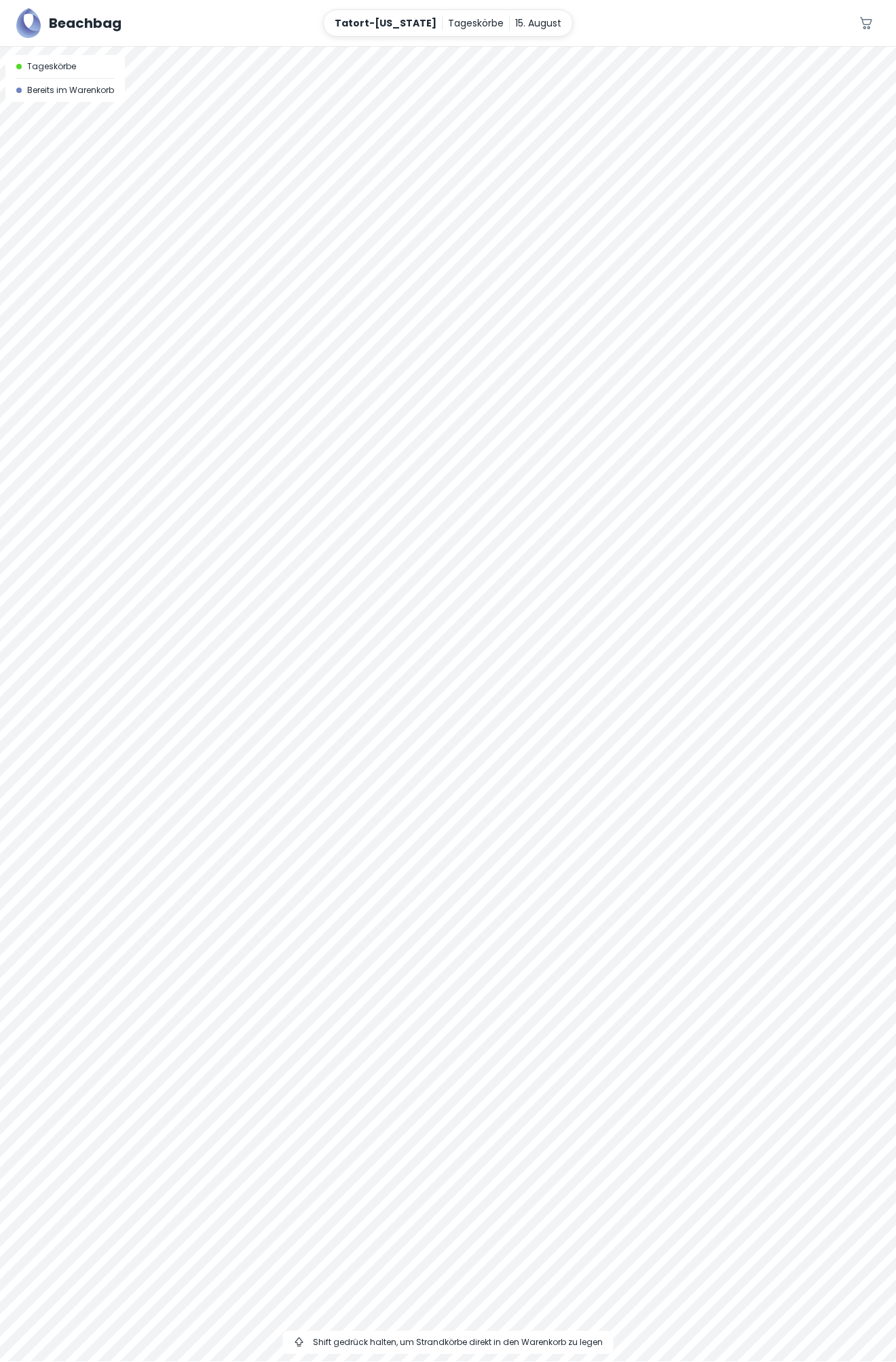
click at [588, 47] on div at bounding box center [448, 47] width 896 height 0
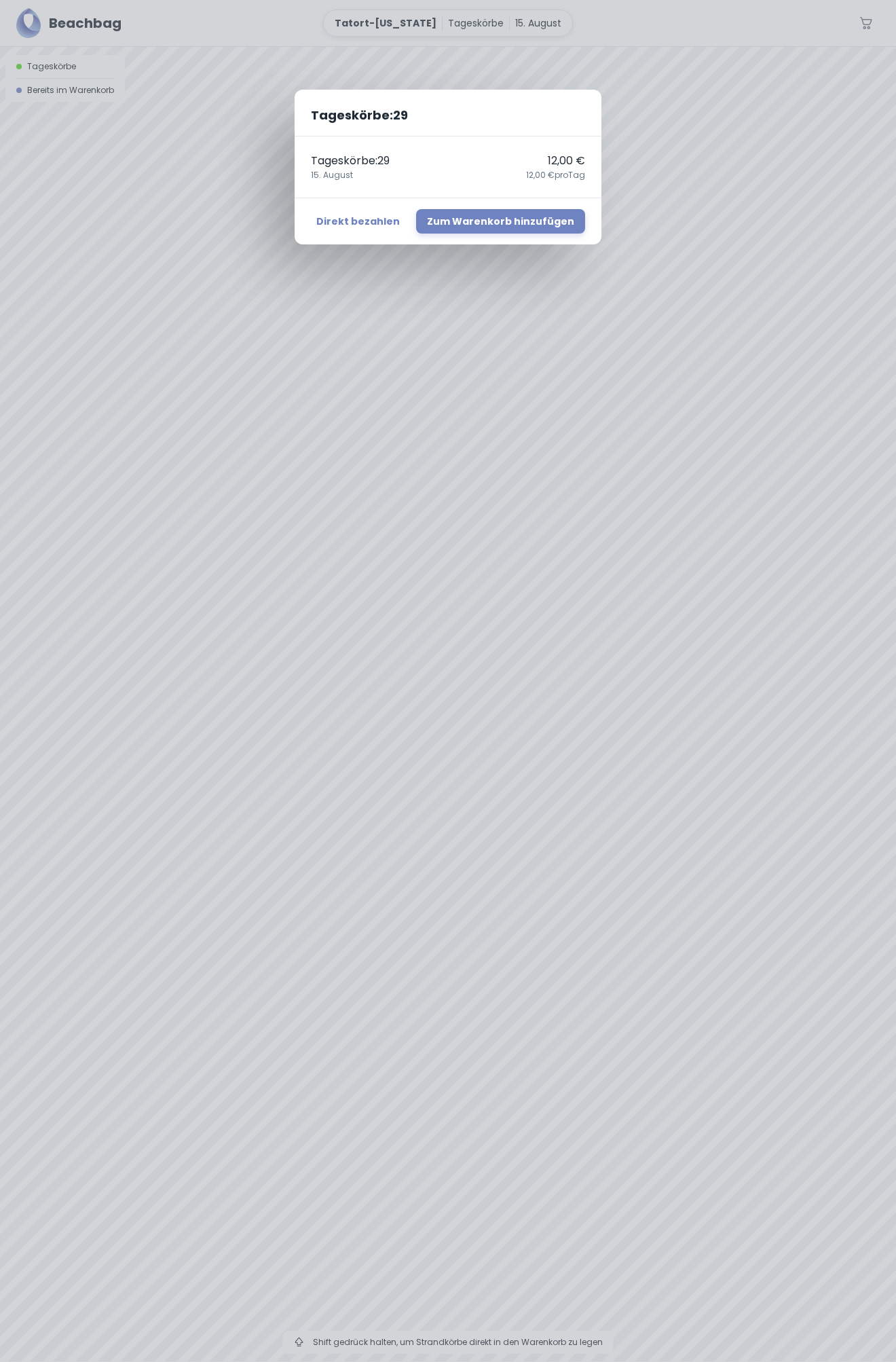
click at [657, 449] on div "Tageskörbe : 29 Tageskörbe : 29 12,00 € 15. August 12,00 € pro Tag Direkt bezah…" at bounding box center [448, 681] width 896 height 1362
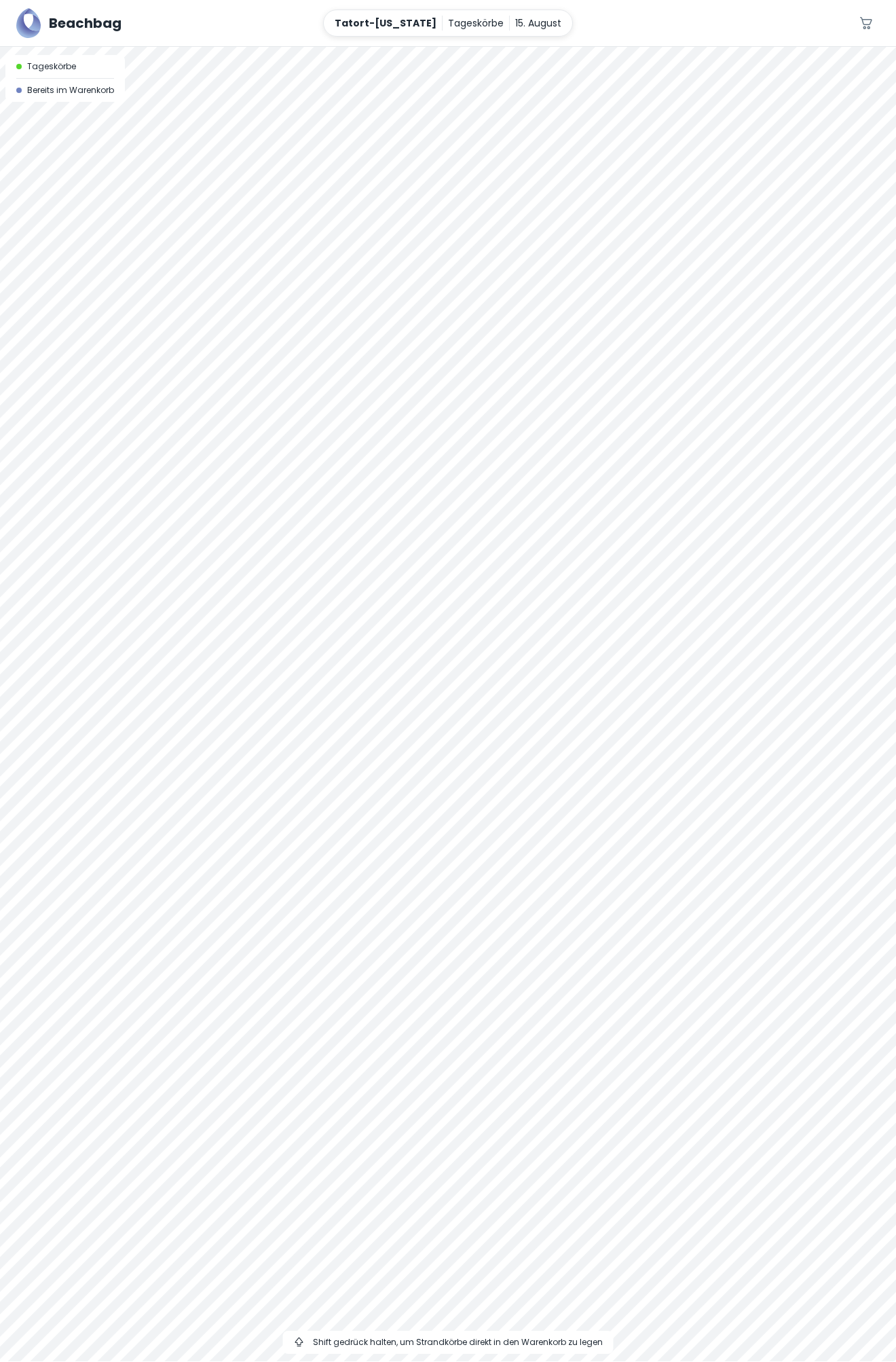
click at [592, 47] on div at bounding box center [448, 47] width 896 height 0
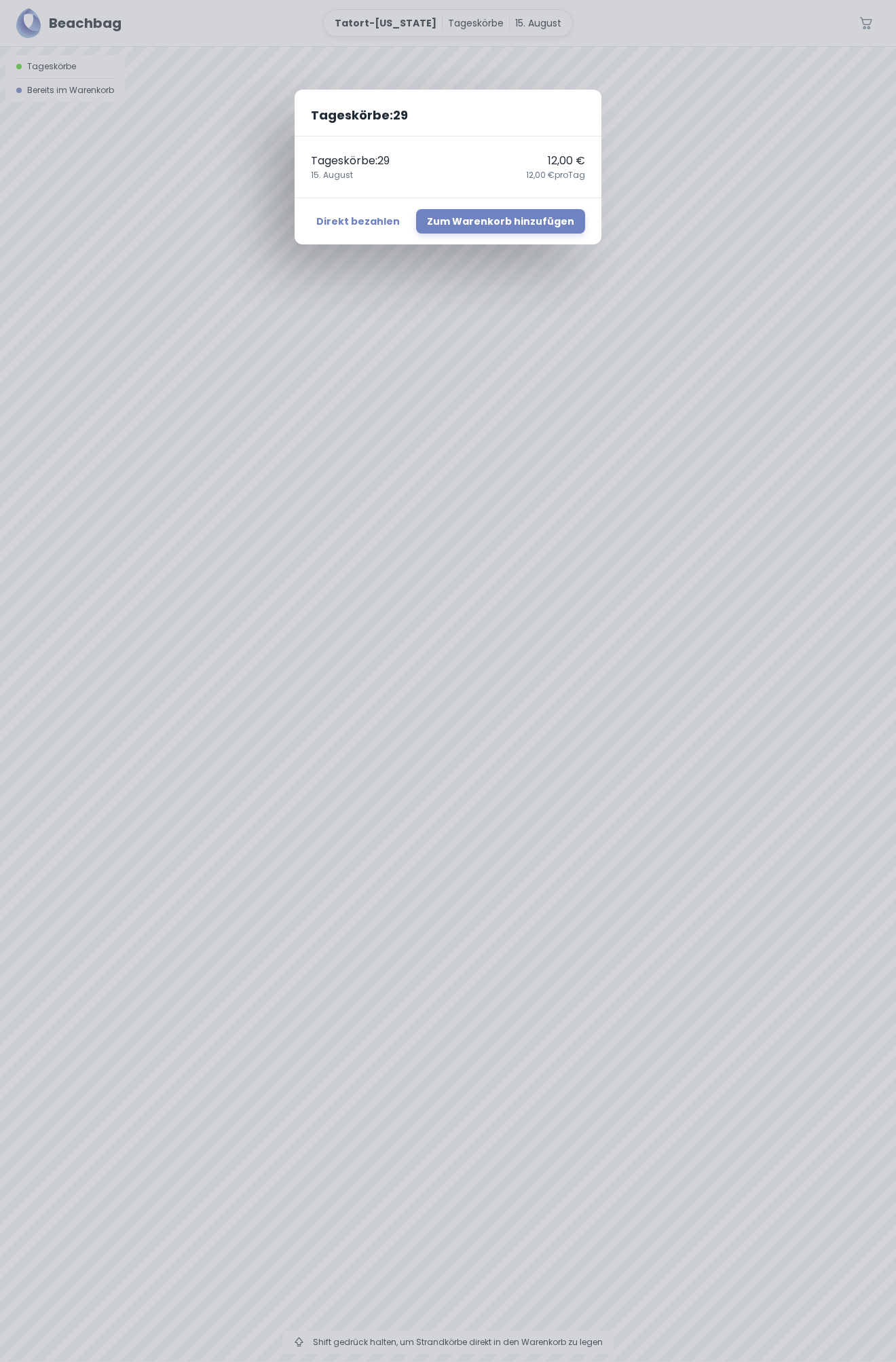
click at [597, 538] on div "Tageskörbe : 29 Tageskörbe : 29 12,00 € 15. August 12,00 € pro Tag Direkt bezah…" at bounding box center [448, 681] width 896 height 1362
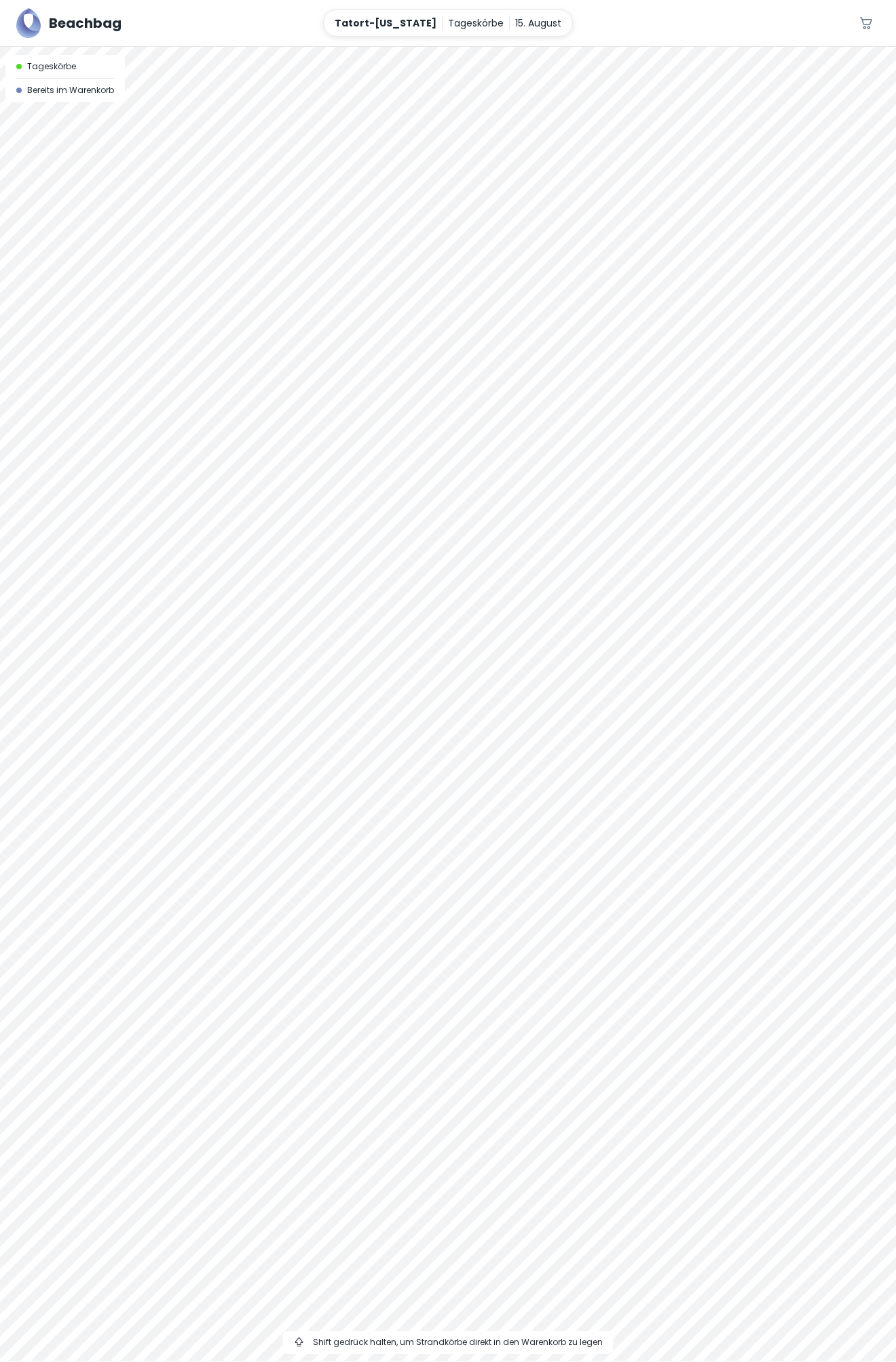
click at [589, 47] on div at bounding box center [448, 47] width 896 height 0
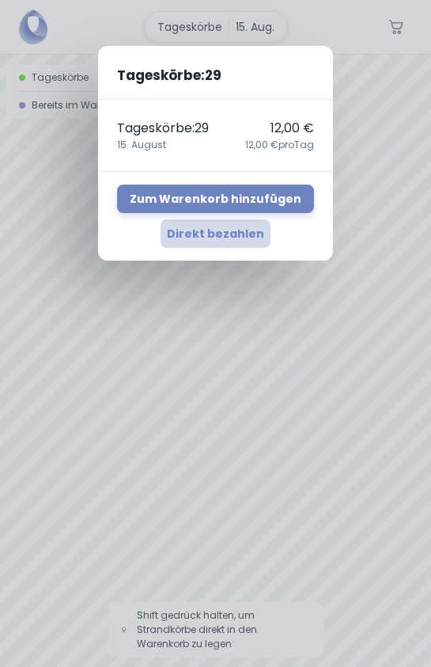
click at [227, 233] on button "Direkt bezahlen" at bounding box center [216, 233] width 110 height 28
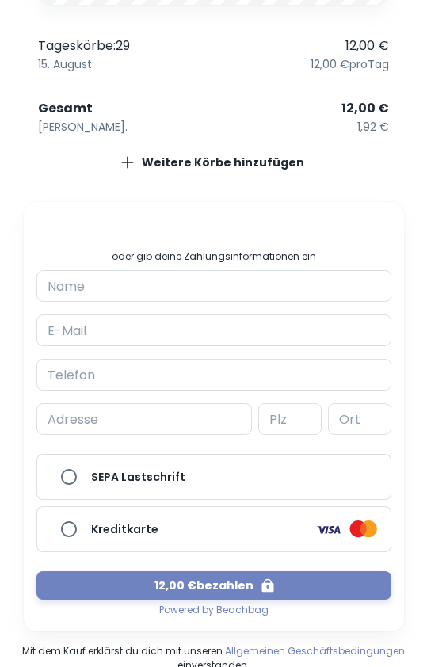
scroll to position [184, 0]
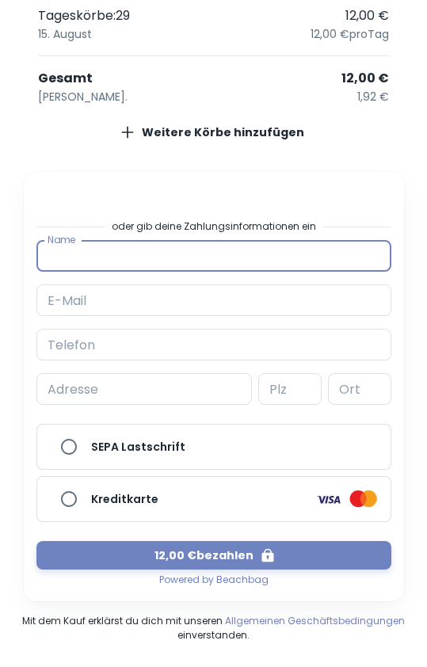
click at [161, 257] on input "Name" at bounding box center [213, 256] width 355 height 32
type input "Karl-Uwe Rattunde"
type input "u"
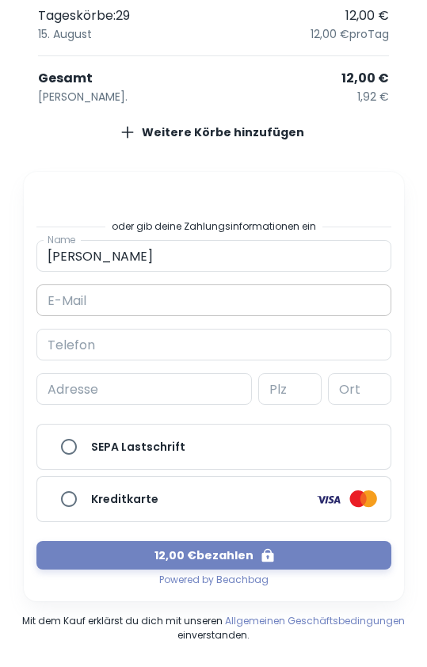
click at [106, 302] on input "E-Mail" at bounding box center [213, 300] width 355 height 32
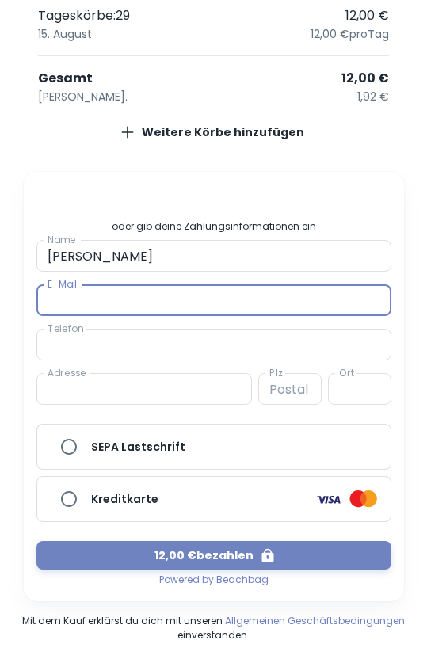
type input "uwe-rattunde@t-online.de"
type input "01732044111"
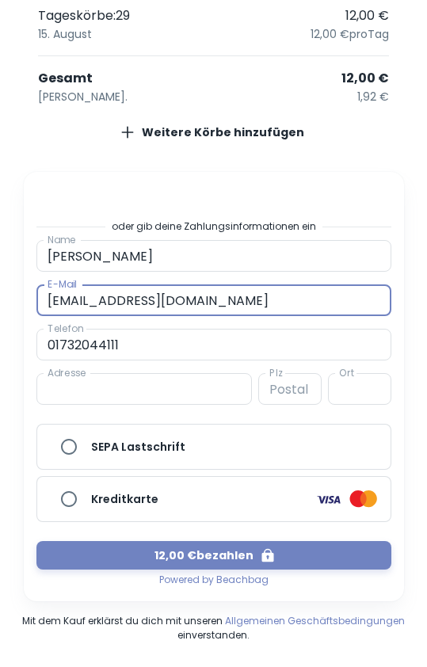
type input "Stauffenbergring, 100"
type input "24145"
type input "Kiel"
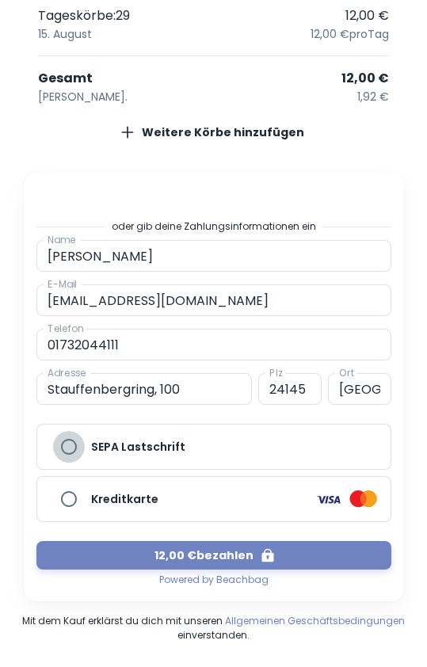
click at [68, 445] on input "SEPA Lastschrift" at bounding box center [69, 447] width 32 height 32
radio input "true"
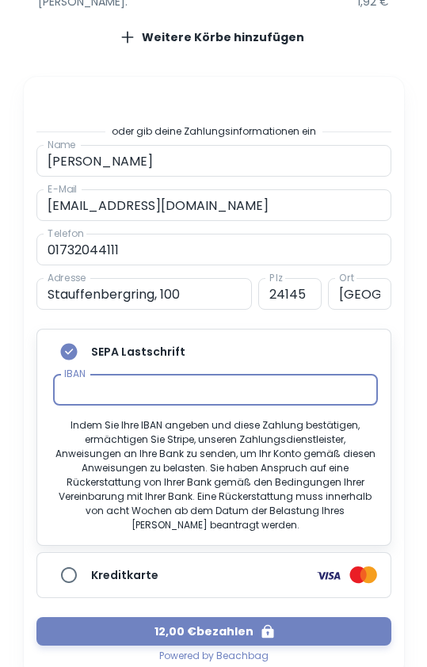
scroll to position [340, 0]
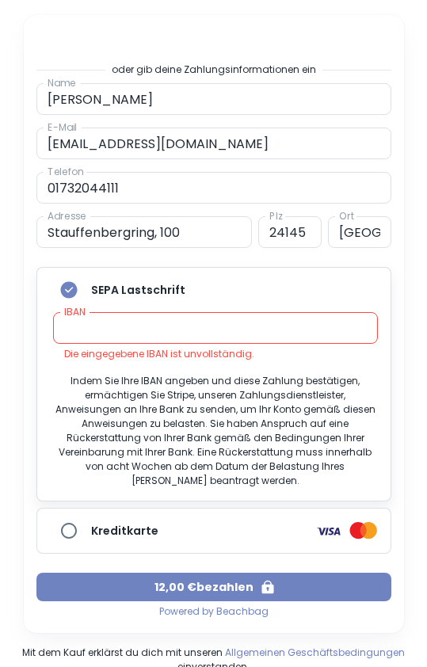
click at [206, 554] on div "12,00 € bezahlen Sichere Zahlung und volle PCI-DSS-Konformität durch Stripe" at bounding box center [213, 576] width 355 height 47
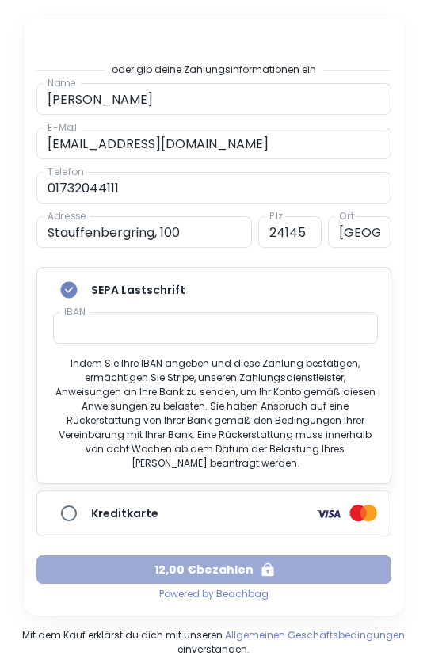
click at [227, 555] on button "12,00 € bezahlen" at bounding box center [213, 569] width 355 height 28
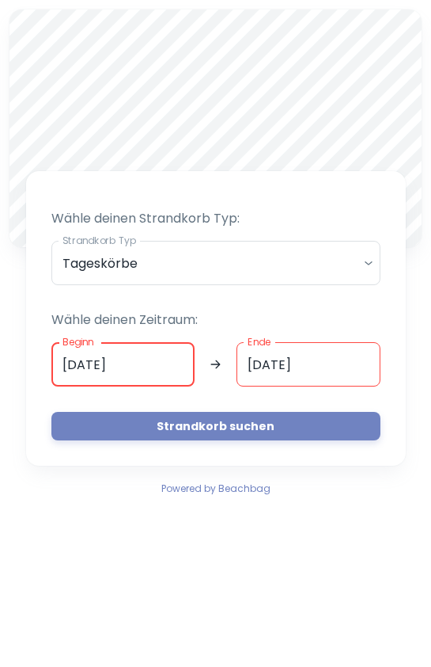
click at [73, 363] on input "[DATE]" at bounding box center [123, 364] width 144 height 44
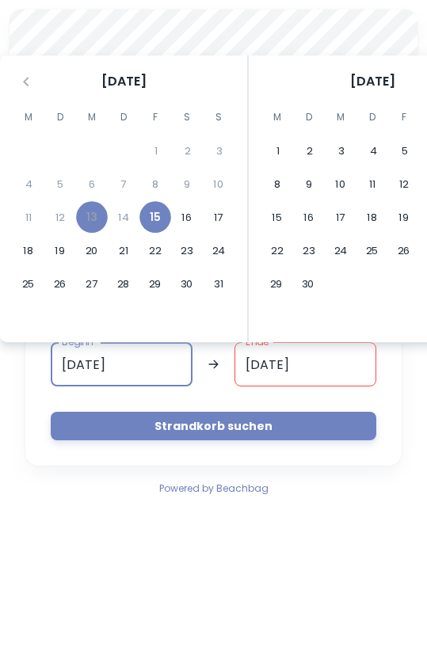
type input "[DATE]"
click at [255, 363] on input "[DATE]" at bounding box center [305, 364] width 142 height 44
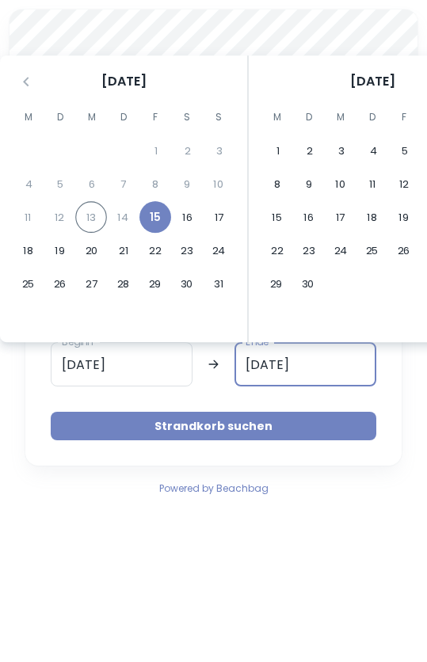
type input "[DATE]"
click at [207, 428] on button "Strandkorb suchen" at bounding box center [213, 426] width 325 height 28
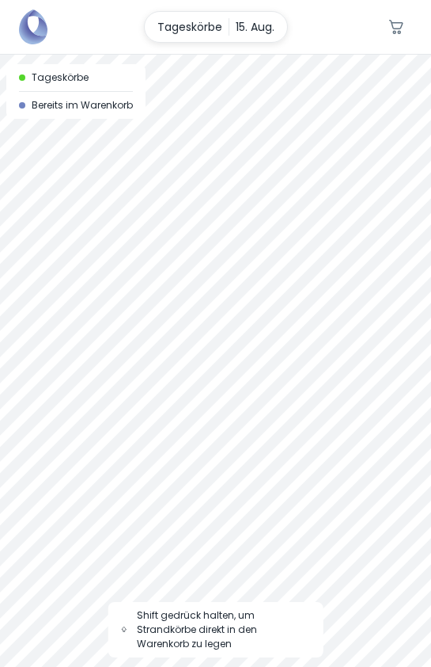
click at [223, 55] on div at bounding box center [215, 55] width 431 height 0
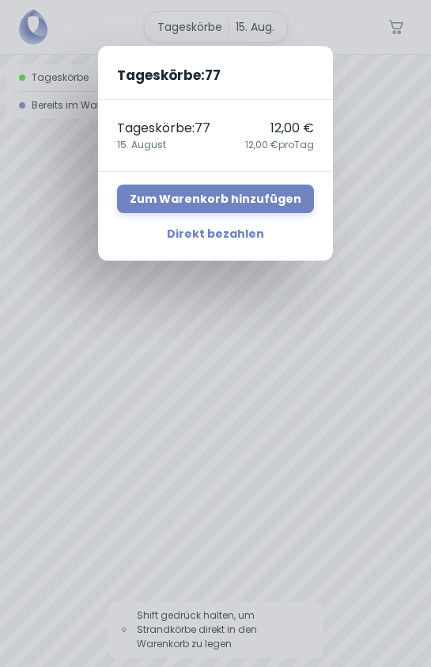
drag, startPoint x: 400, startPoint y: 106, endPoint x: 374, endPoint y: 120, distance: 29.4
click at [389, 112] on div "Tageskörbe : 77 Tageskörbe : 77 12,00 € [DATE],00 € pro Tag Direkt bezahlen Zum…" at bounding box center [215, 333] width 431 height 667
